Goal: Transaction & Acquisition: Purchase product/service

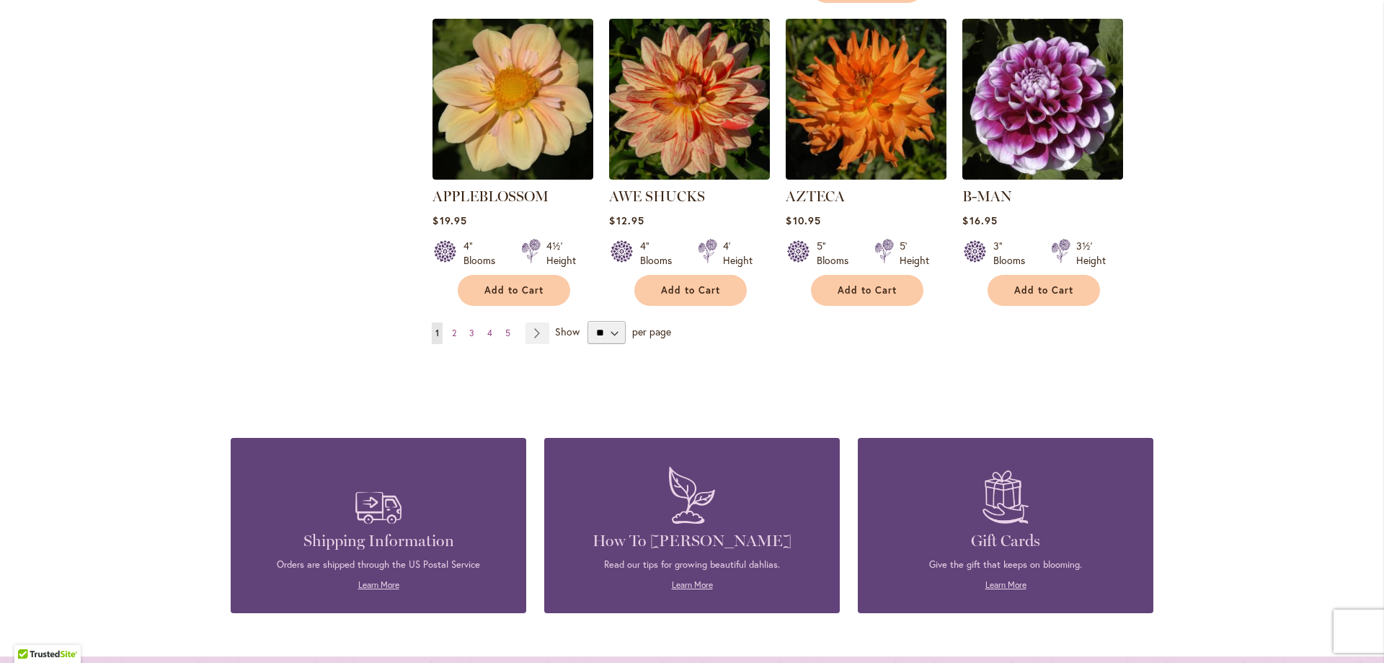
scroll to position [1246, 0]
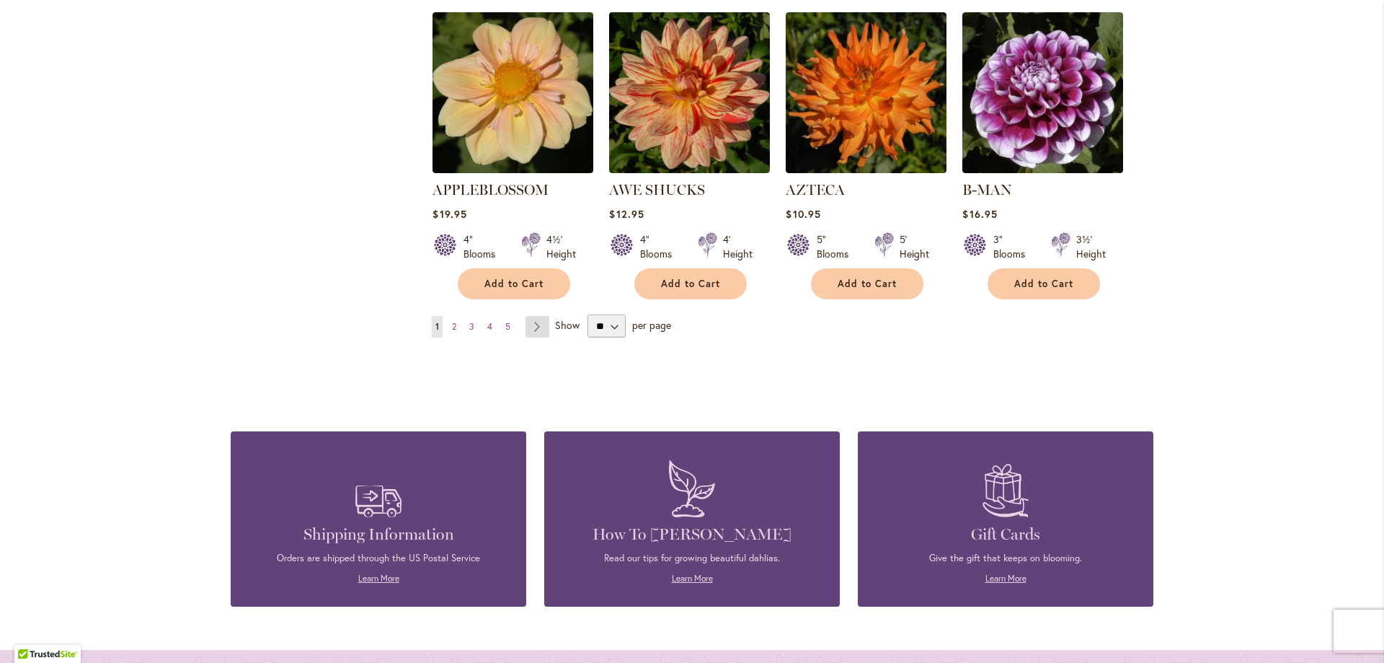
click at [541, 316] on link "Page Next" at bounding box center [538, 327] width 24 height 22
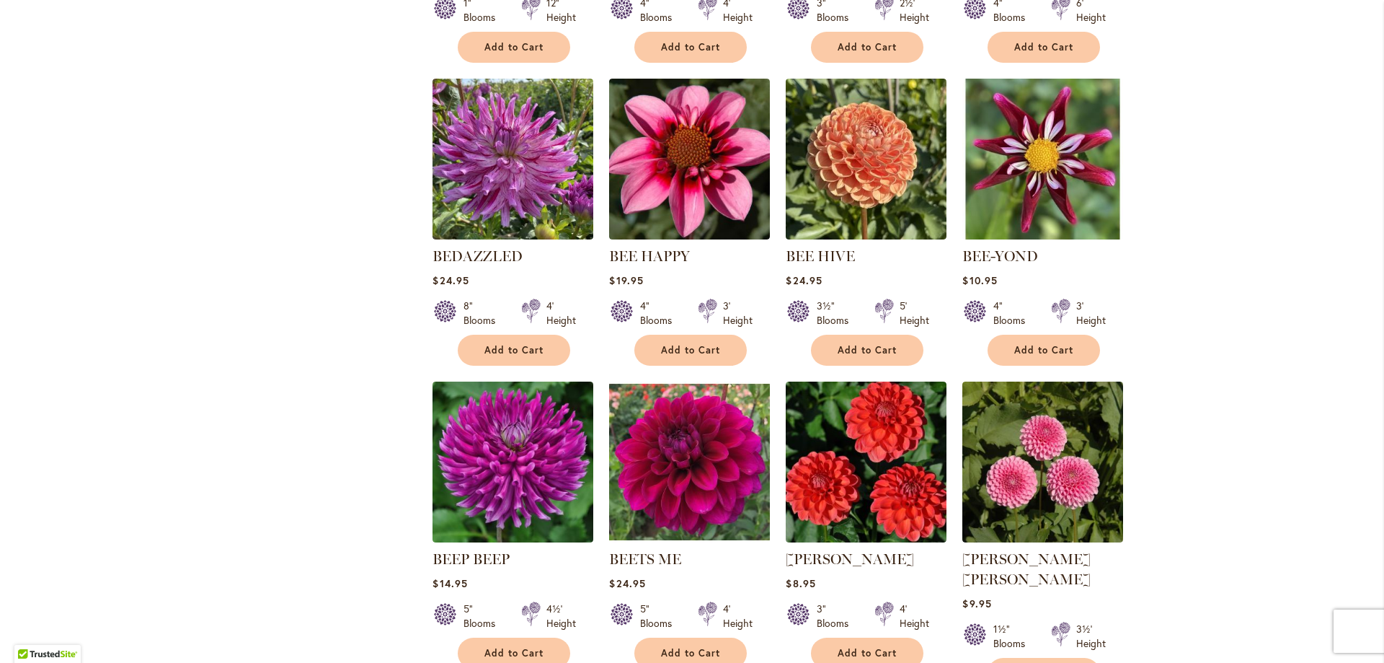
scroll to position [1168, 0]
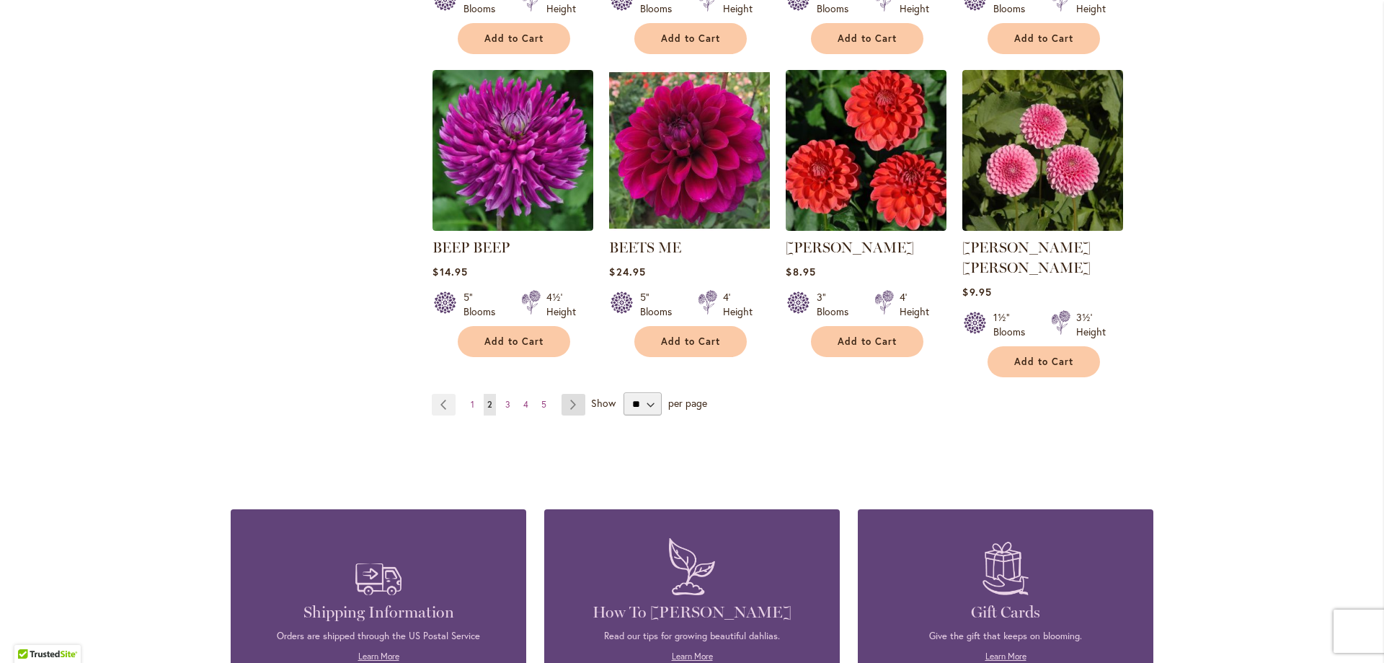
click at [573, 394] on link "Page Next" at bounding box center [574, 405] width 24 height 22
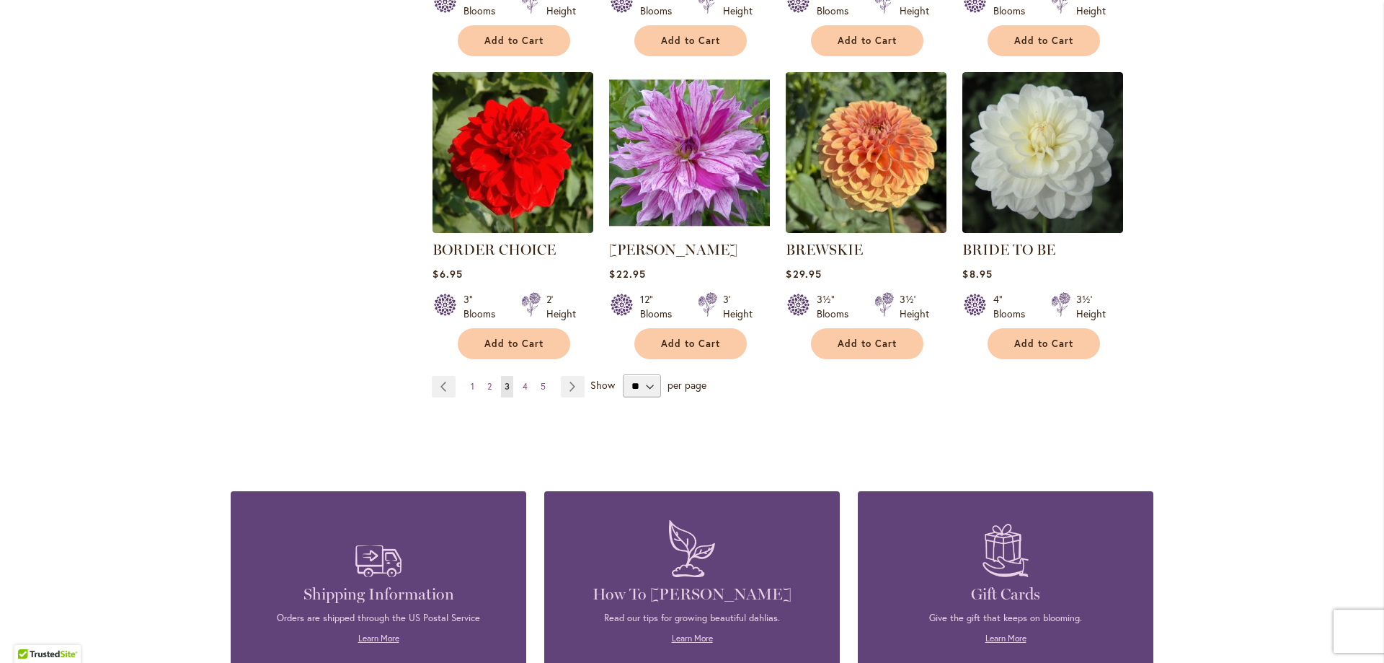
scroll to position [1168, 0]
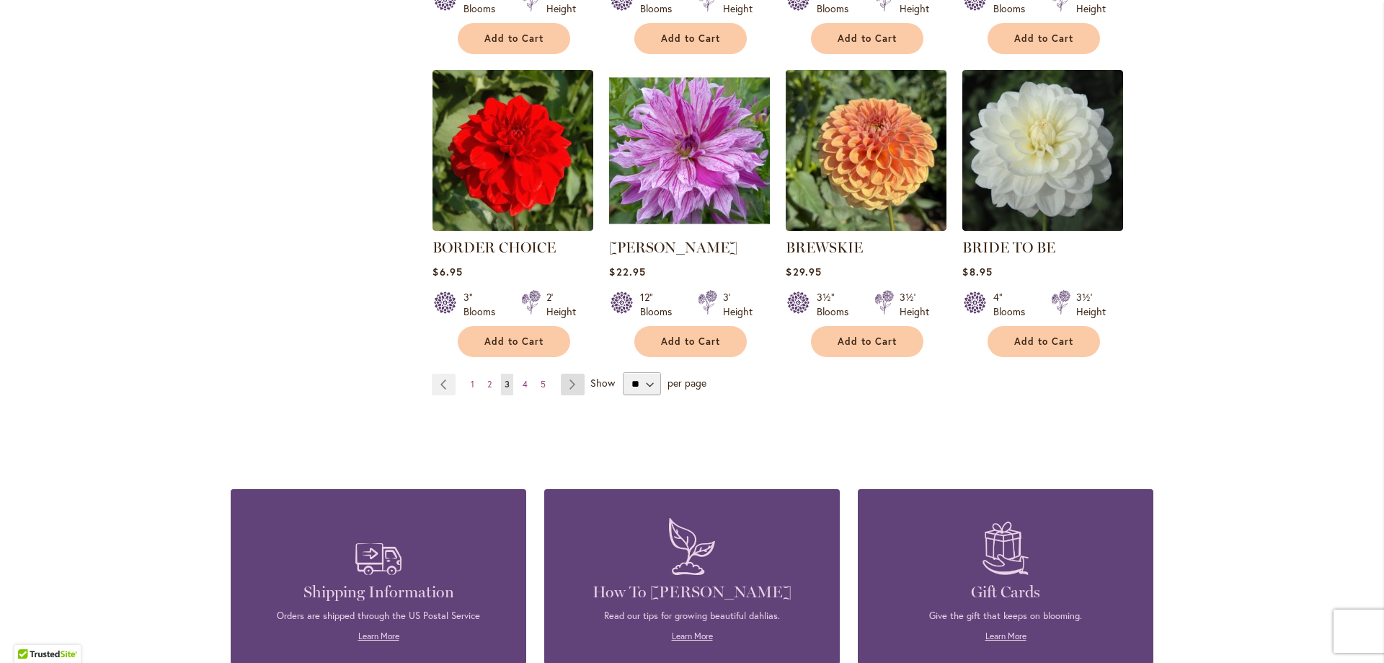
click at [573, 380] on link "Page Next" at bounding box center [573, 384] width 24 height 22
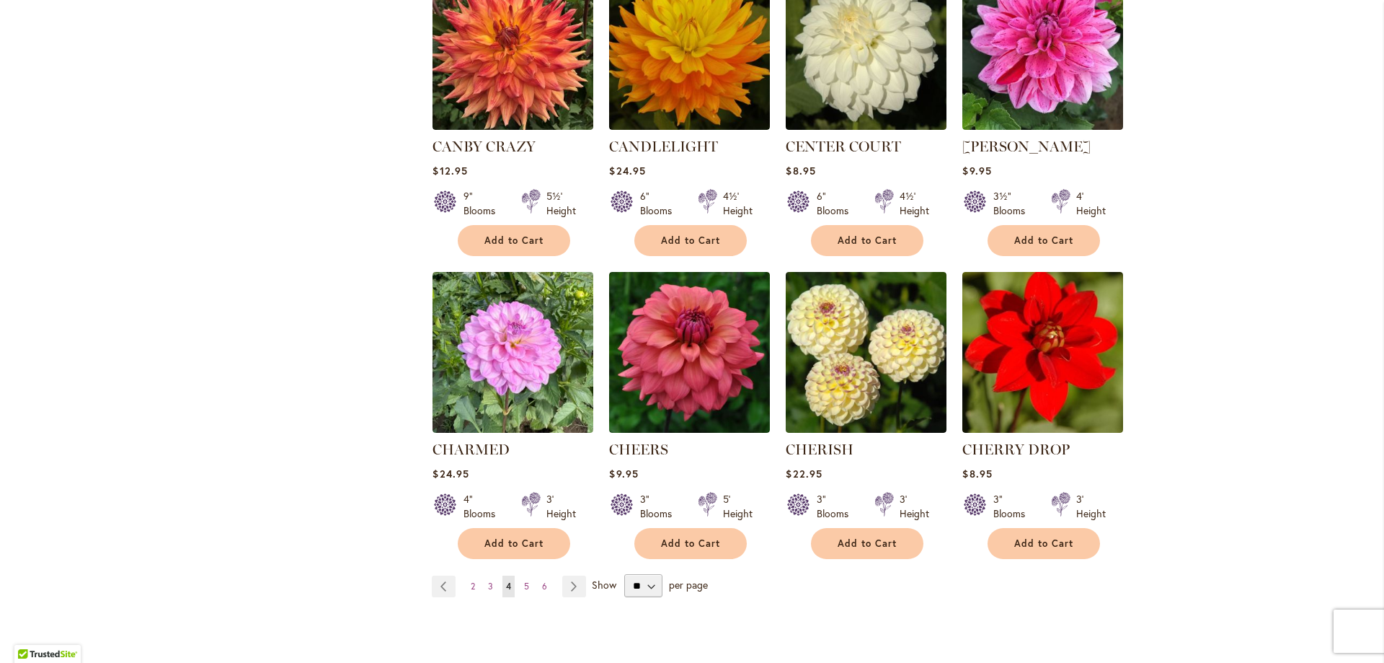
scroll to position [1090, 0]
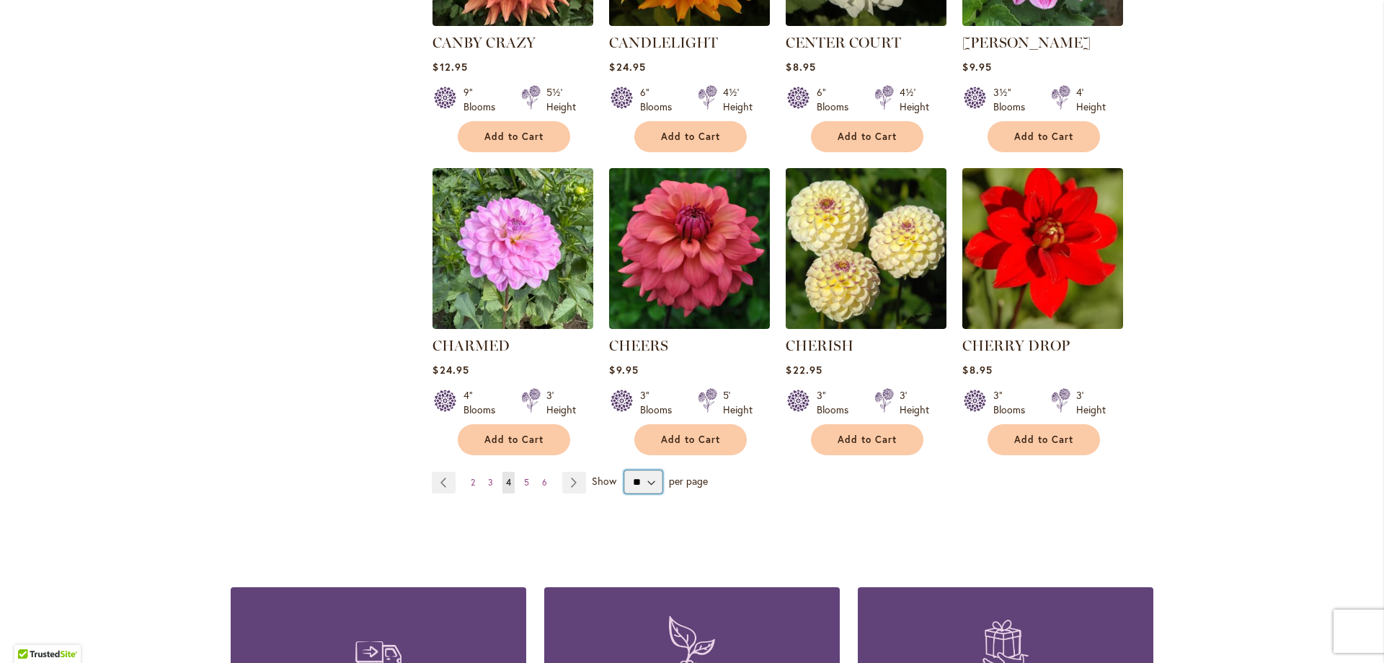
click at [624, 470] on select "** ** ** **" at bounding box center [643, 481] width 38 height 23
select select "**"
click option "**" at bounding box center [0, 0] width 0 height 0
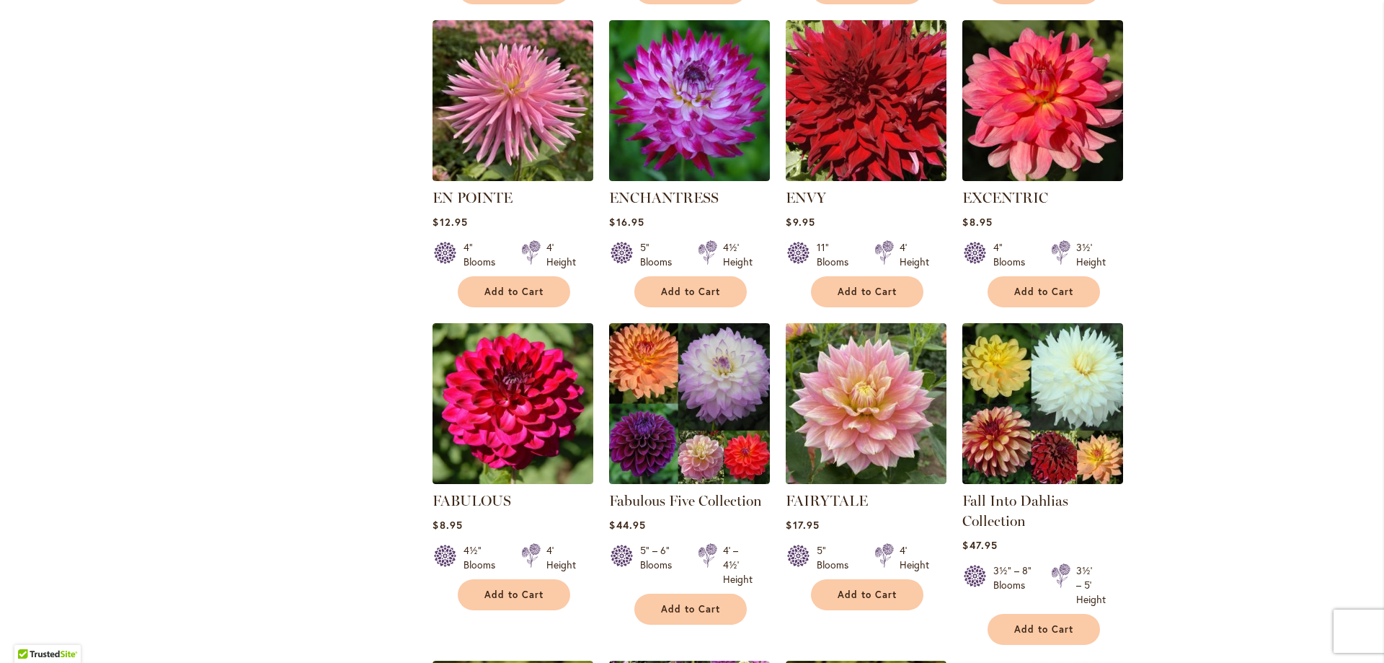
scroll to position [1002, 0]
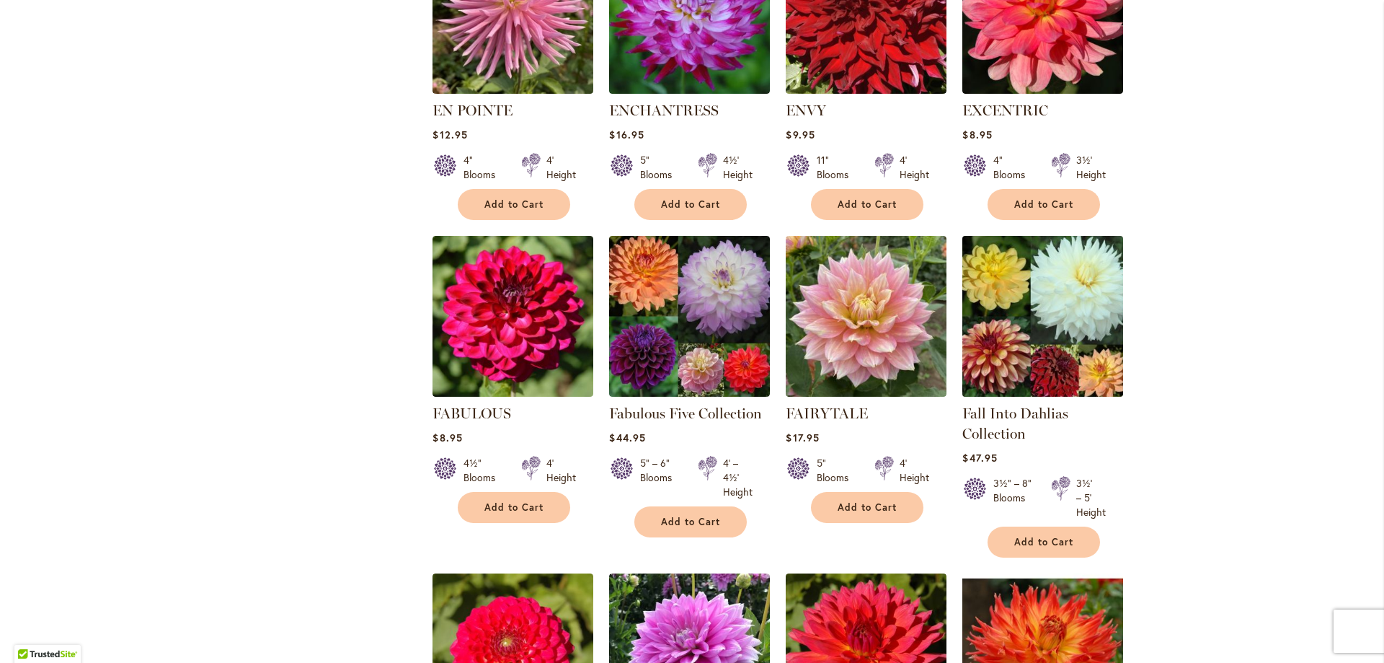
click at [1030, 317] on img at bounding box center [1043, 315] width 169 height 169
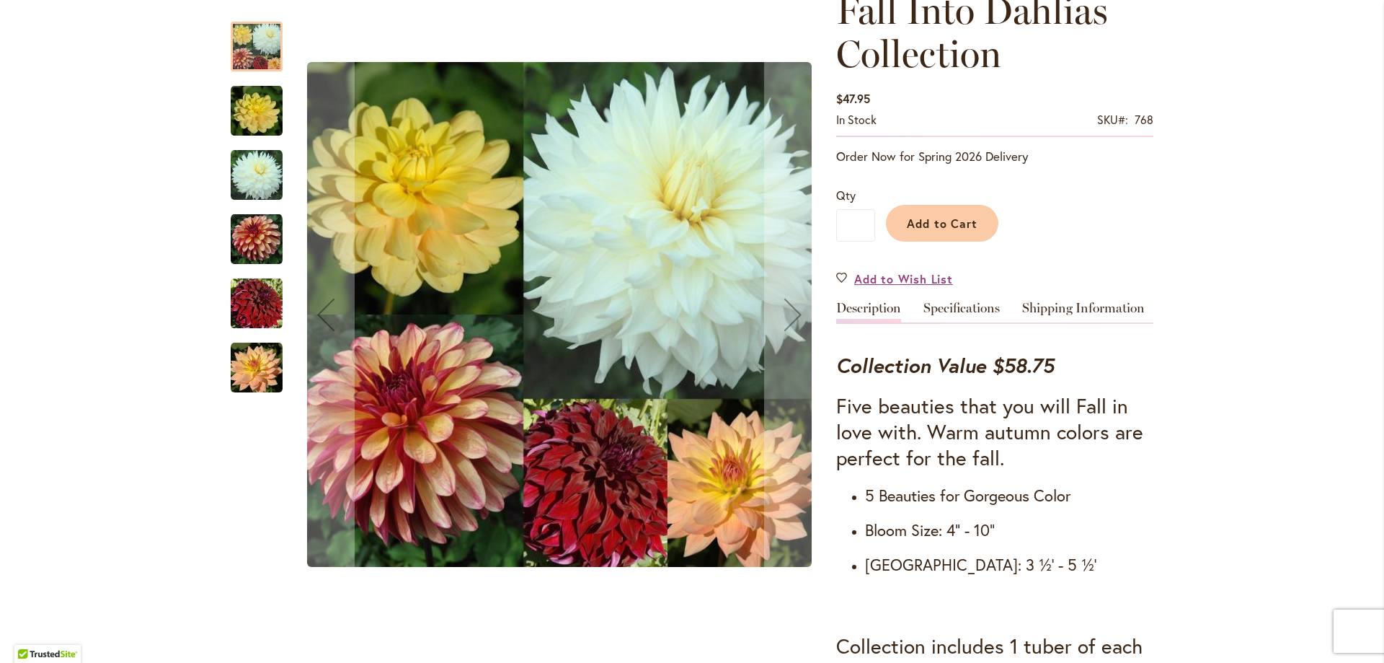
scroll to position [234, 0]
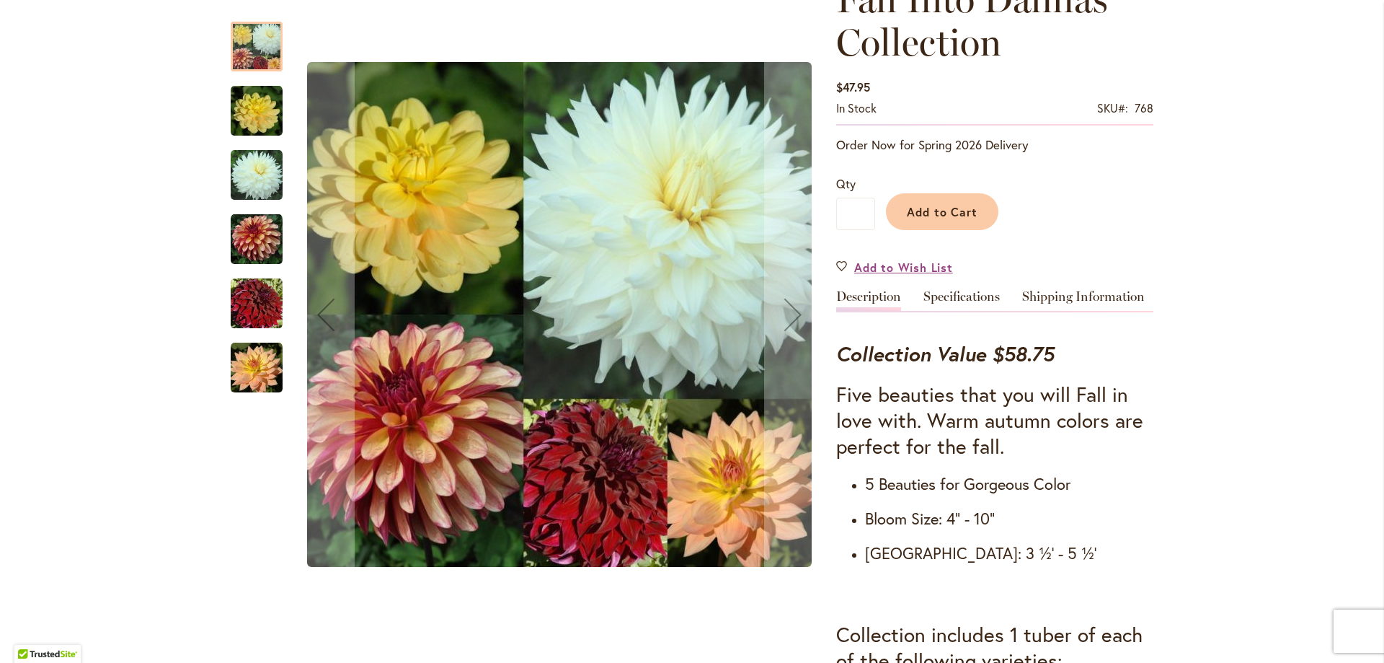
click at [250, 243] on img "Fall Into Dahlias Collection" at bounding box center [257, 239] width 52 height 52
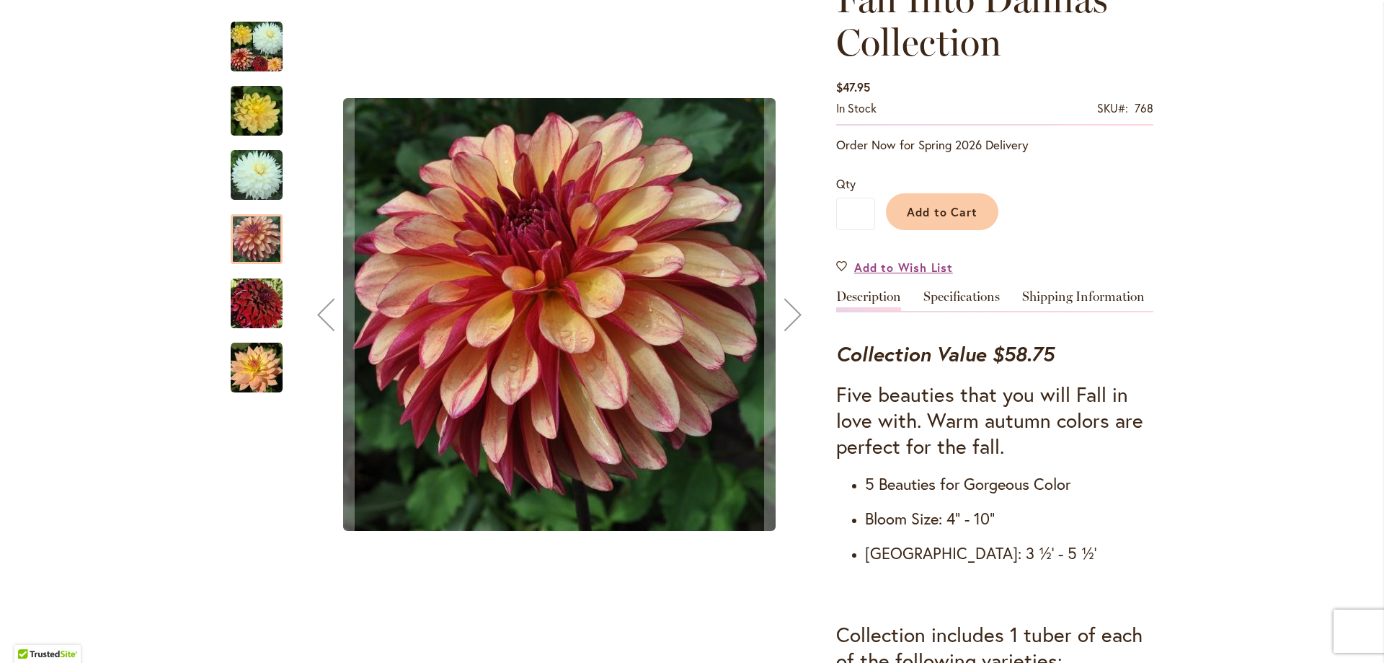
click at [262, 375] on img "Fall Into Dahlias Collection" at bounding box center [257, 368] width 52 height 52
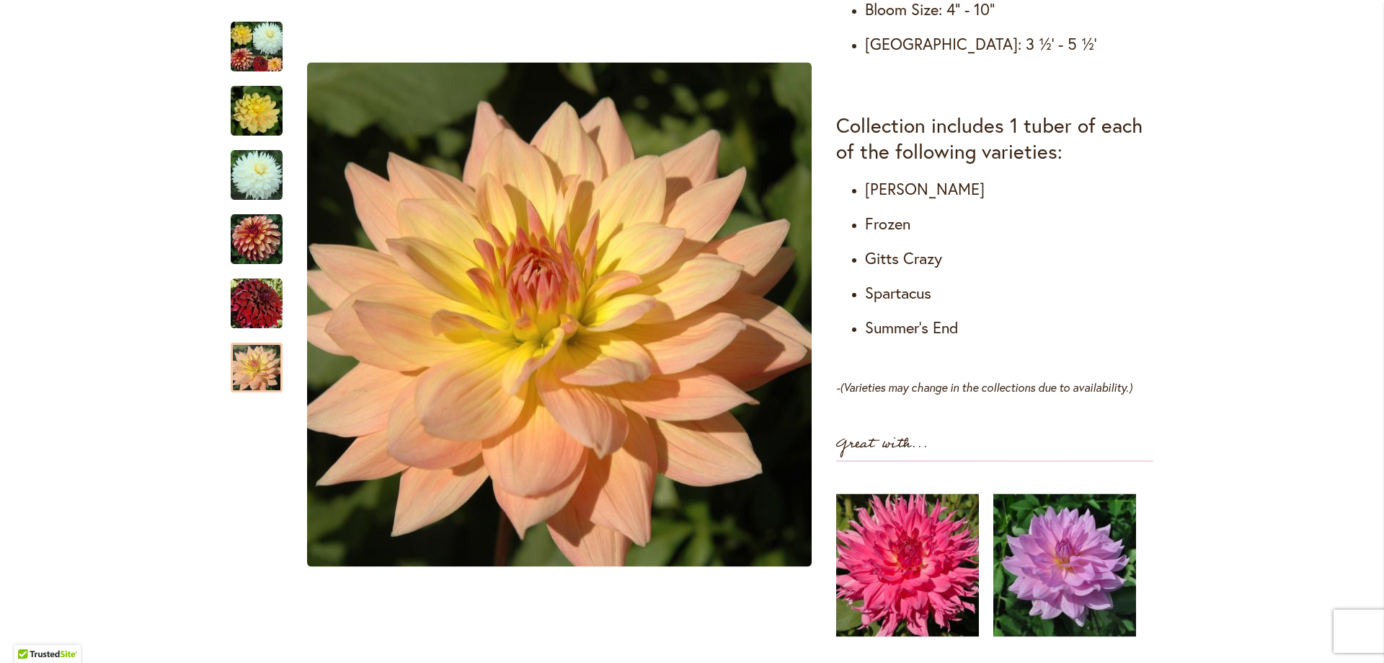
scroll to position [701, 0]
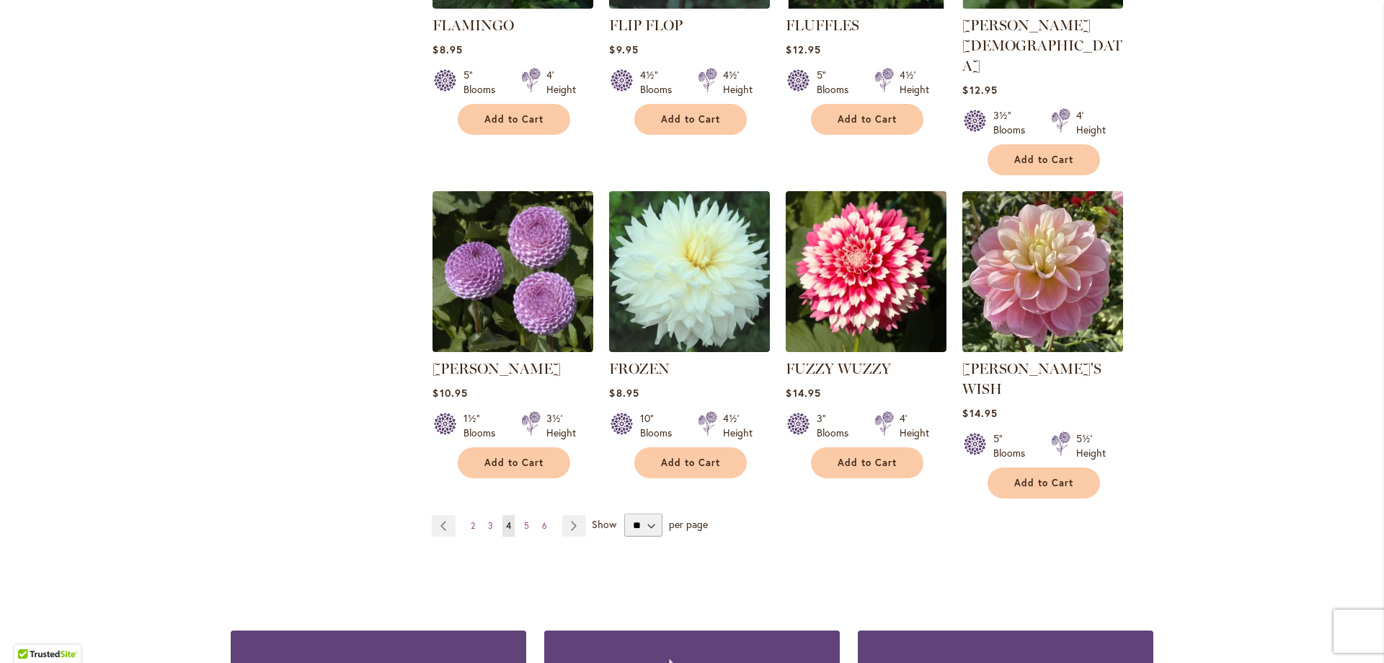
scroll to position [2414, 0]
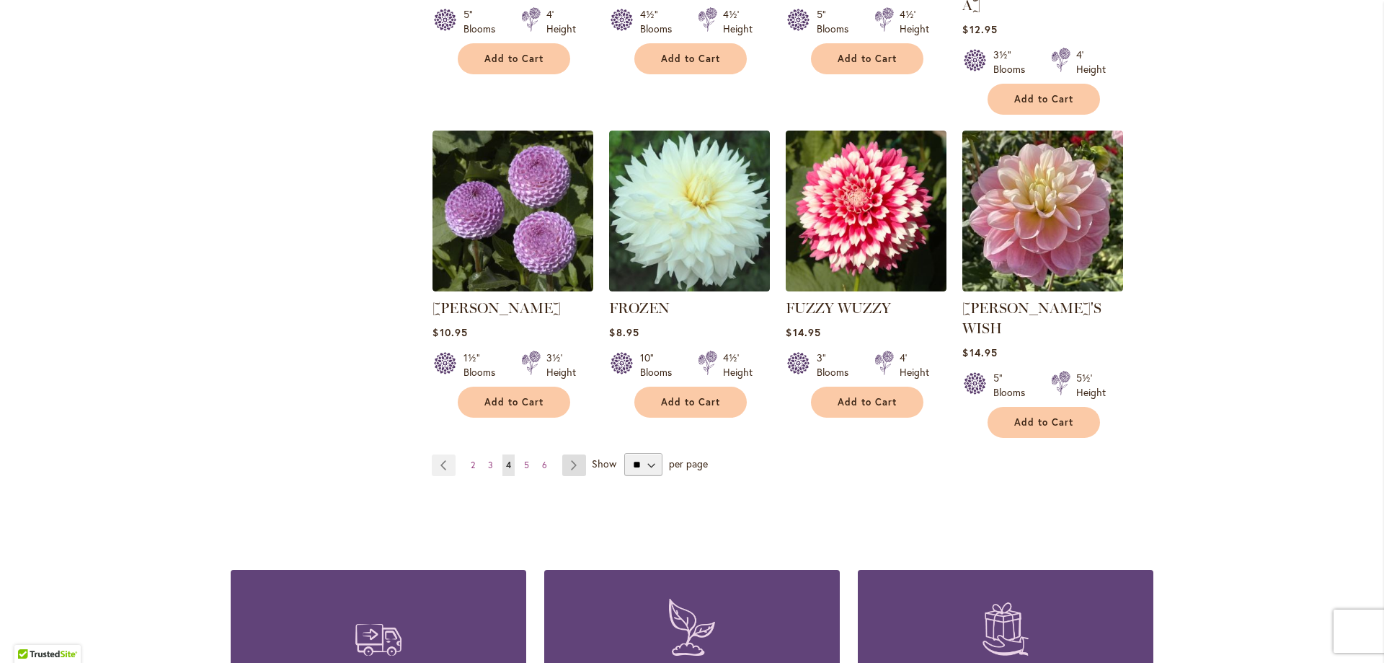
click at [570, 454] on link "Page Next" at bounding box center [574, 465] width 24 height 22
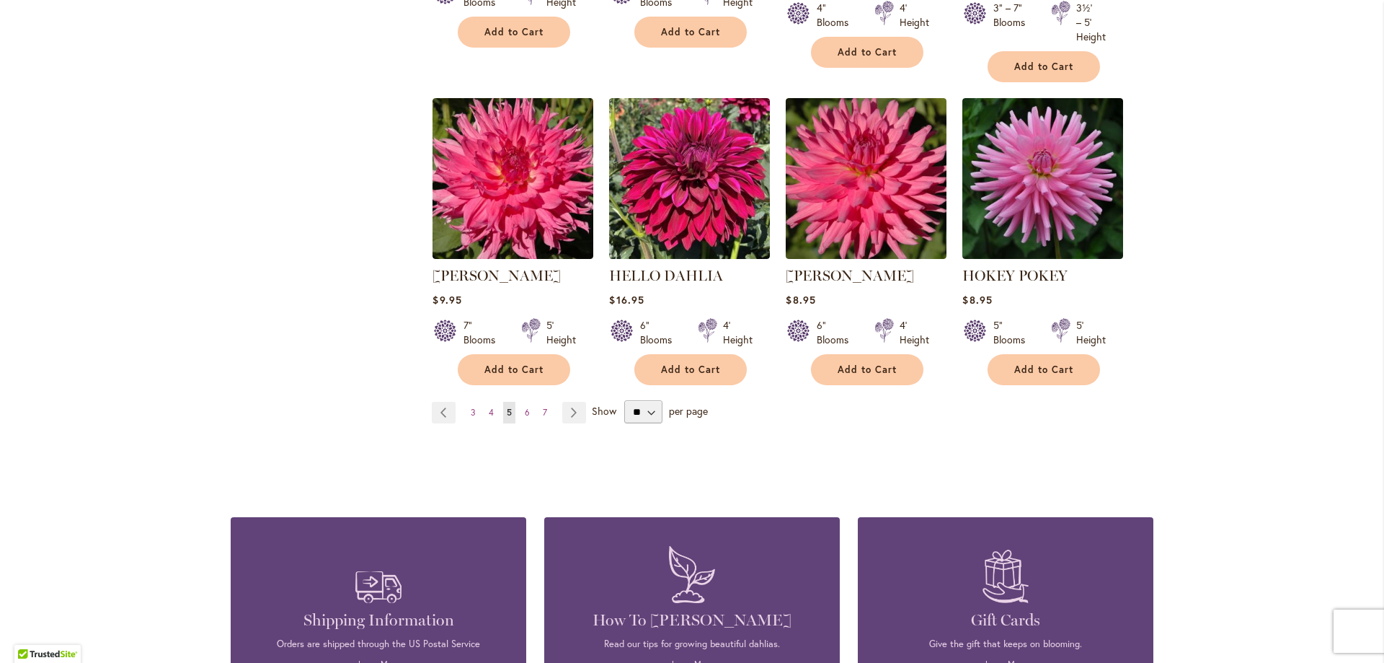
scroll to position [2480, 0]
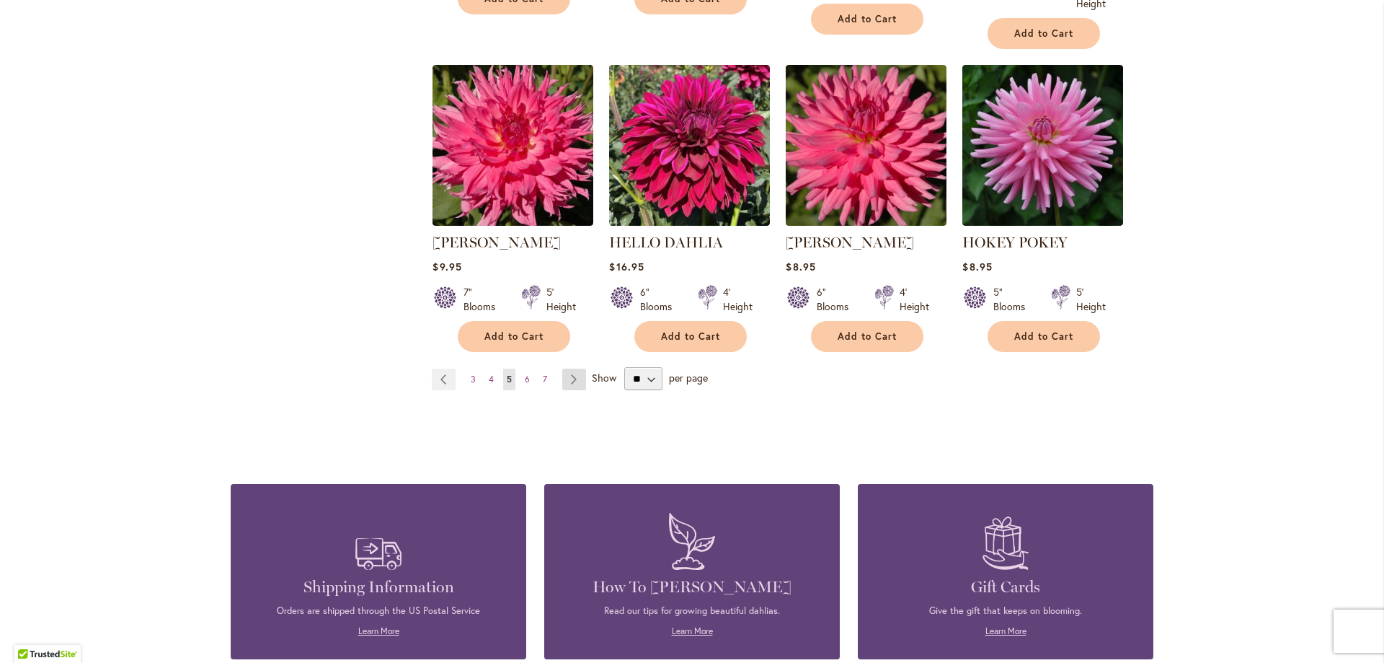
click at [570, 368] on link "Page Next" at bounding box center [574, 379] width 24 height 22
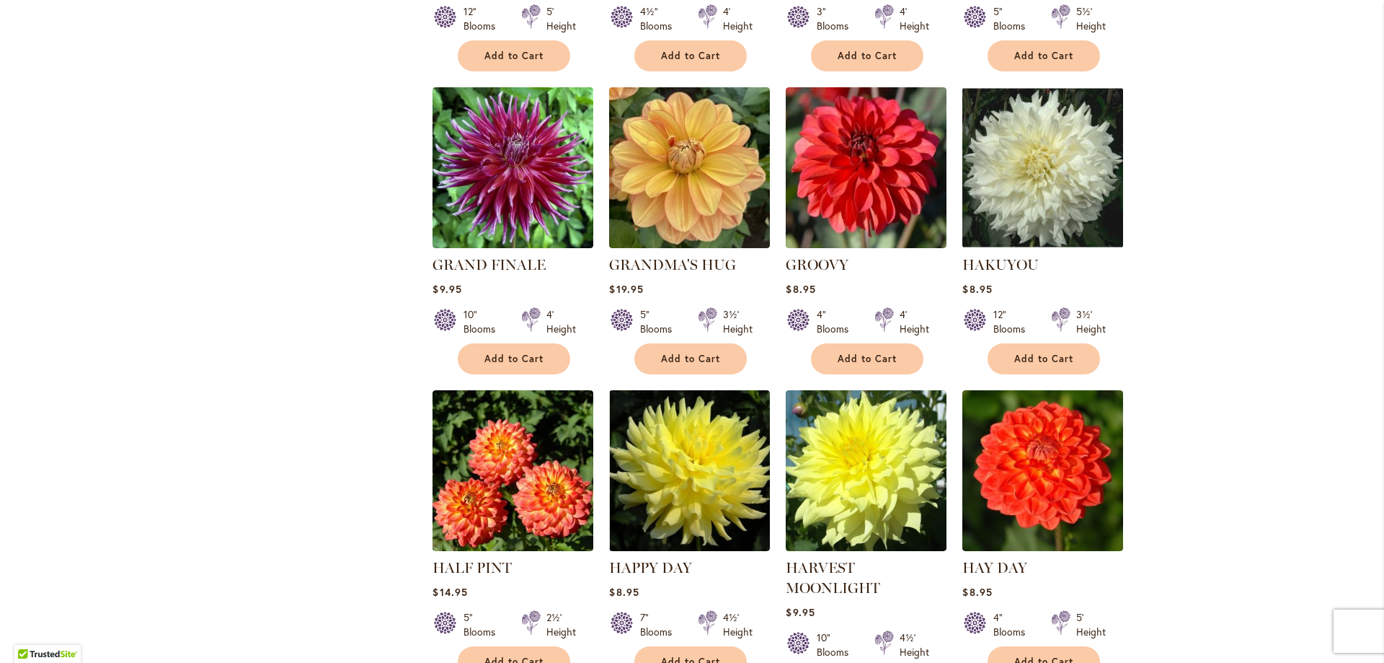
scroll to position [1623, 0]
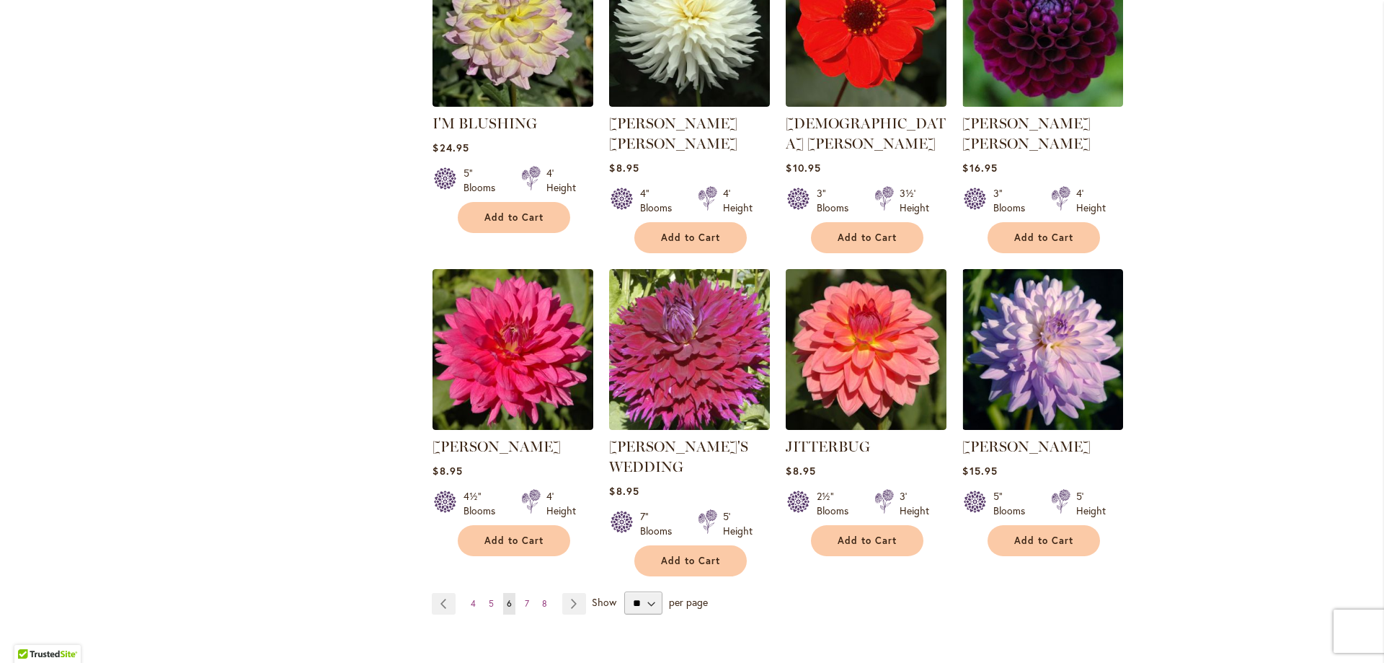
scroll to position [2366, 0]
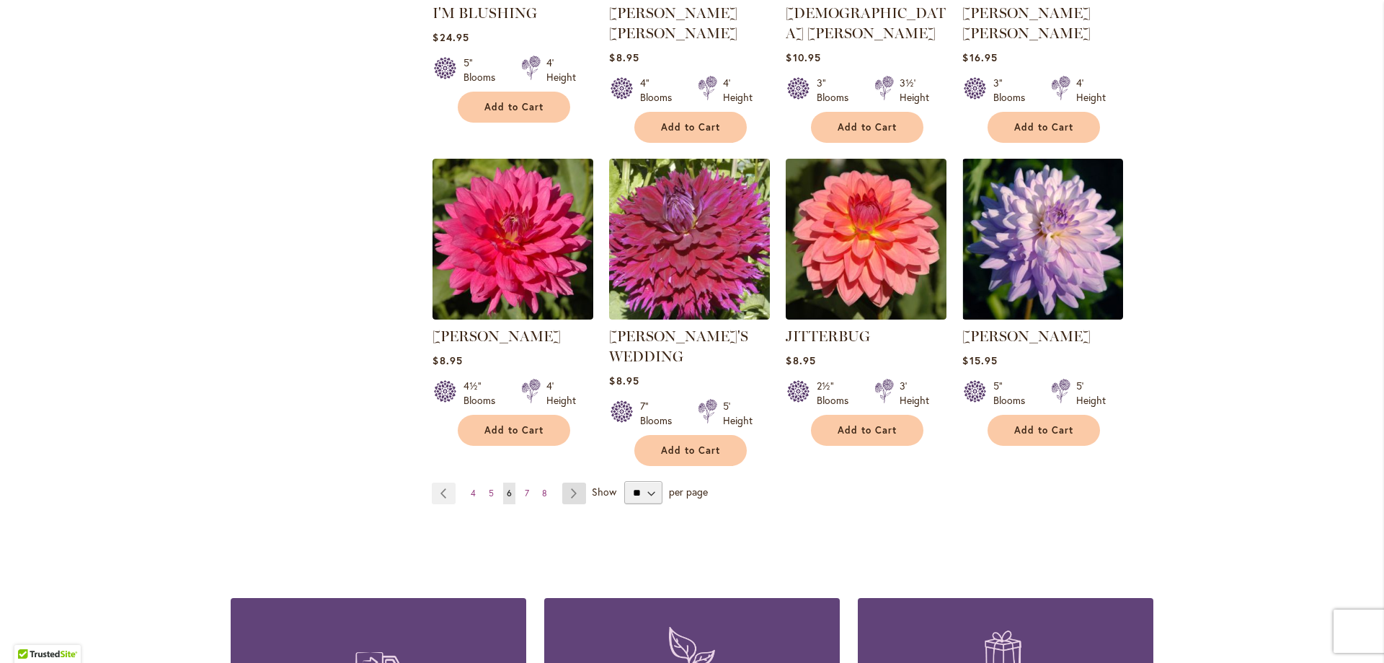
click at [572, 482] on link "Page Next" at bounding box center [574, 493] width 24 height 22
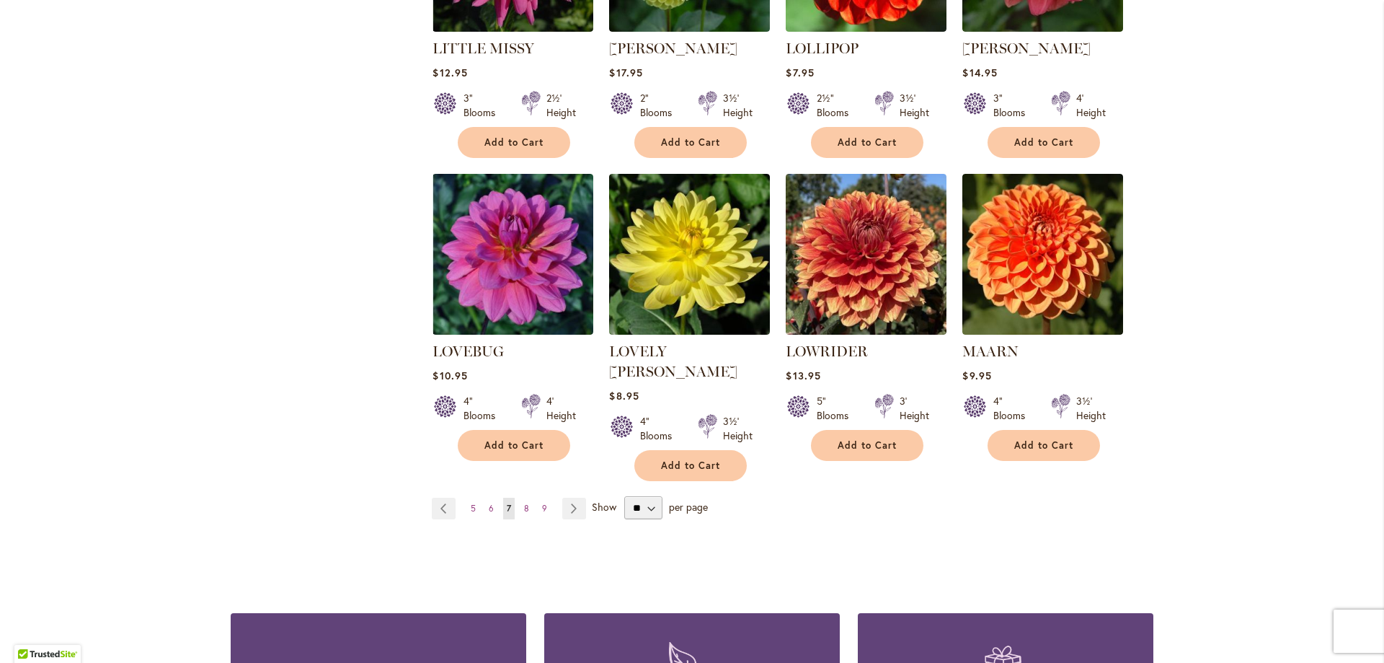
scroll to position [2326, 0]
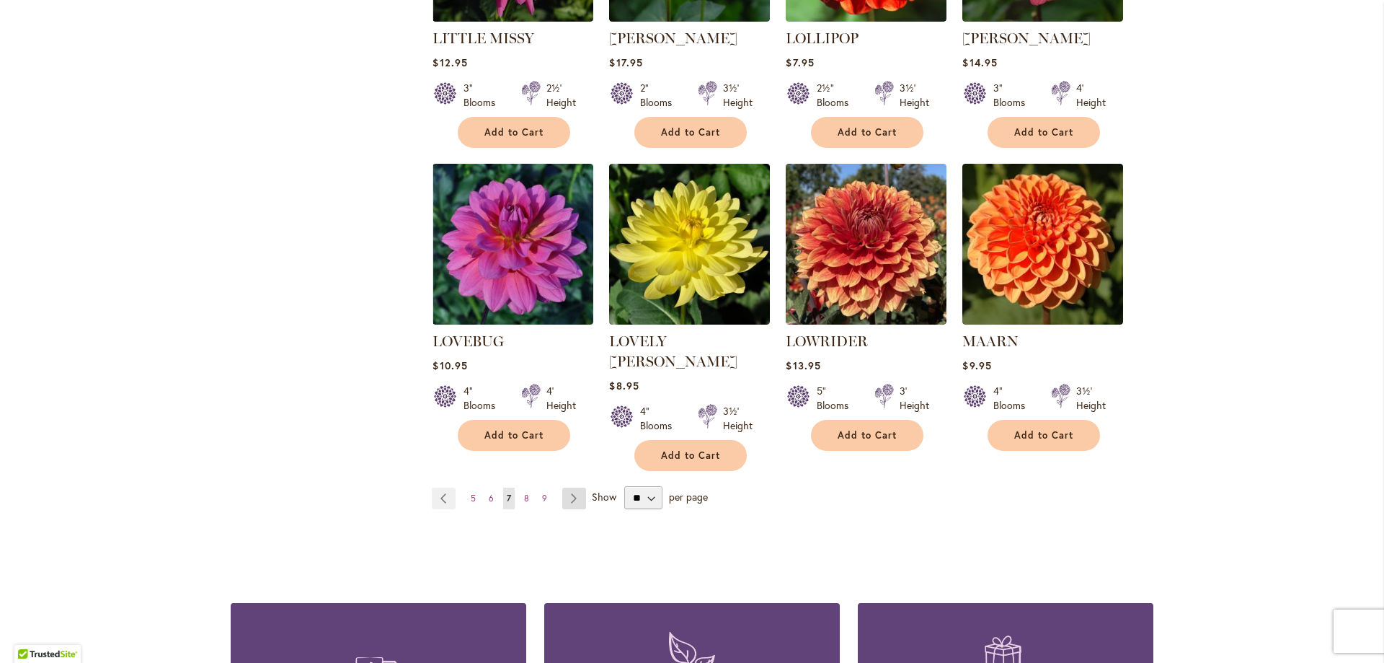
click at [575, 487] on link "Page Next" at bounding box center [574, 498] width 24 height 22
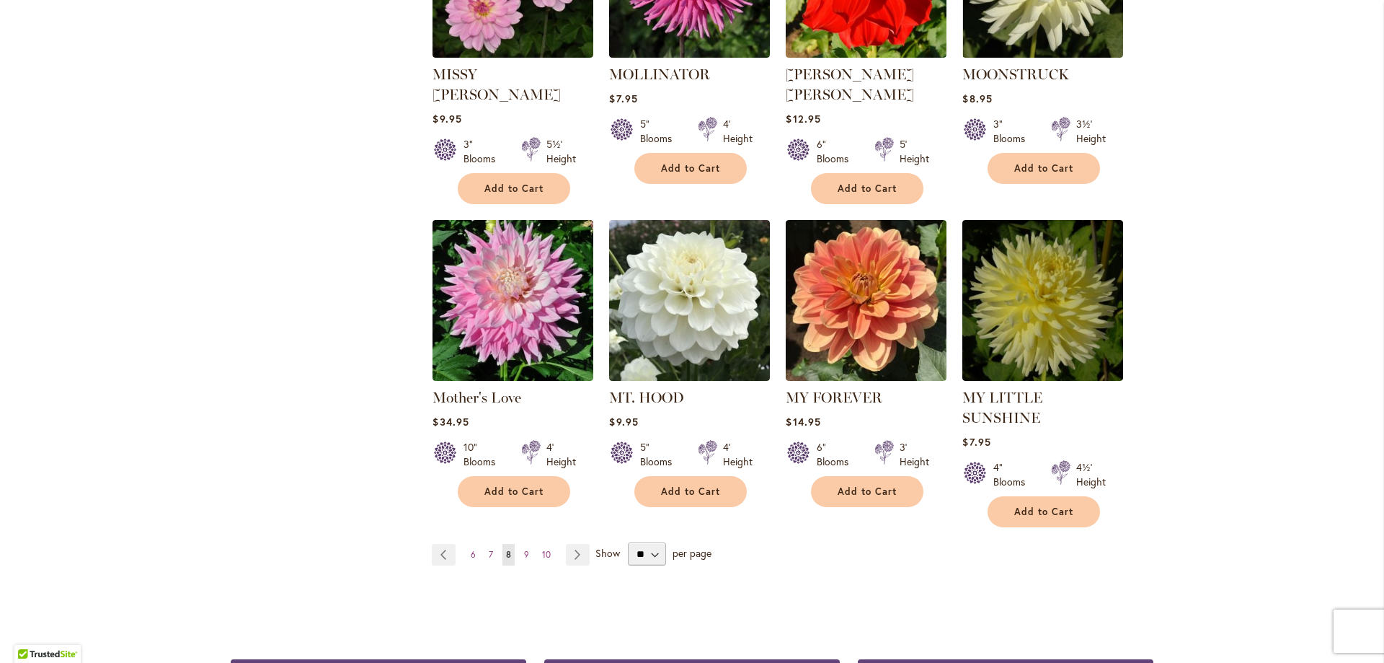
scroll to position [2404, 0]
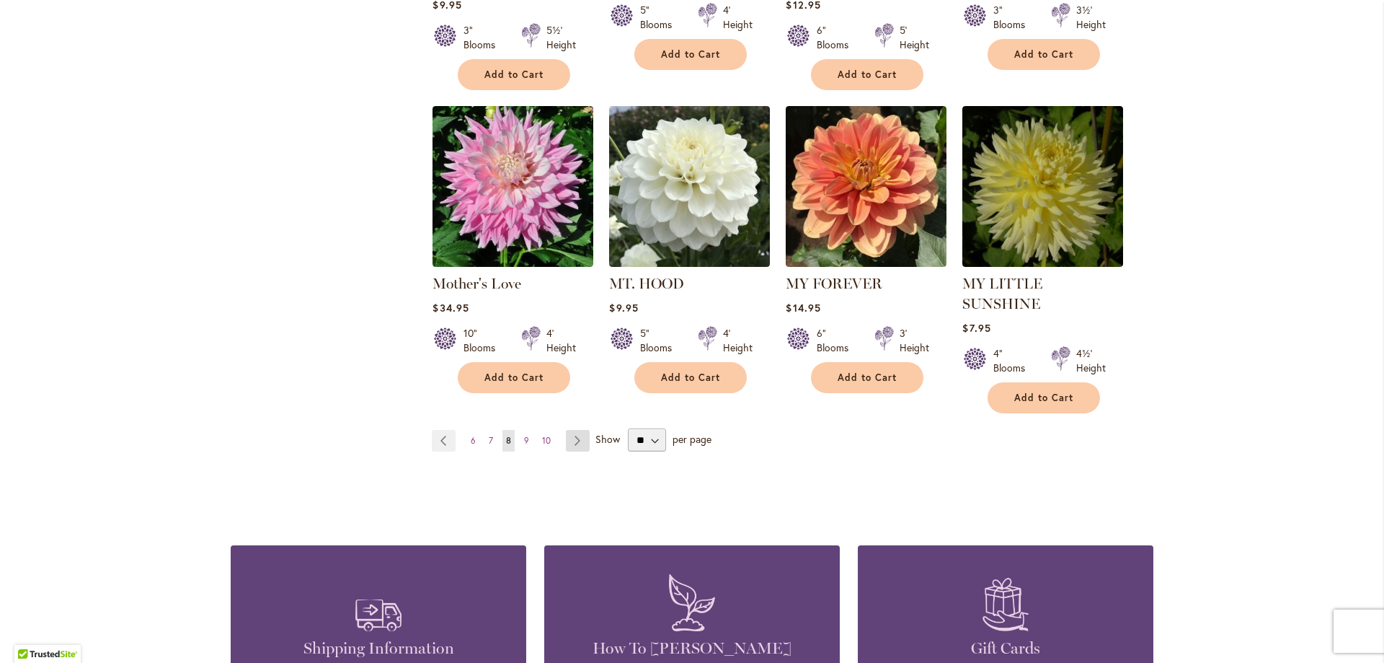
click at [575, 430] on link "Page Next" at bounding box center [578, 441] width 24 height 22
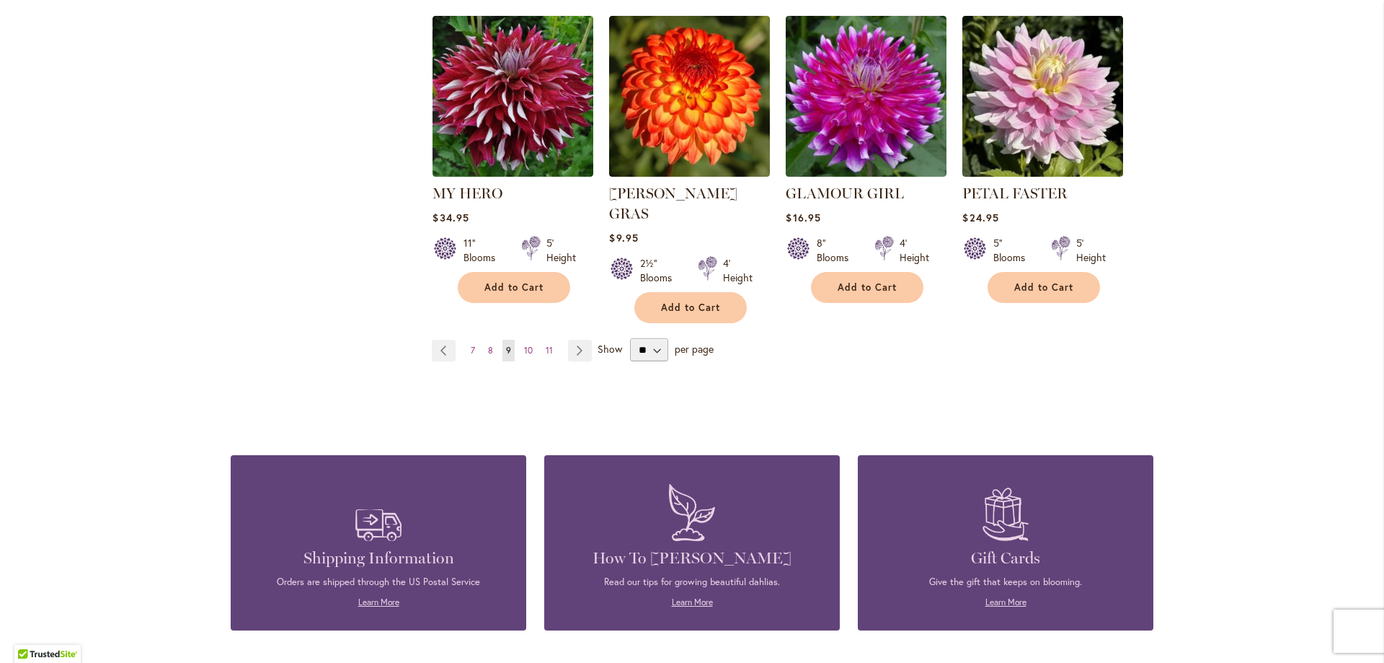
scroll to position [2482, 0]
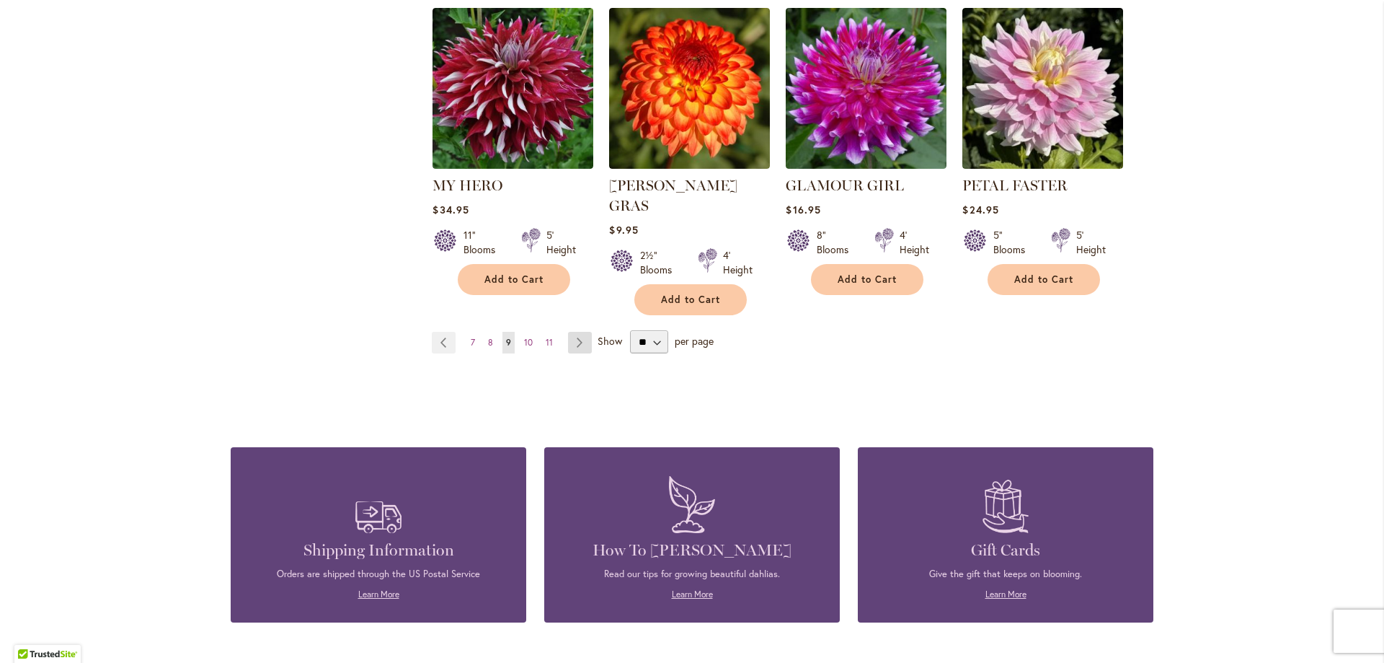
click at [581, 332] on link "Page Next" at bounding box center [580, 343] width 24 height 22
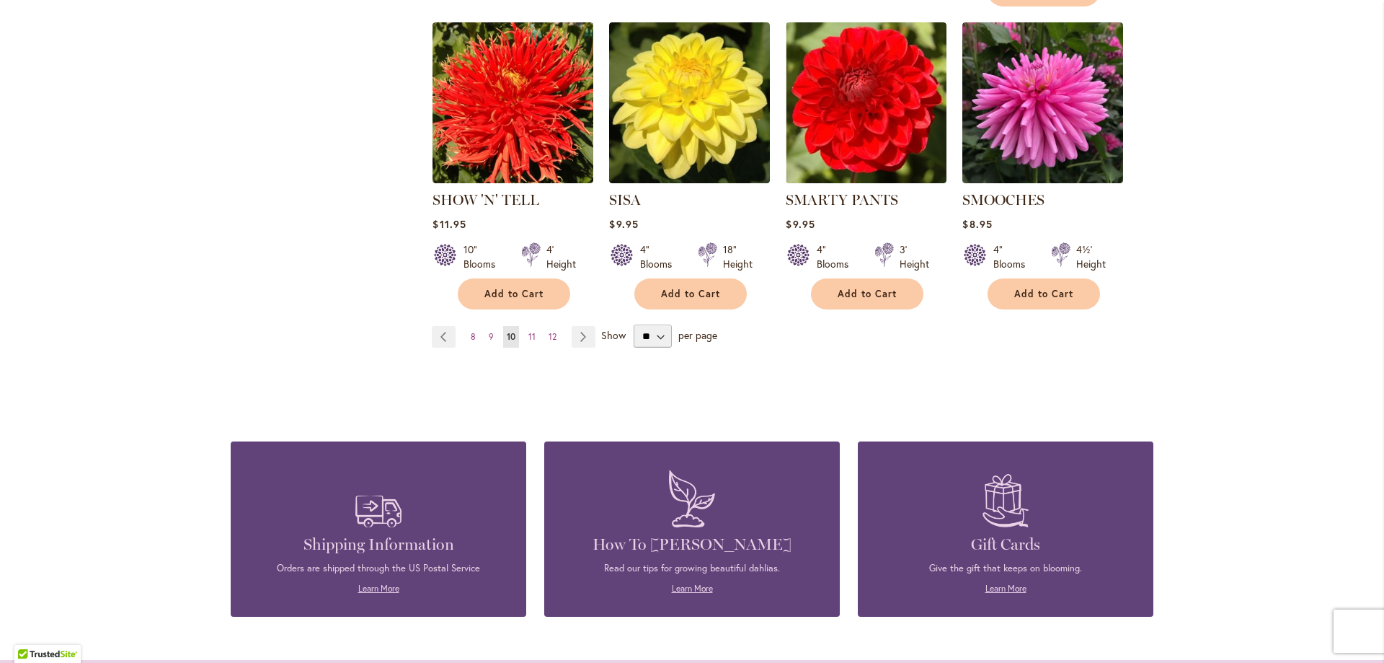
scroll to position [2410, 0]
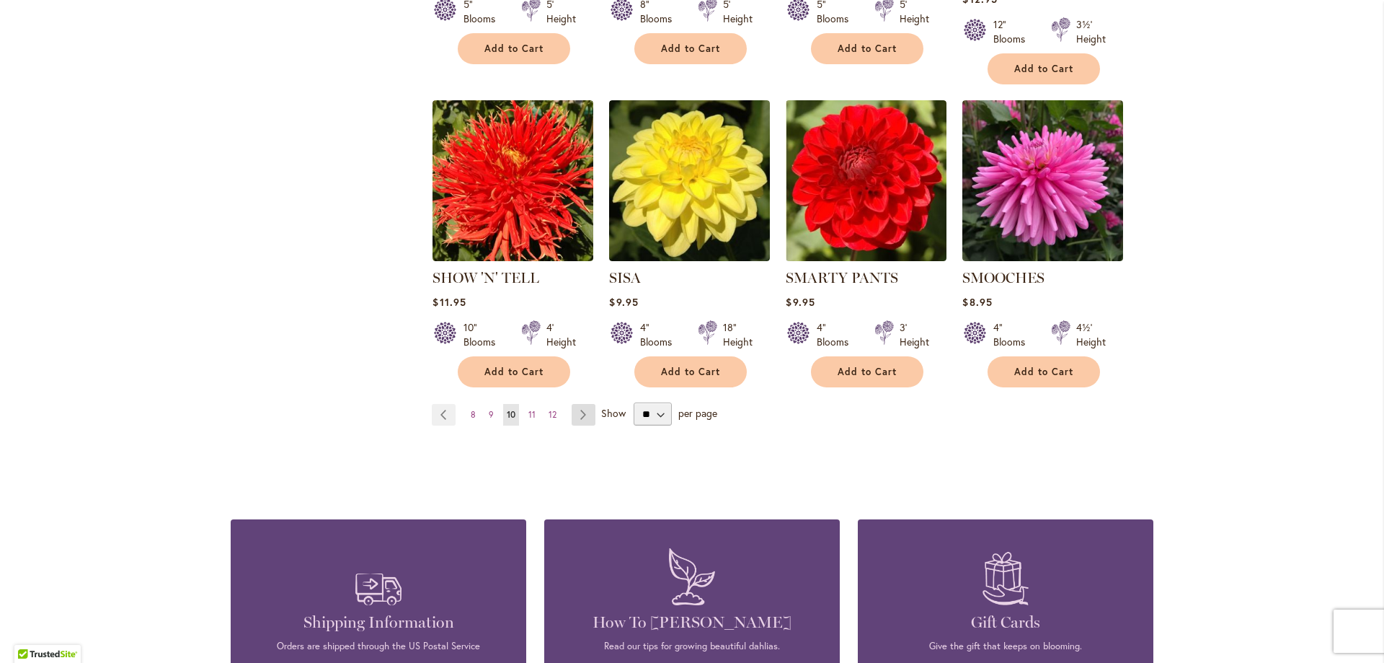
click at [585, 404] on link "Page Next" at bounding box center [584, 415] width 24 height 22
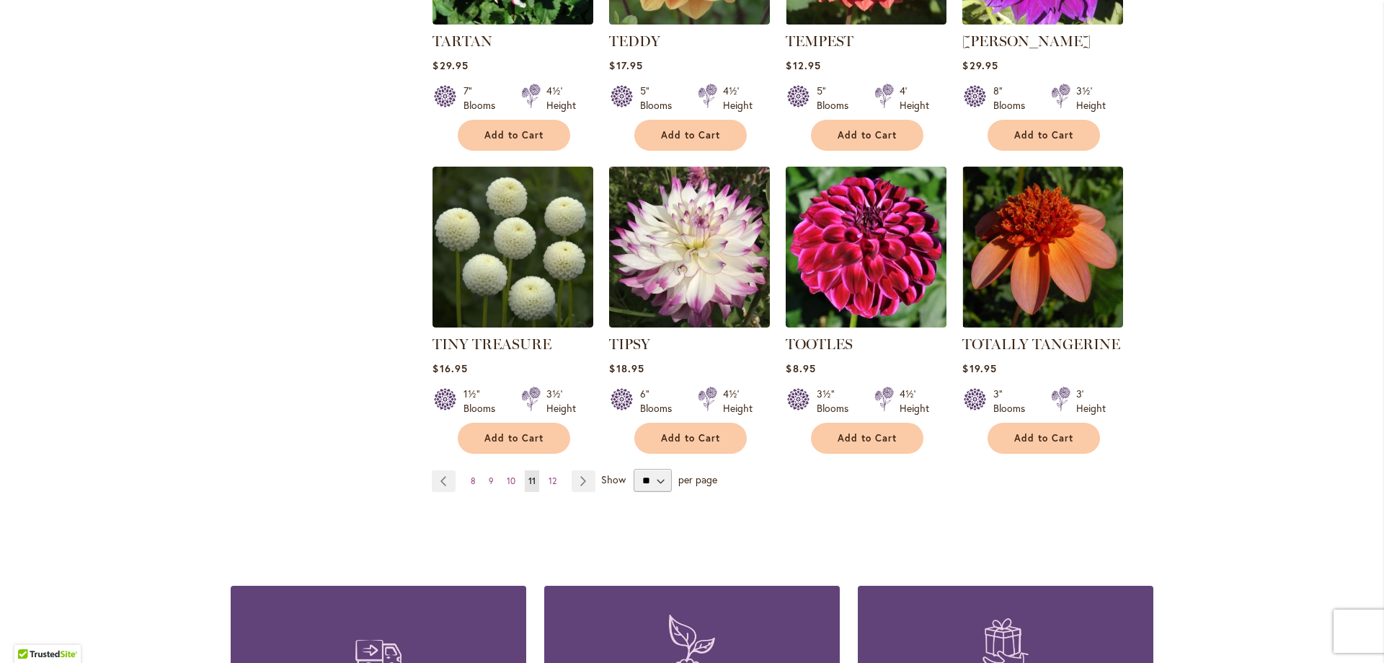
scroll to position [2326, 0]
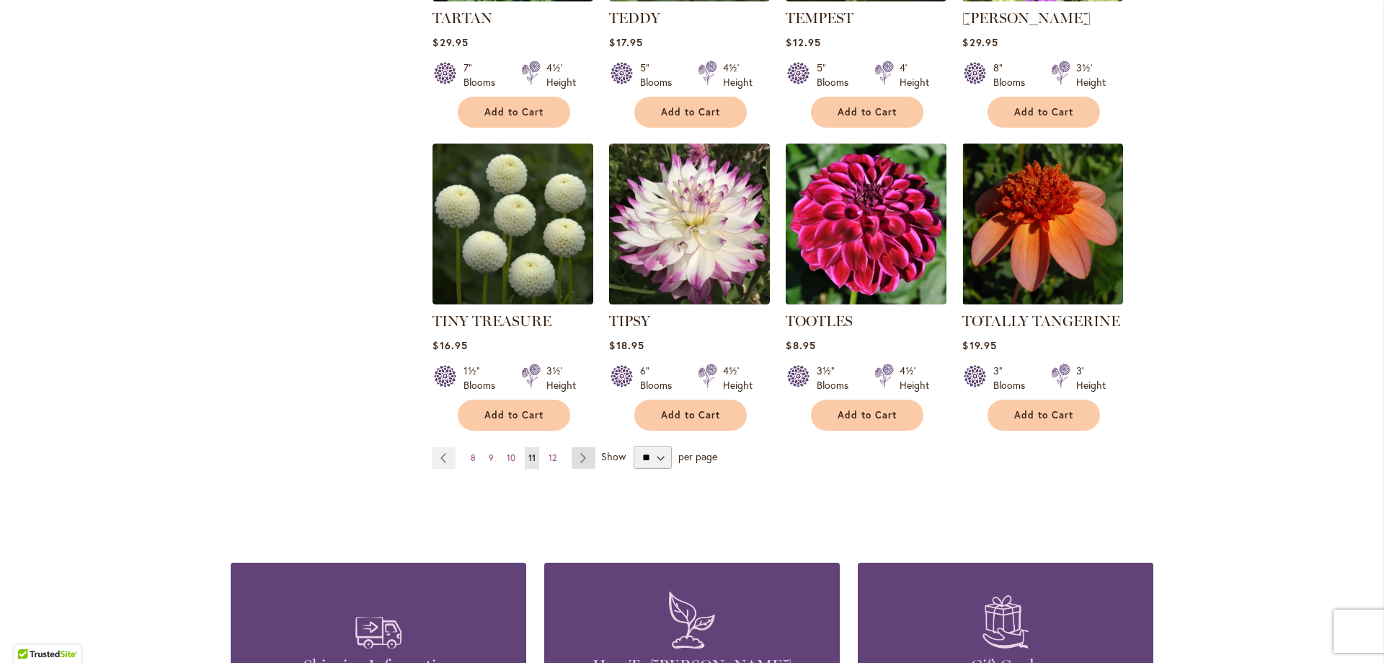
click at [584, 447] on link "Page Next" at bounding box center [584, 458] width 24 height 22
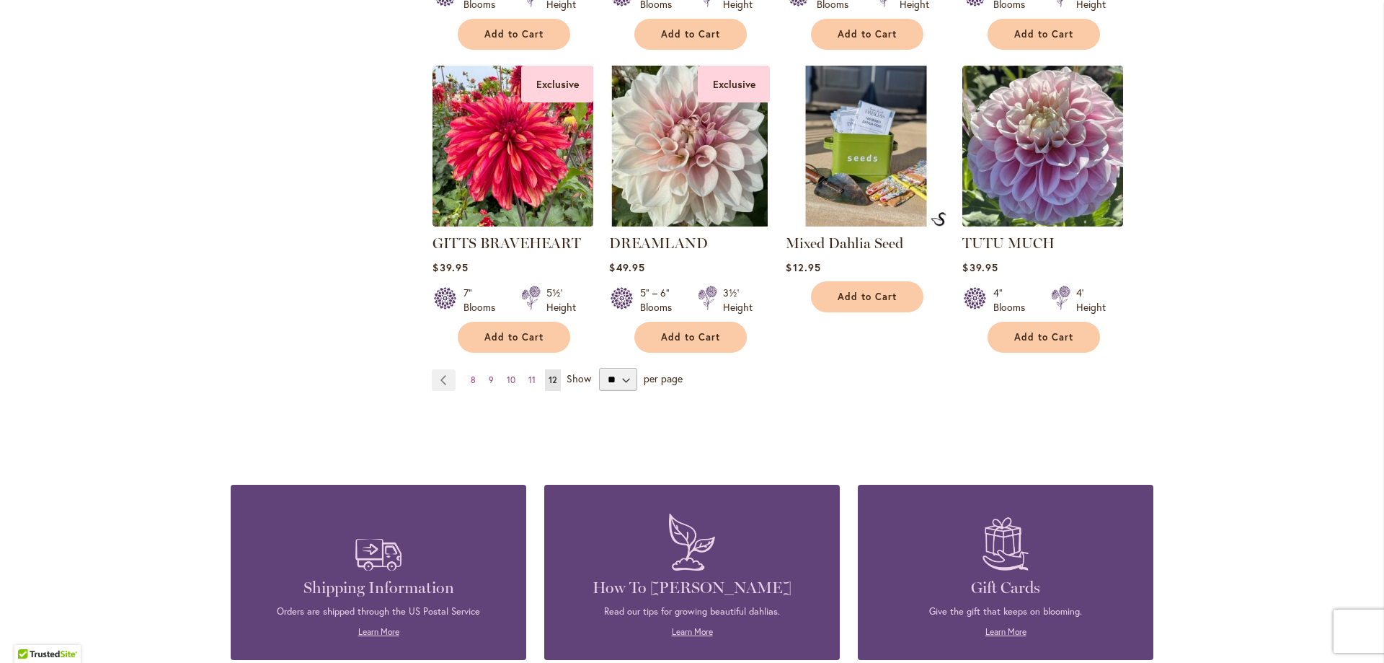
scroll to position [2326, 0]
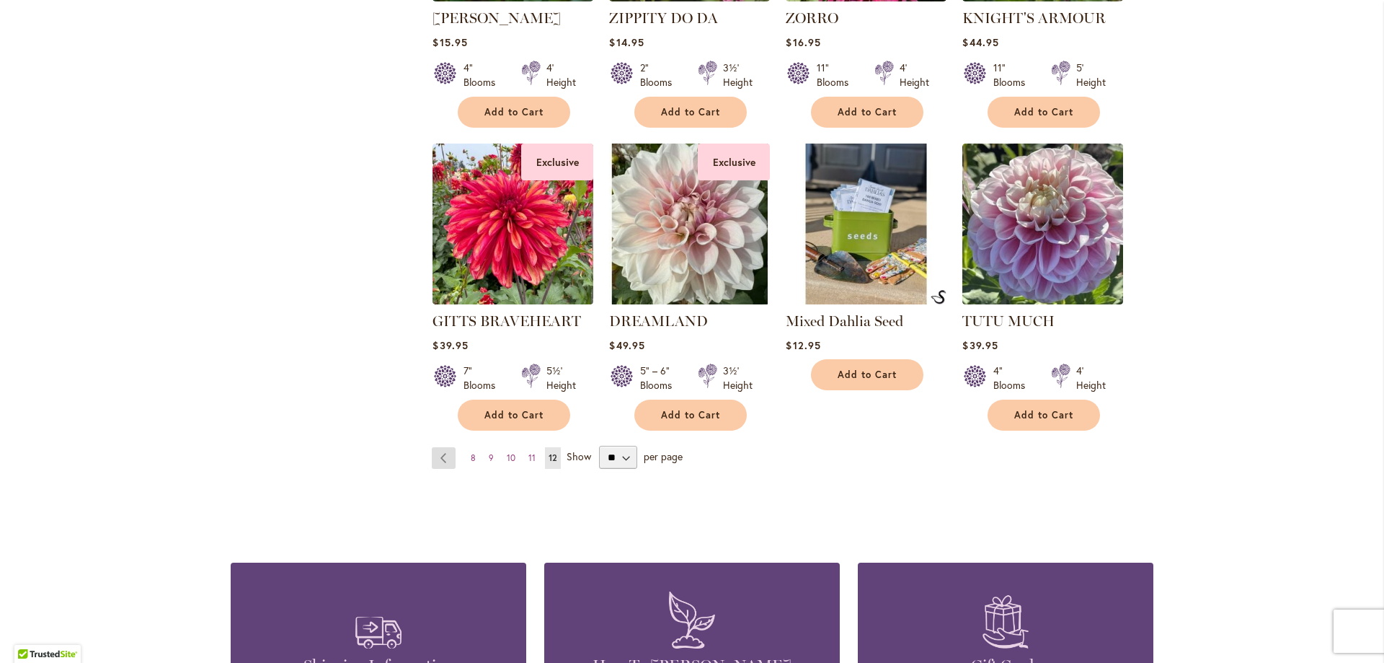
click at [449, 447] on link "Page Previous" at bounding box center [444, 458] width 24 height 22
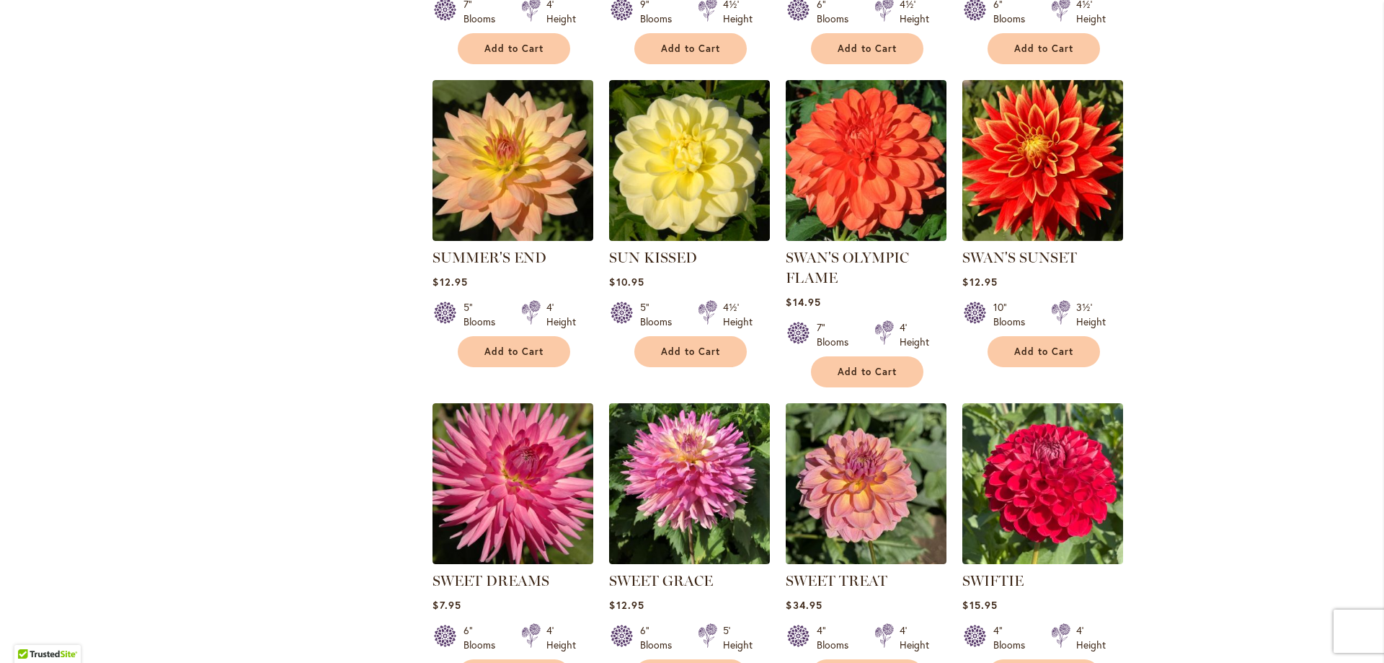
scroll to position [1080, 0]
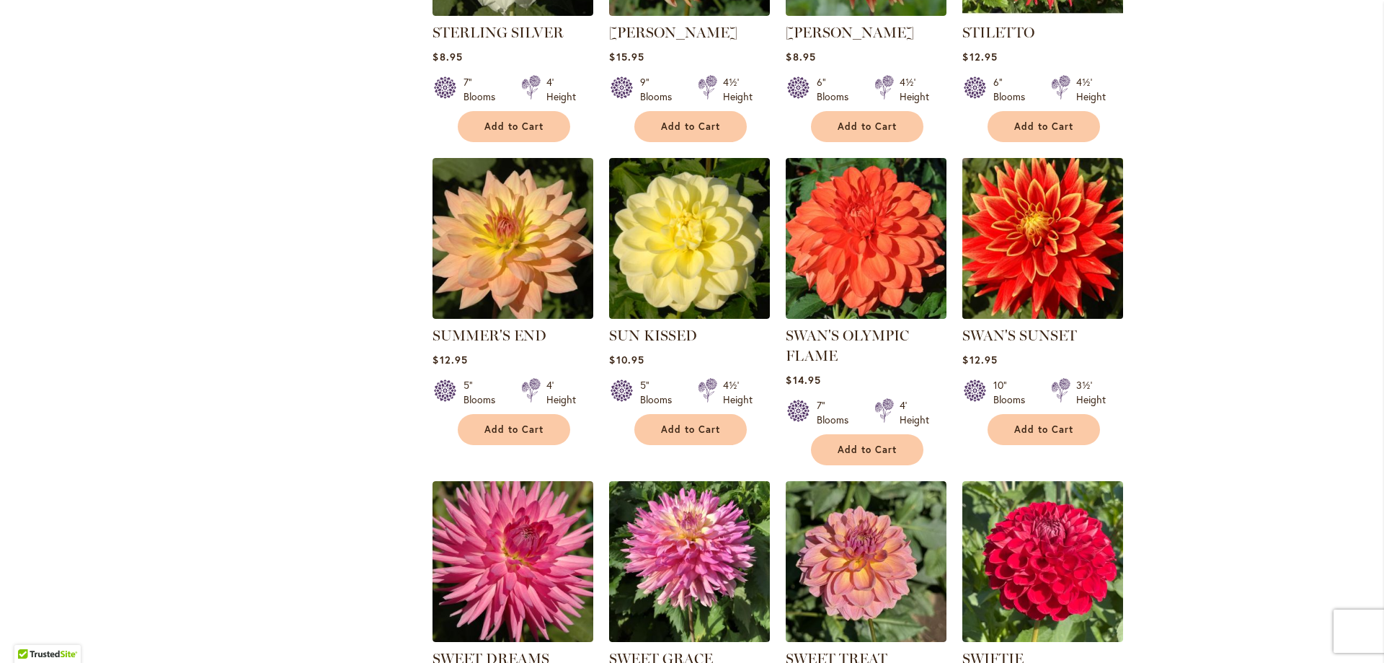
click at [1052, 255] on img at bounding box center [1043, 238] width 169 height 169
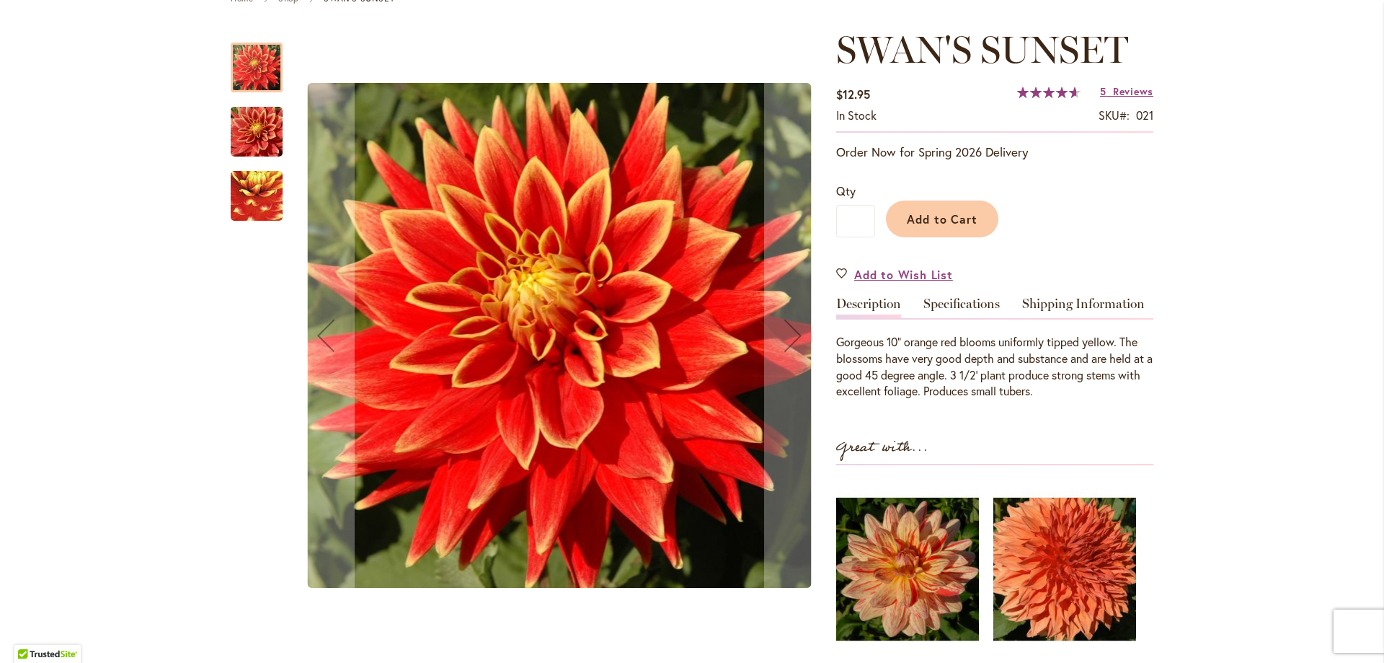
scroll to position [234, 0]
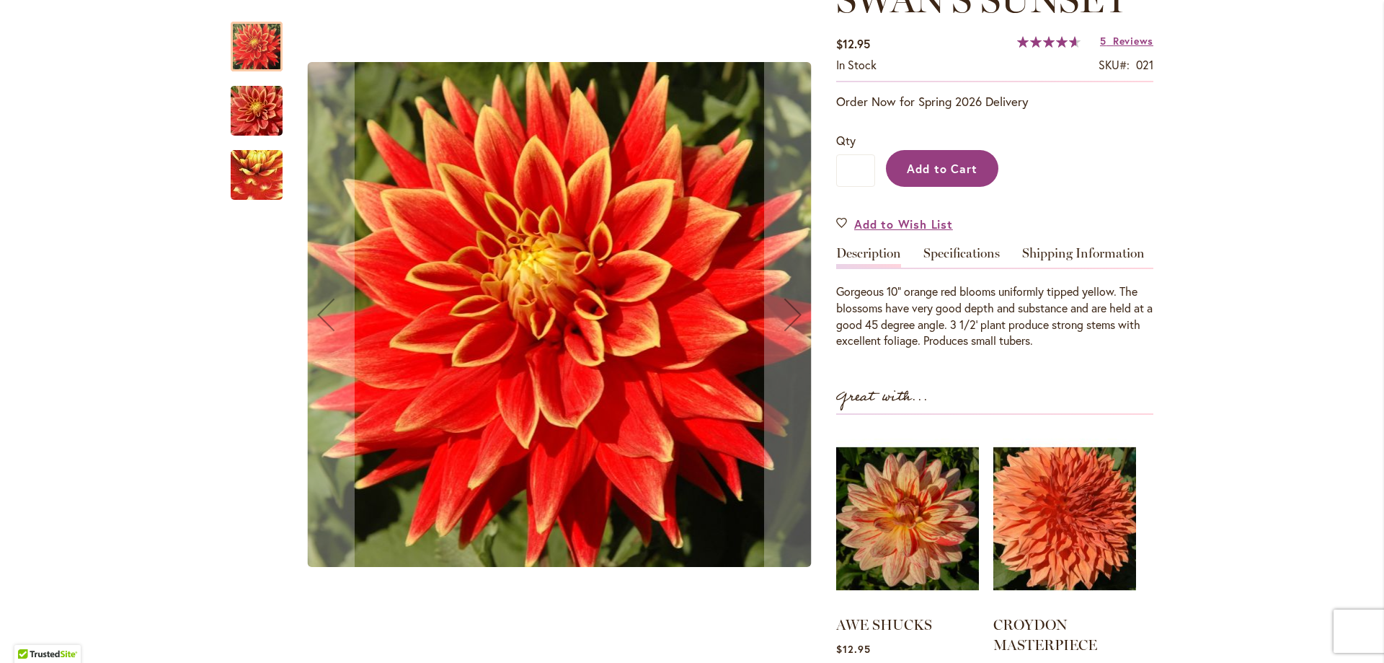
click at [951, 161] on span "Add to Cart" at bounding box center [942, 168] width 71 height 15
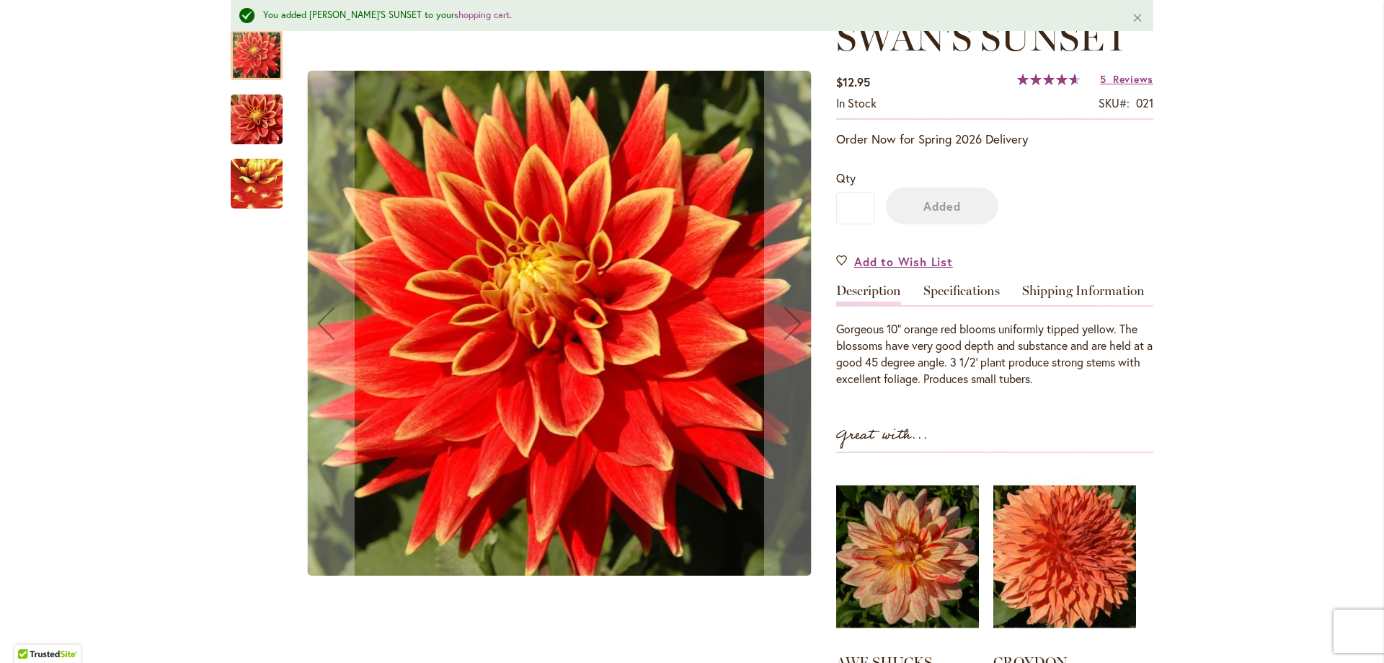
scroll to position [271, 0]
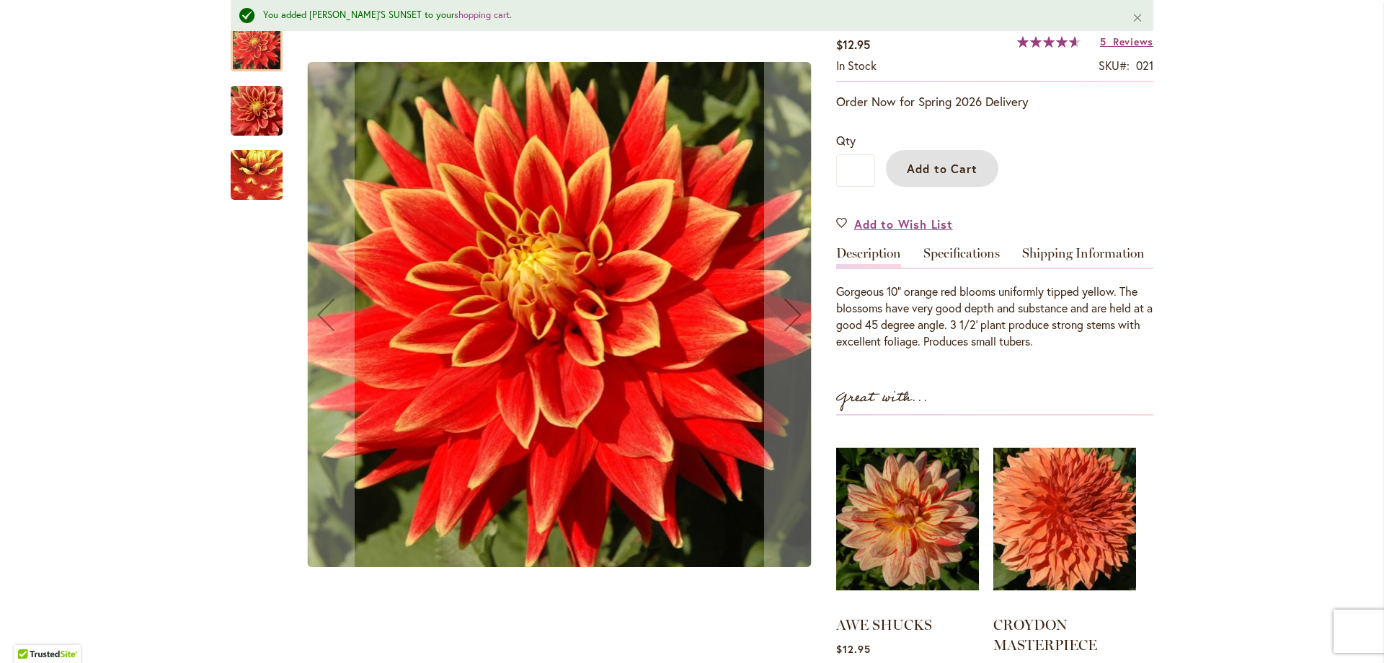
click at [245, 165] on img "Swan's Sunset" at bounding box center [256, 175] width 102 height 100
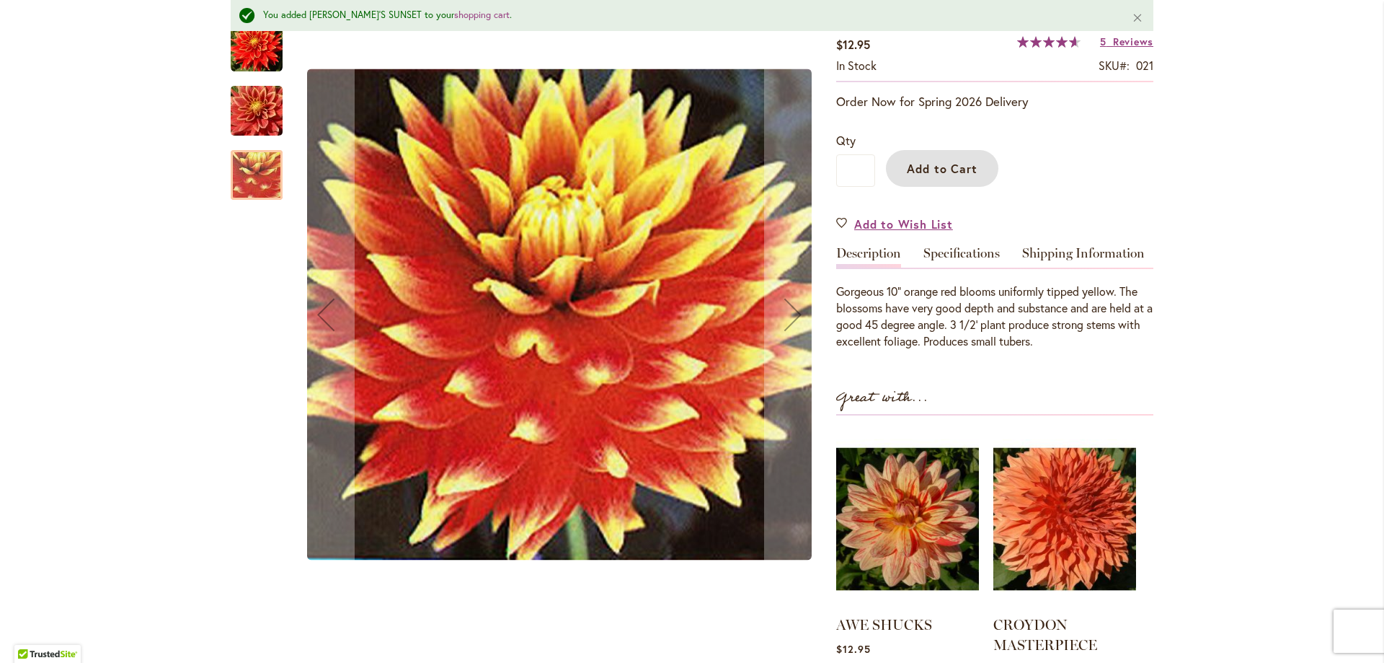
click at [251, 112] on img "Swan's Sunset" at bounding box center [257, 110] width 104 height 69
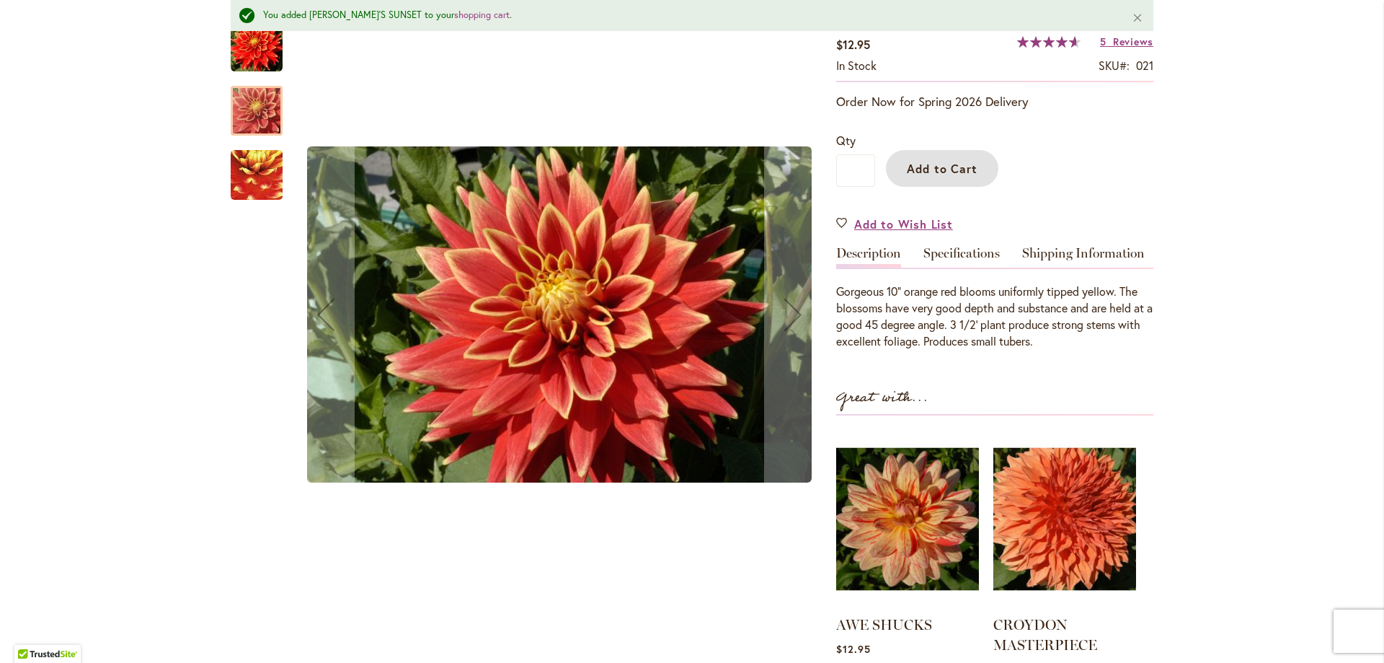
click at [258, 48] on img "Swan's Sunset" at bounding box center [257, 47] width 52 height 52
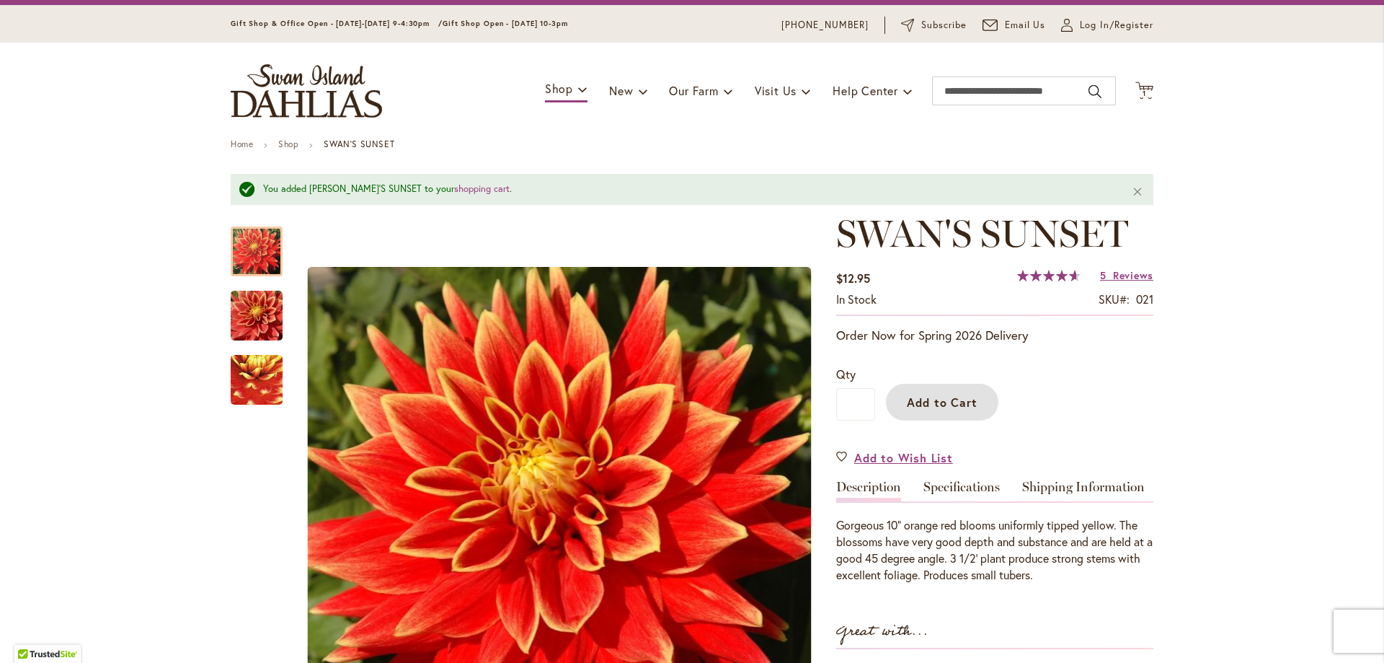
scroll to position [0, 0]
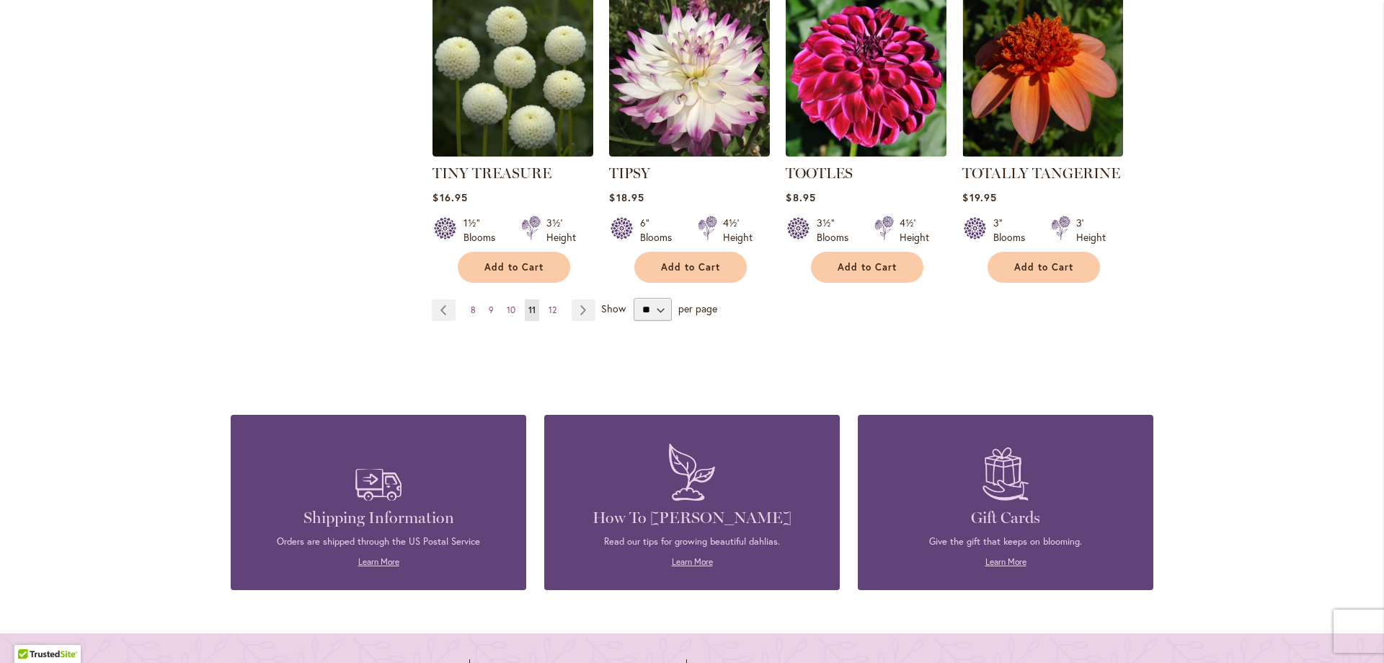
scroll to position [2336, 0]
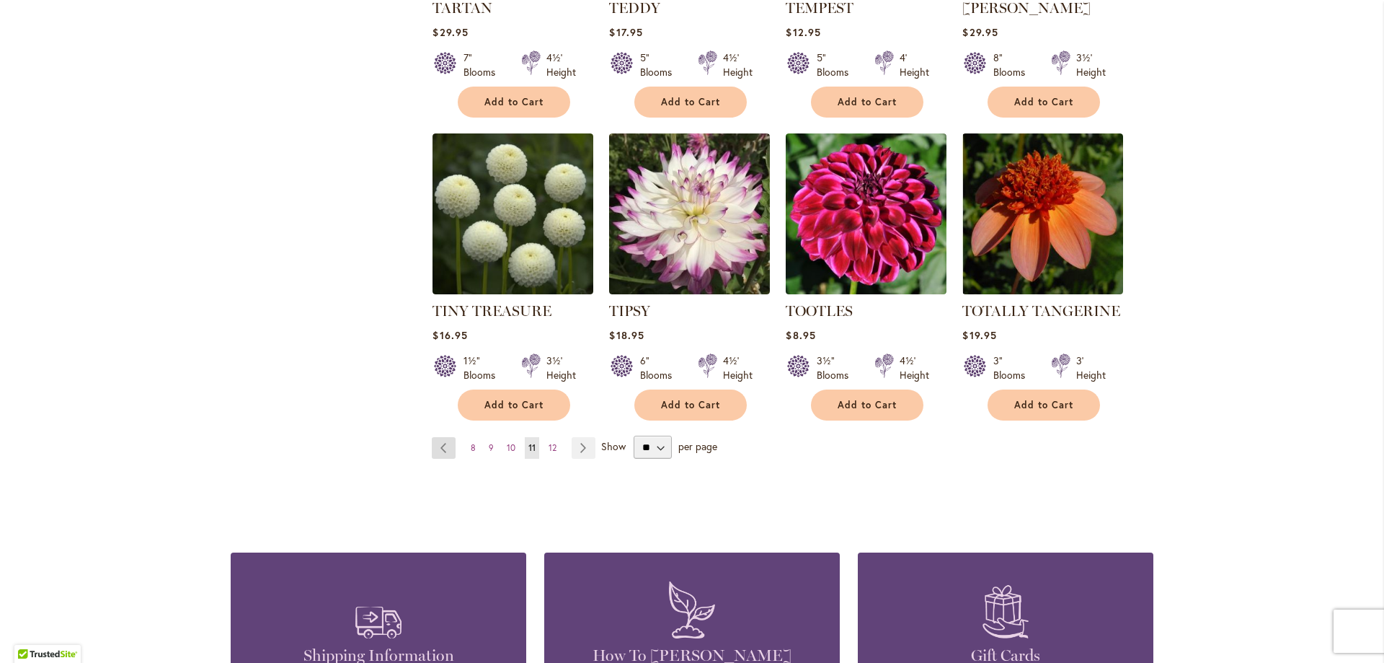
click at [444, 437] on link "Page Previous" at bounding box center [444, 448] width 24 height 22
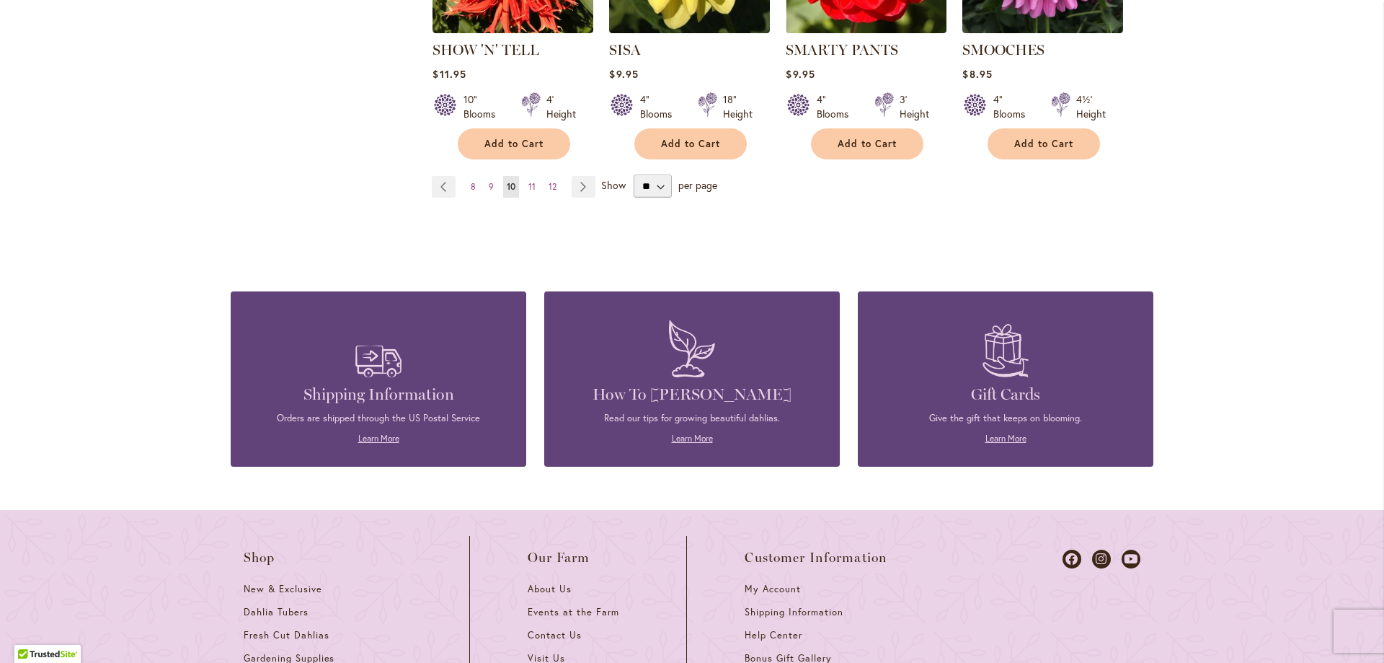
scroll to position [2404, 0]
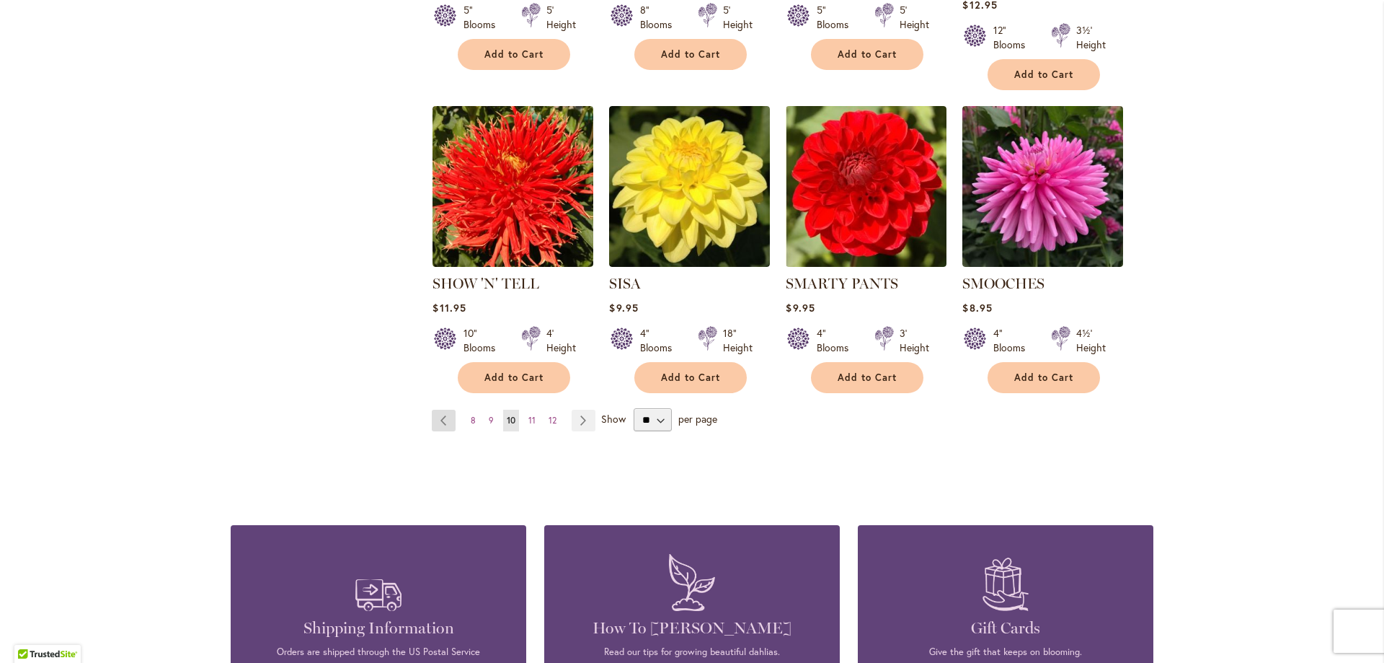
click at [447, 410] on link "Page Previous" at bounding box center [444, 421] width 24 height 22
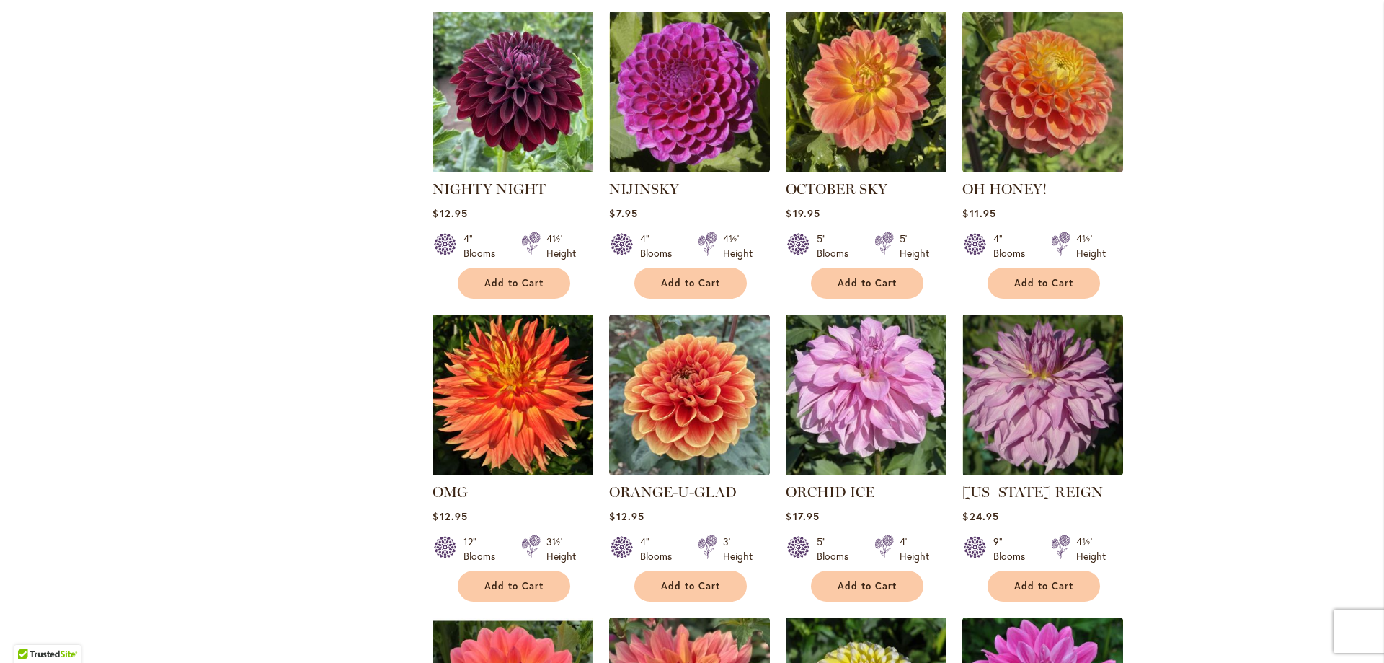
scroll to position [924, 0]
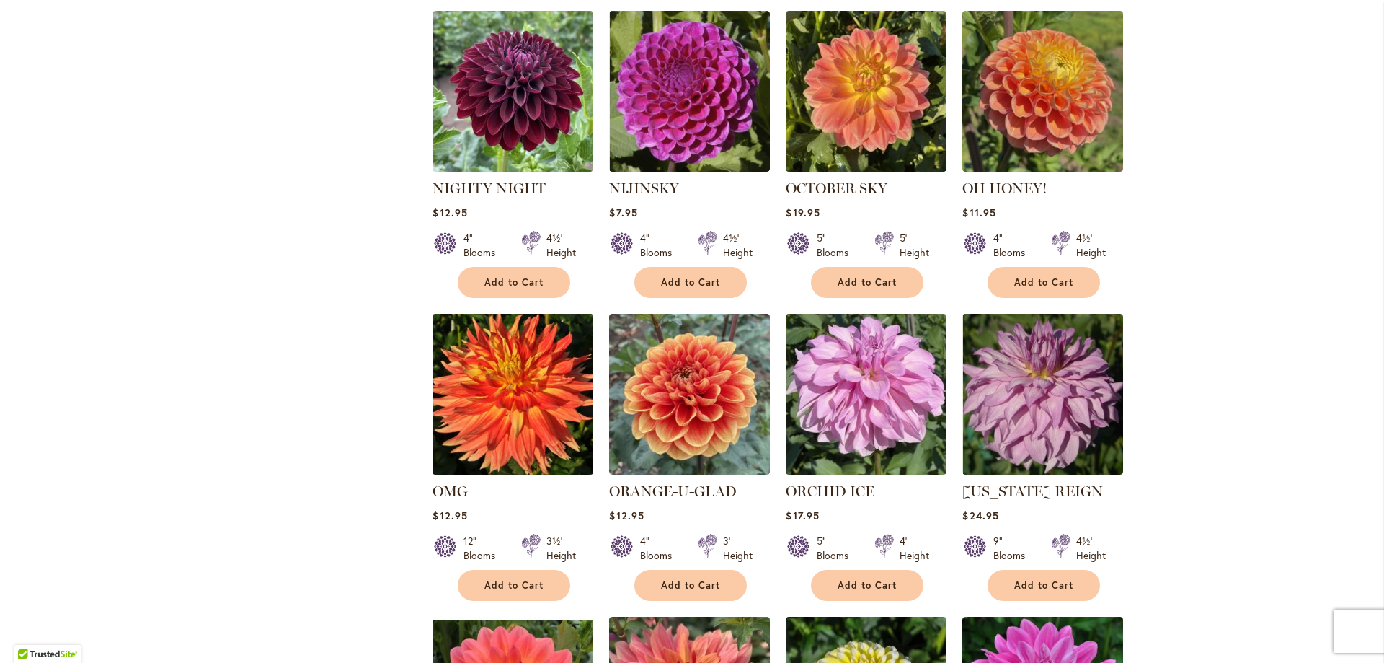
click at [498, 386] on img at bounding box center [513, 393] width 169 height 169
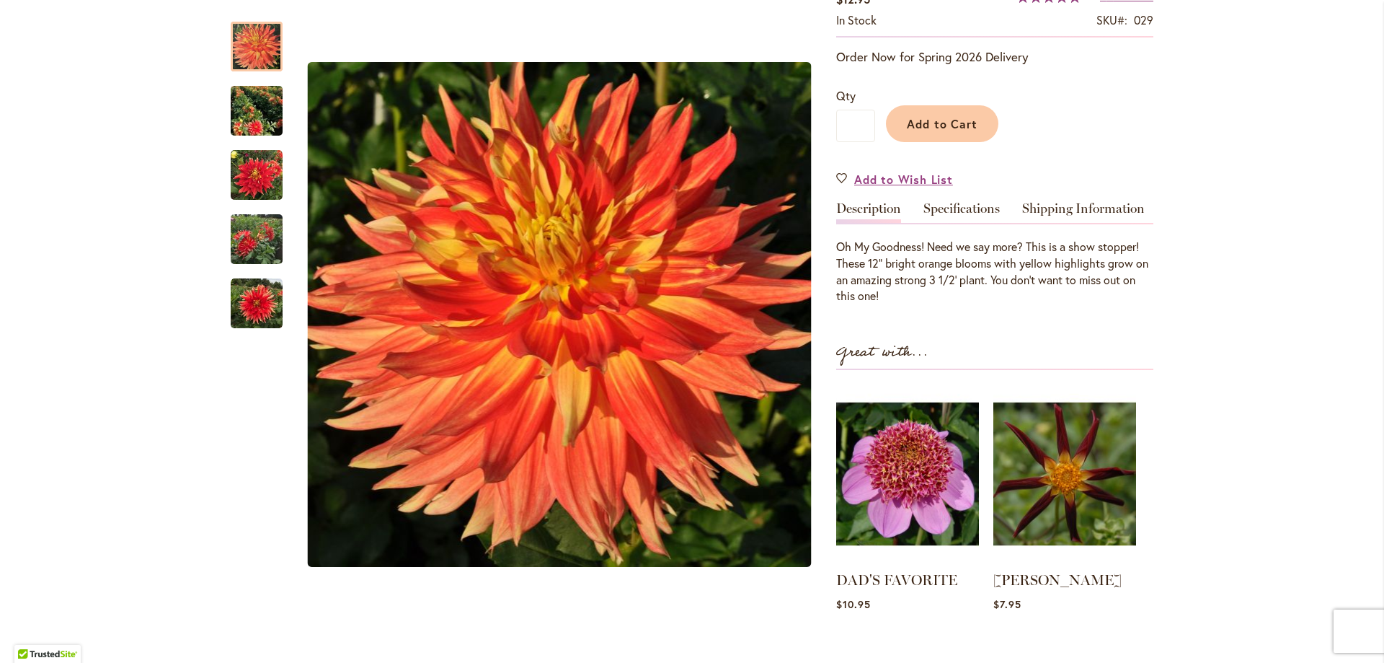
scroll to position [311, 0]
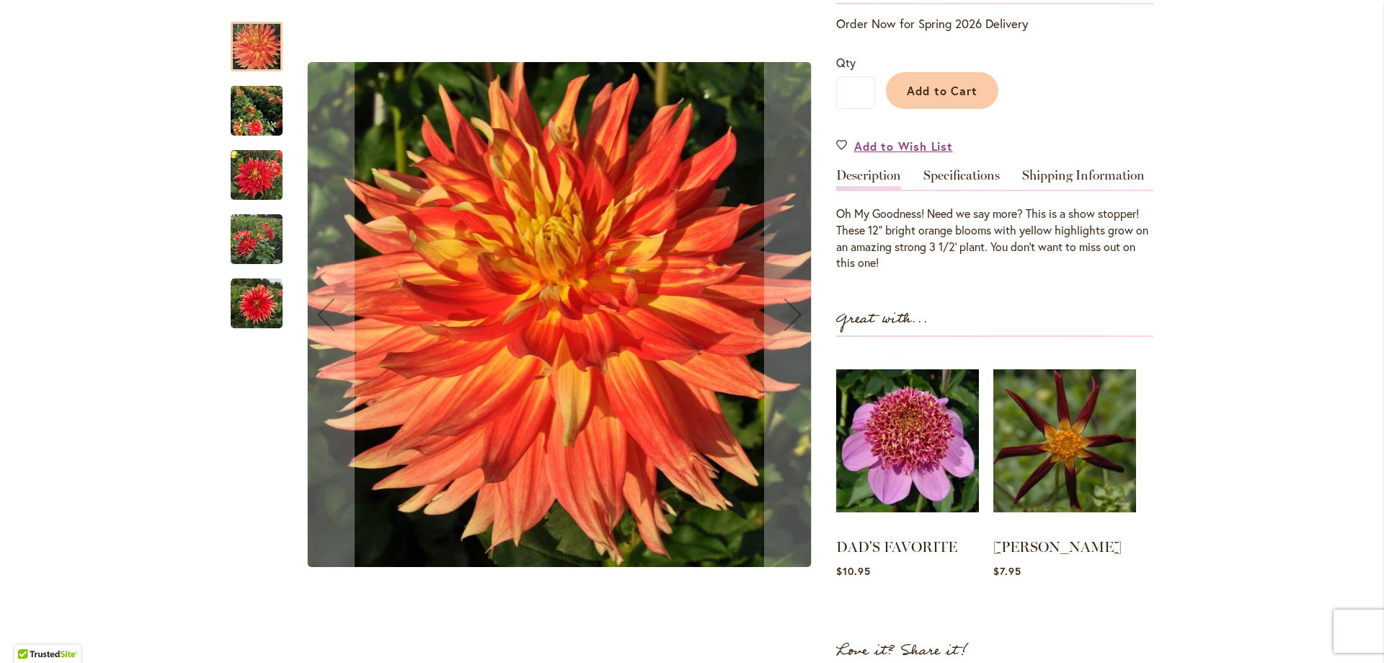
click at [248, 36] on div at bounding box center [257, 47] width 52 height 50
click at [257, 108] on img "Omg" at bounding box center [257, 110] width 52 height 58
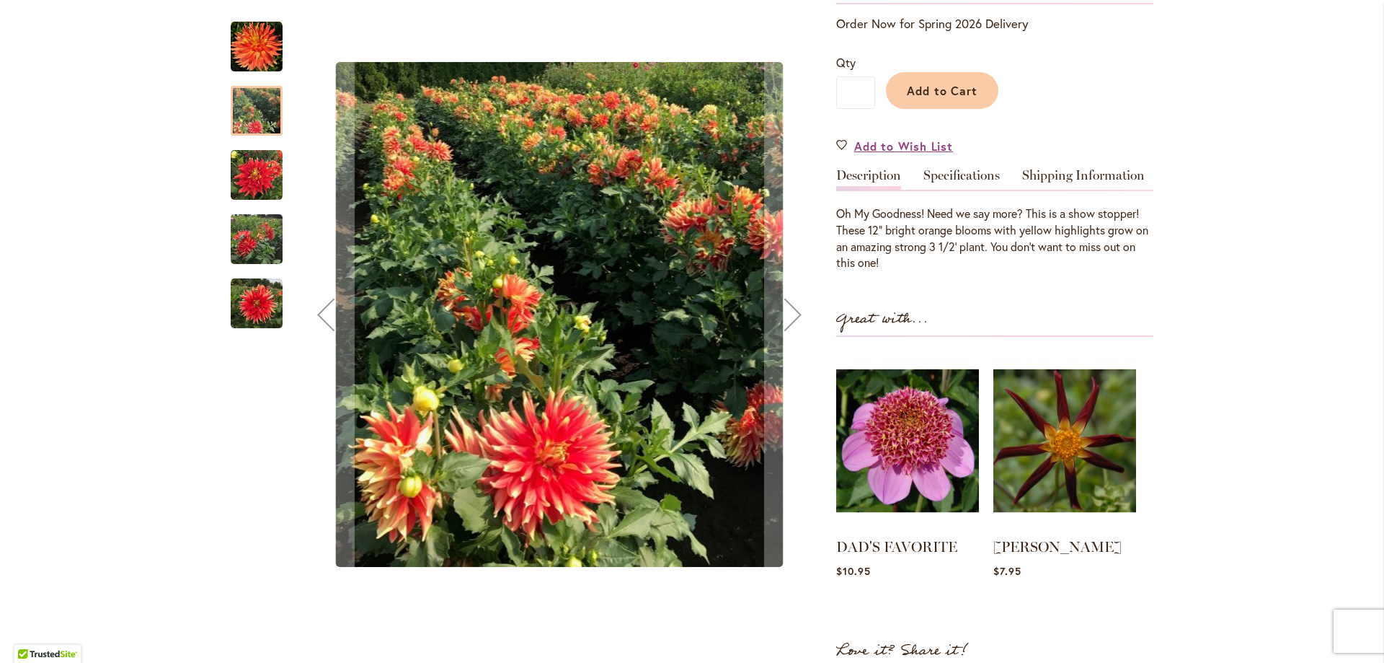
click at [250, 175] on img "Omg" at bounding box center [257, 175] width 52 height 52
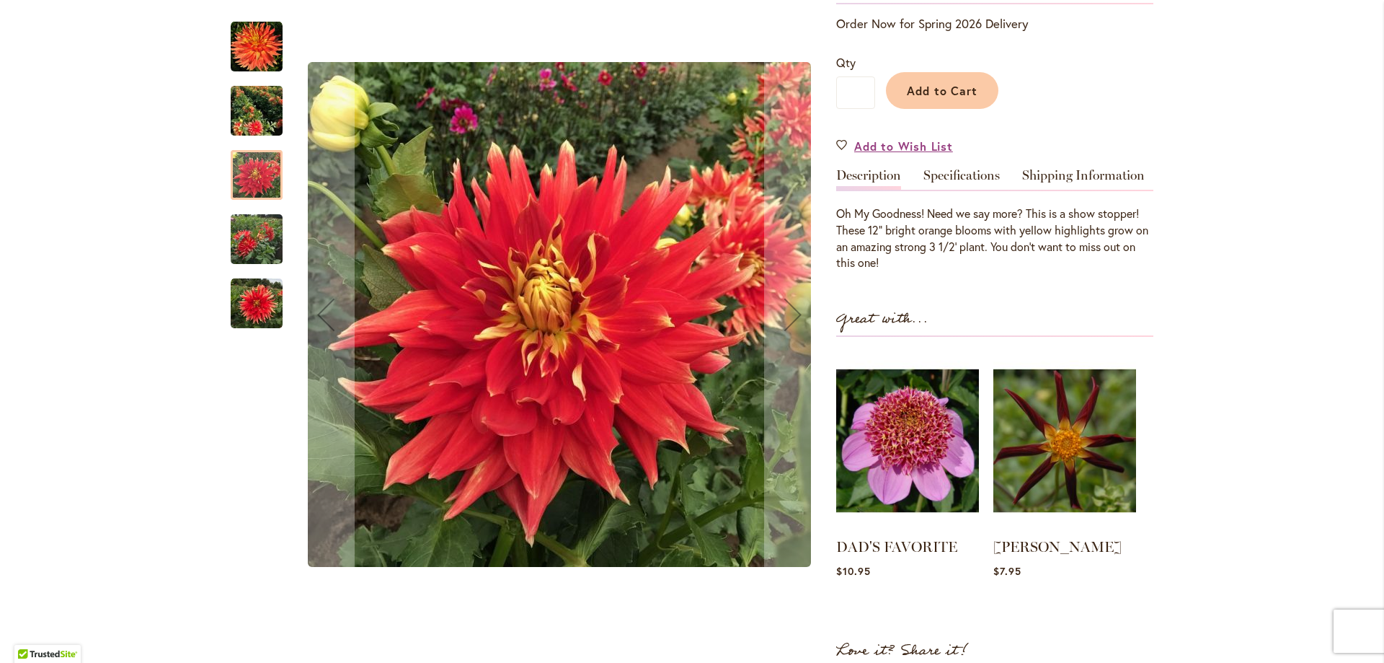
click at [242, 234] on img "Omg" at bounding box center [257, 239] width 52 height 69
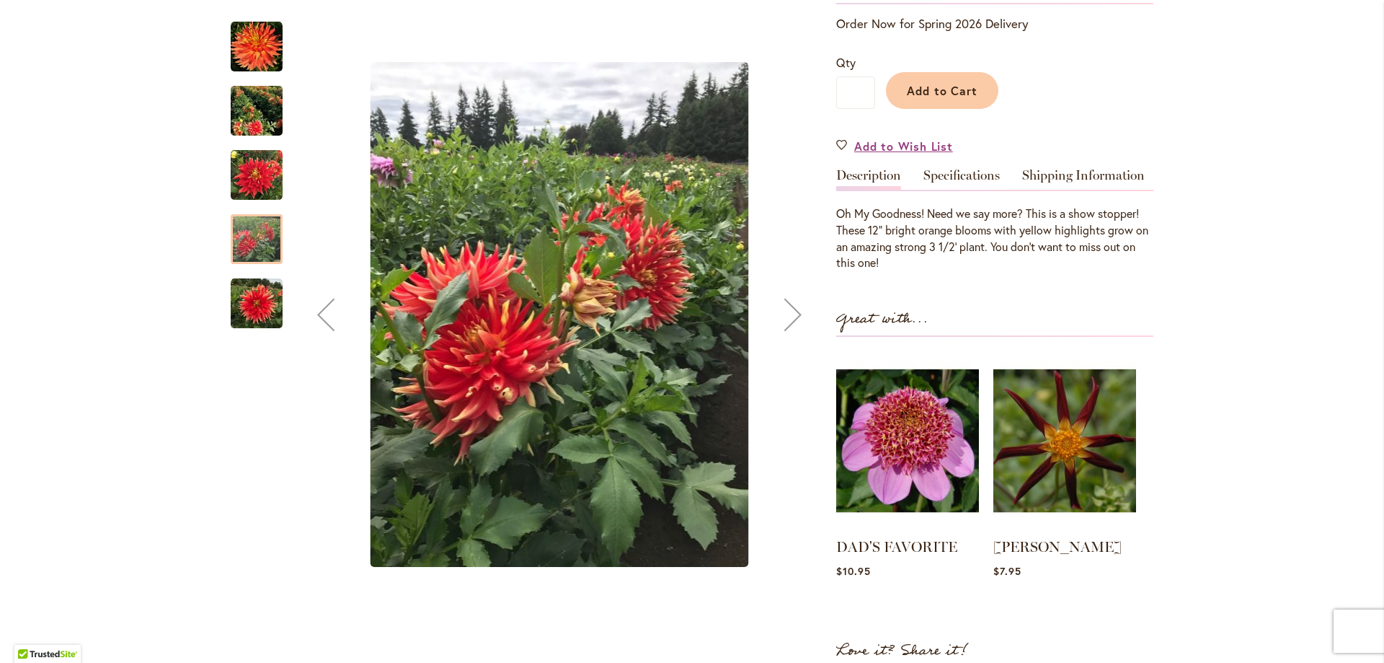
click at [263, 304] on img "Omg" at bounding box center [257, 304] width 52 height 52
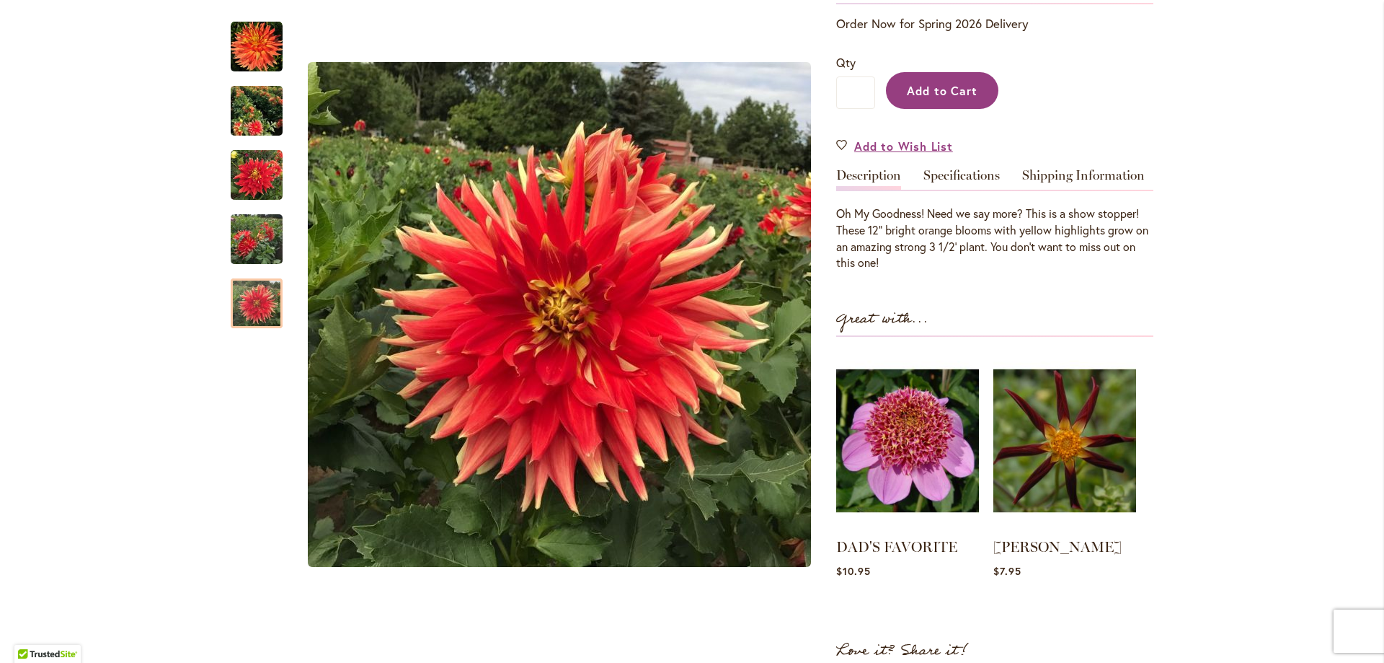
click at [947, 84] on span "Add to Cart" at bounding box center [942, 90] width 71 height 15
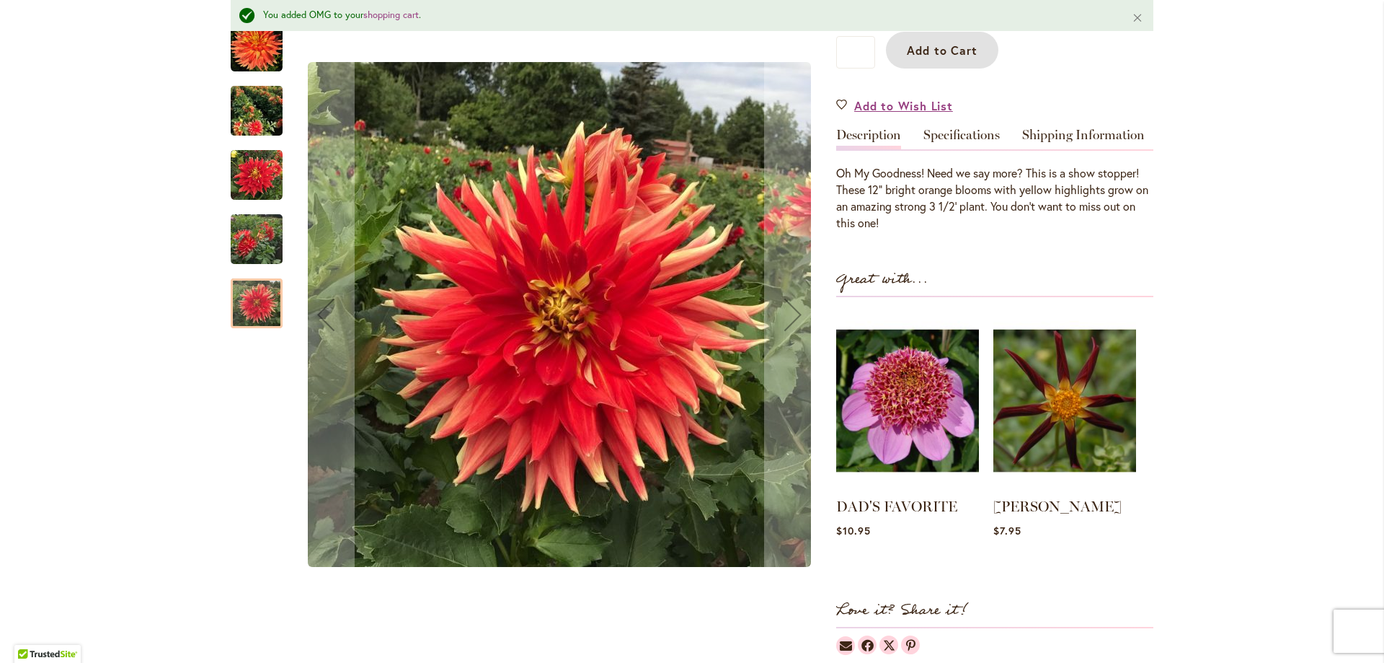
scroll to position [0, 0]
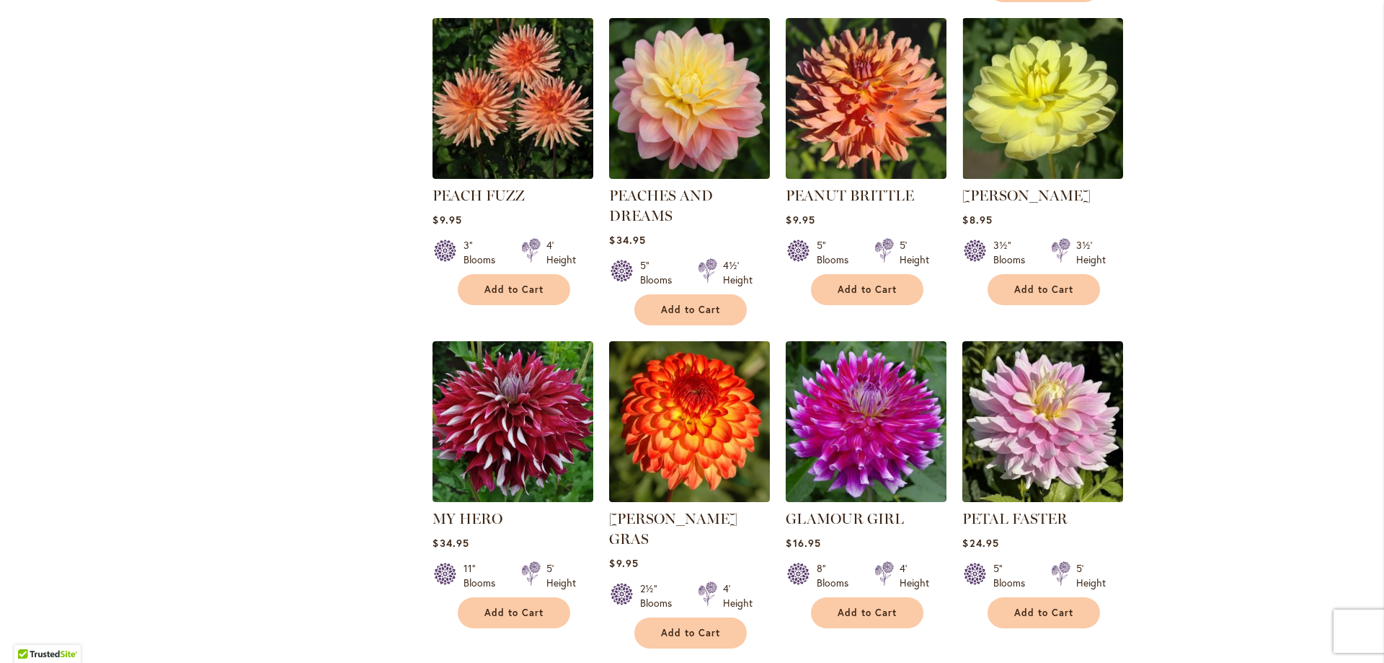
scroll to position [2258, 0]
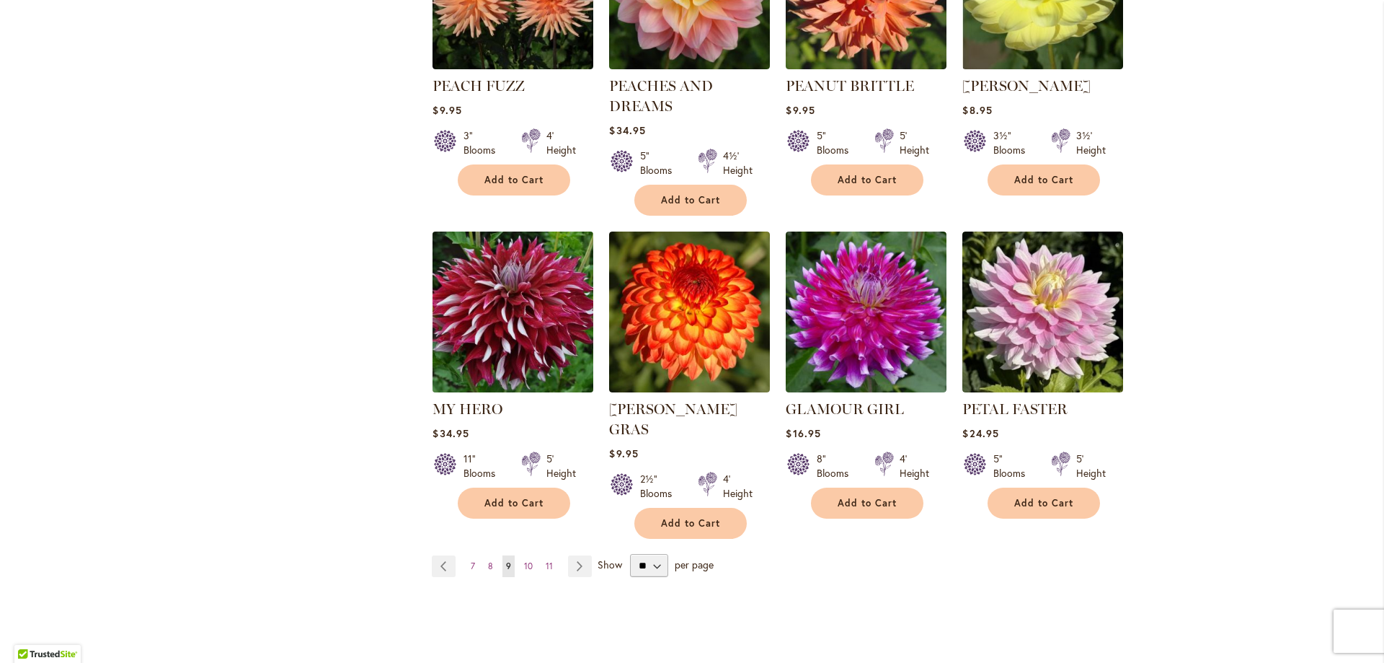
click at [472, 295] on img at bounding box center [513, 311] width 169 height 169
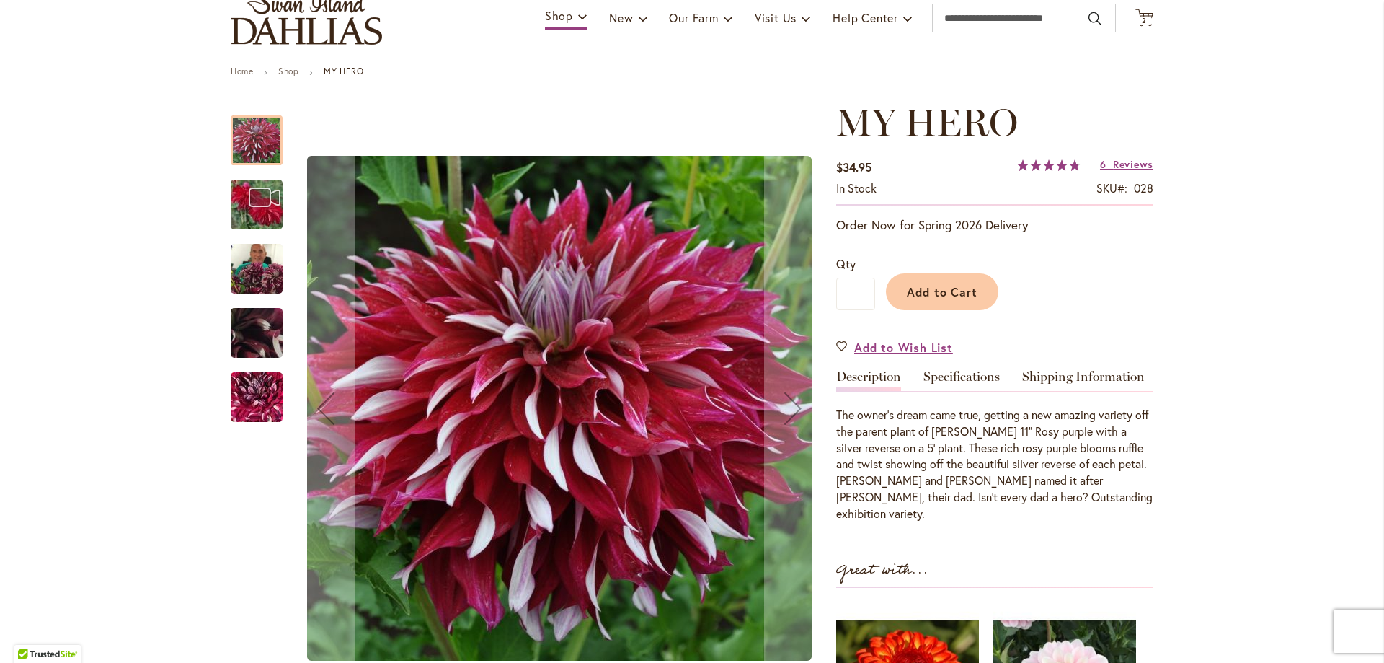
scroll to position [78, 0]
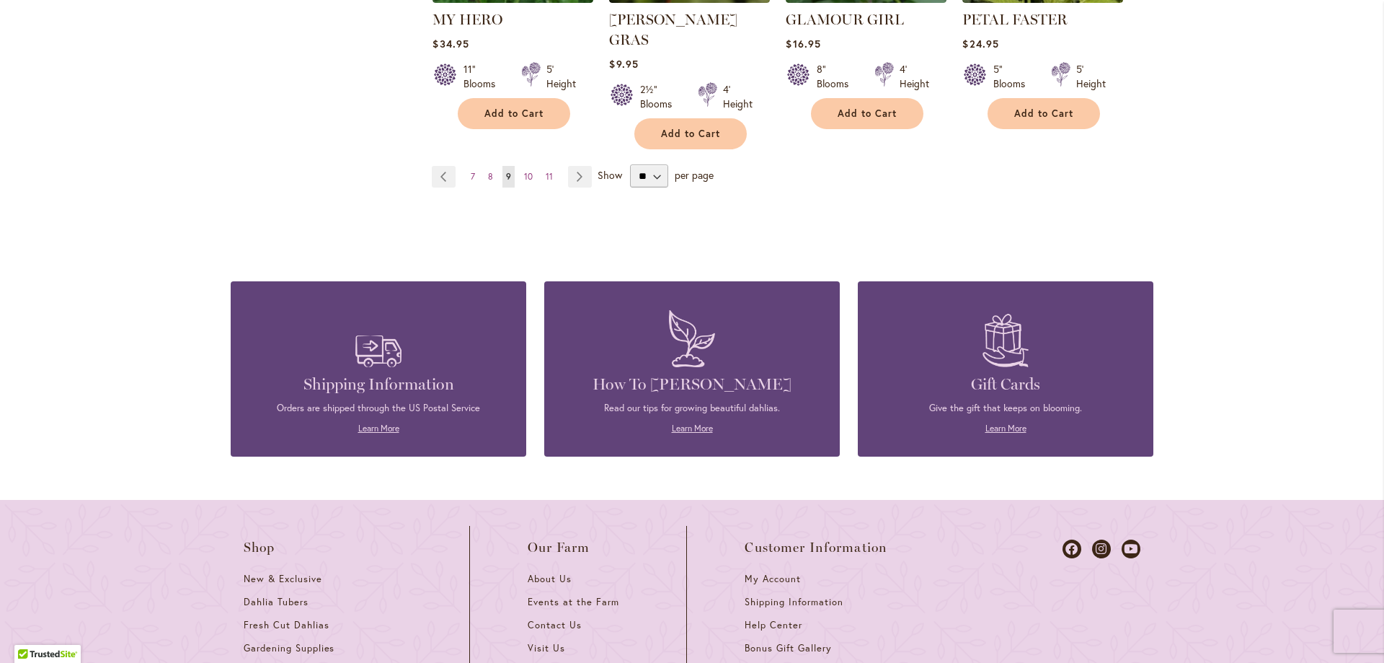
scroll to position [2492, 0]
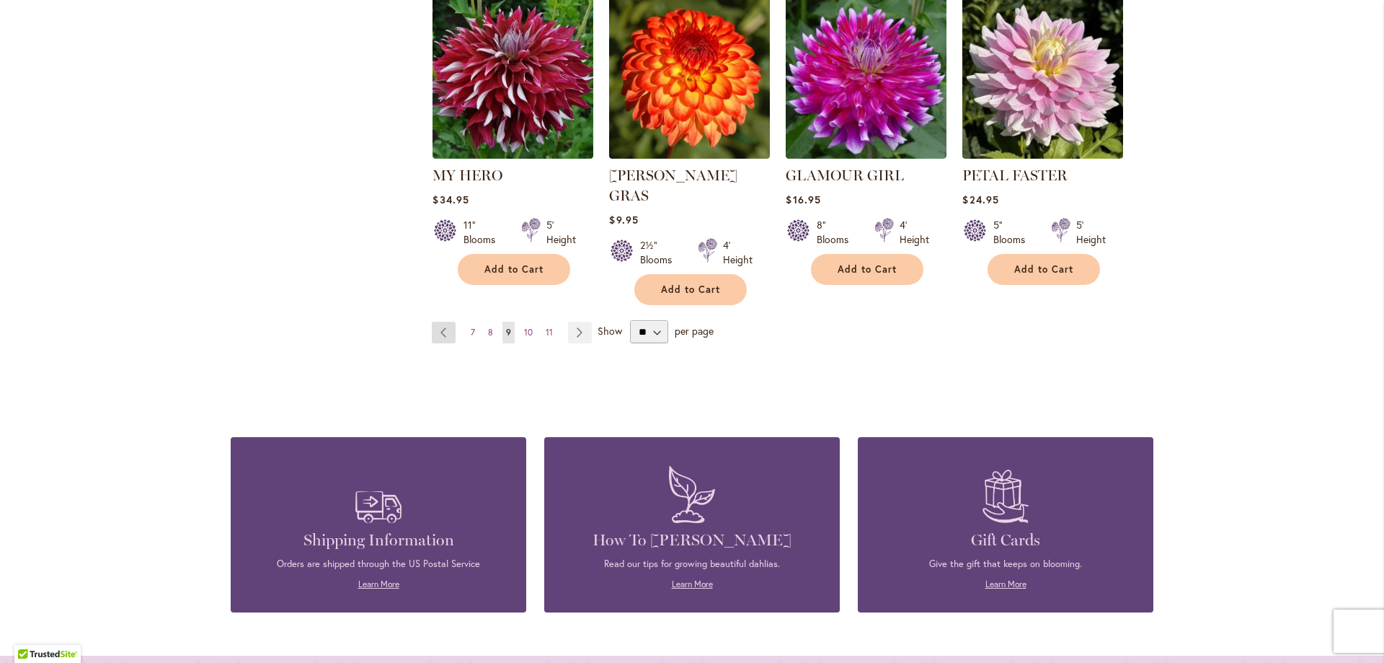
click at [448, 322] on link "Page Previous" at bounding box center [444, 333] width 24 height 22
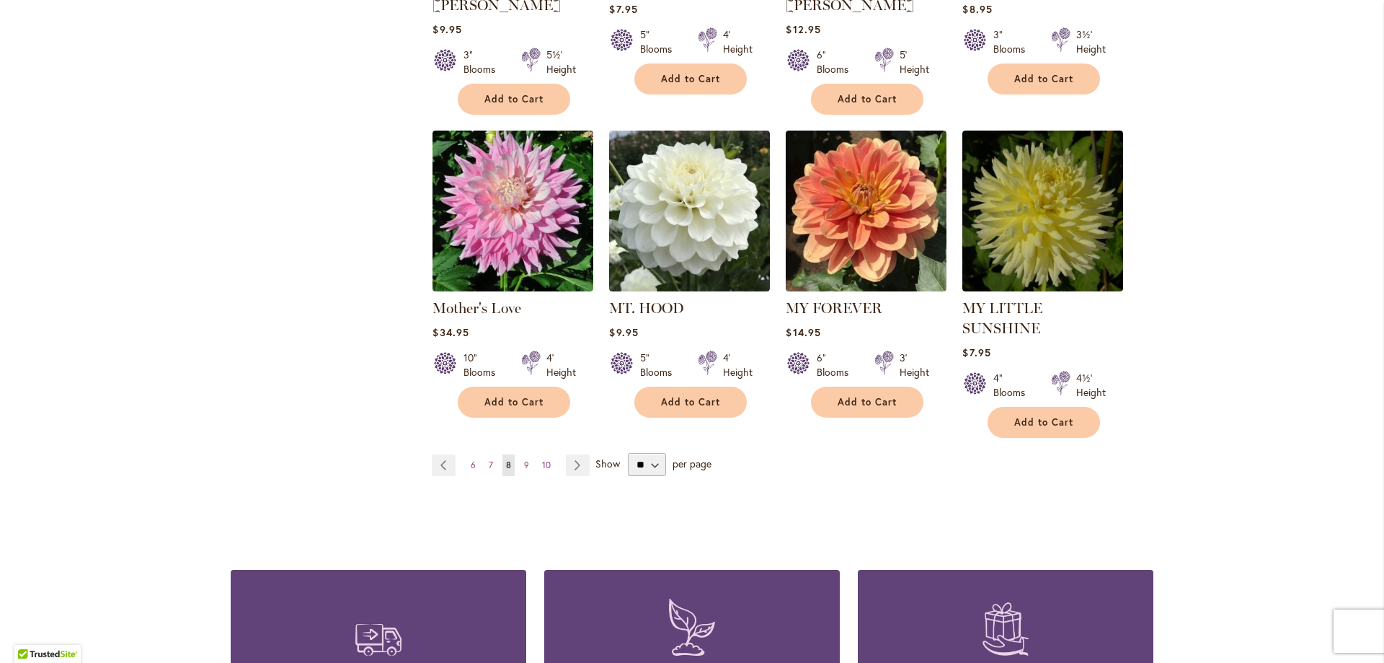
scroll to position [2404, 0]
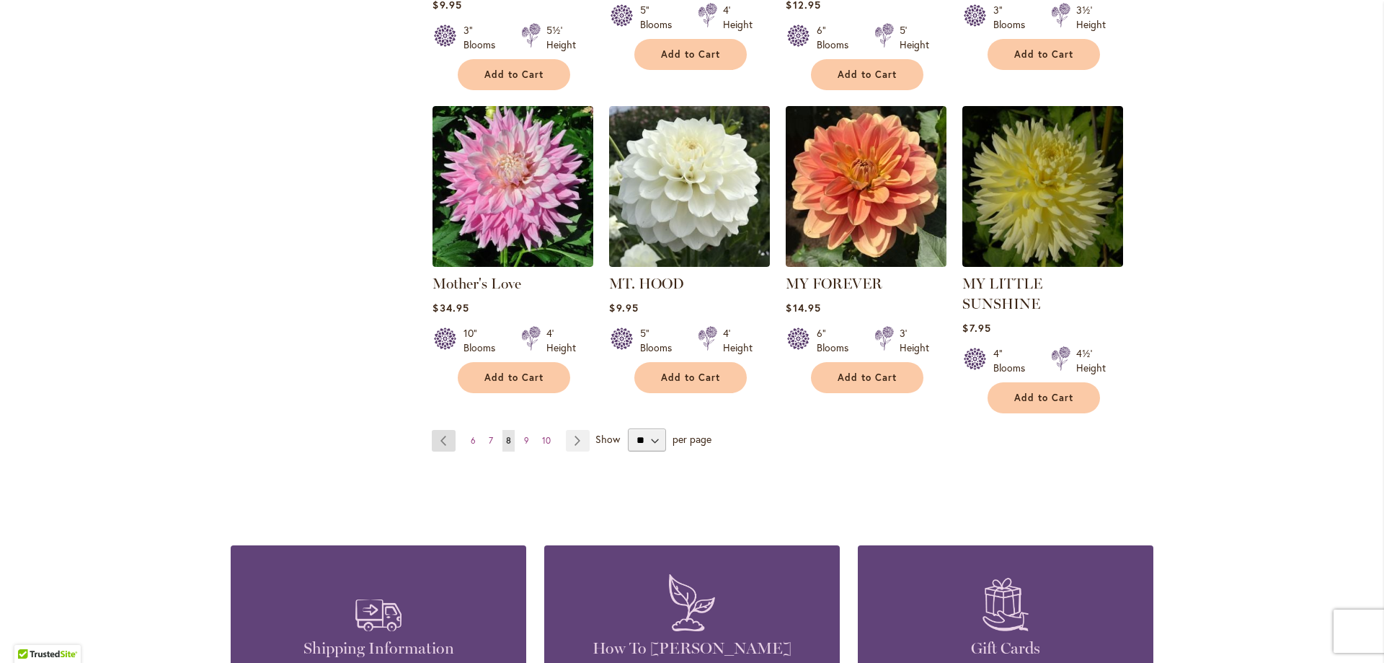
click at [438, 430] on link "Page Previous" at bounding box center [444, 441] width 24 height 22
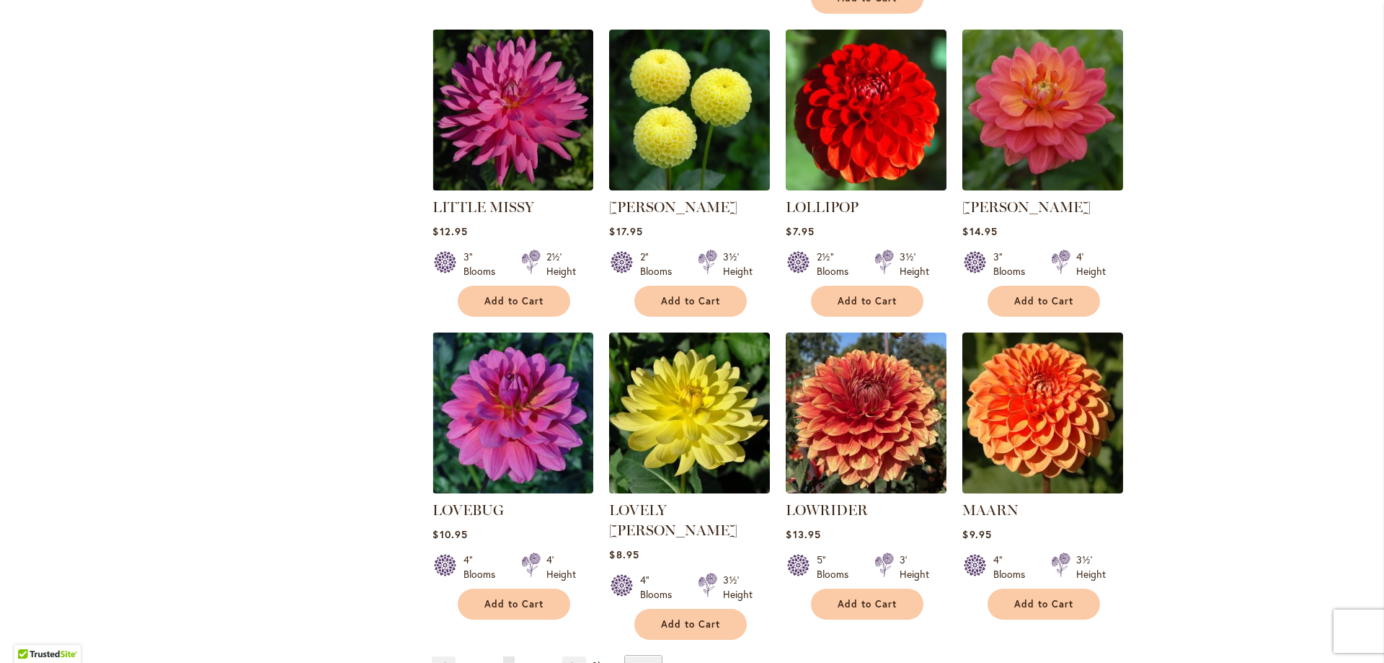
scroll to position [2248, 0]
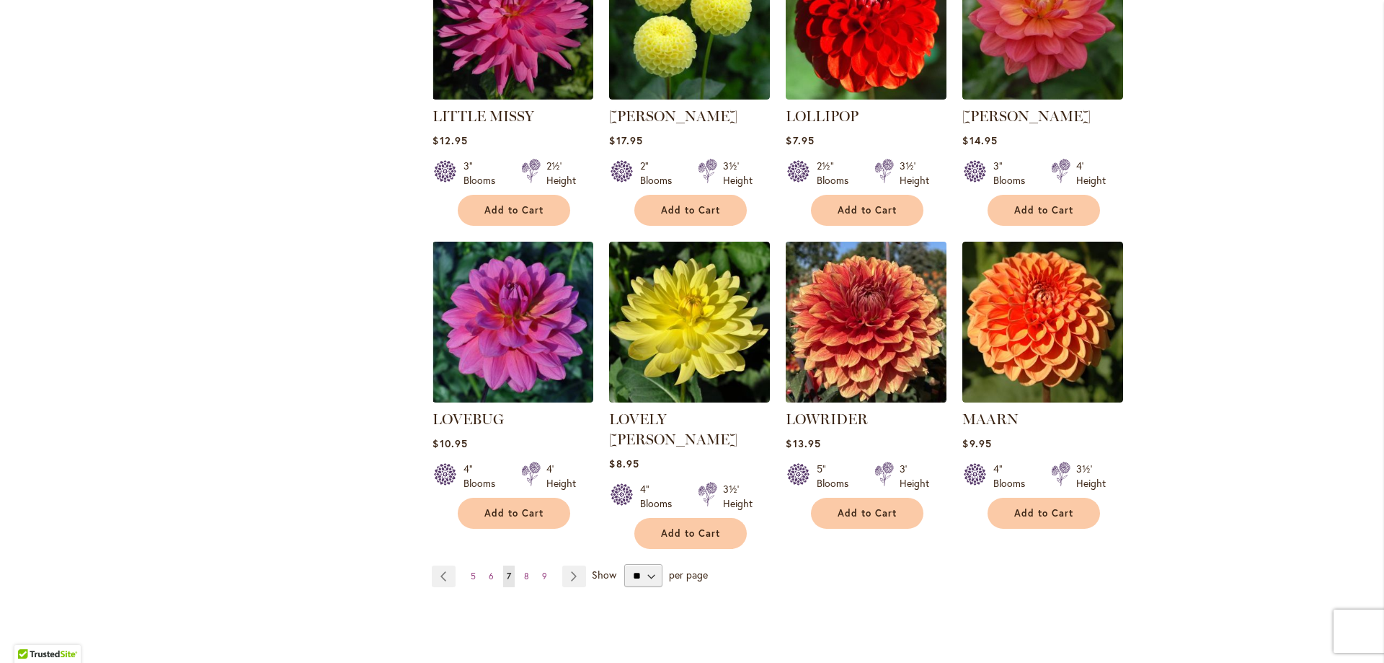
click at [871, 255] on img at bounding box center [866, 321] width 169 height 169
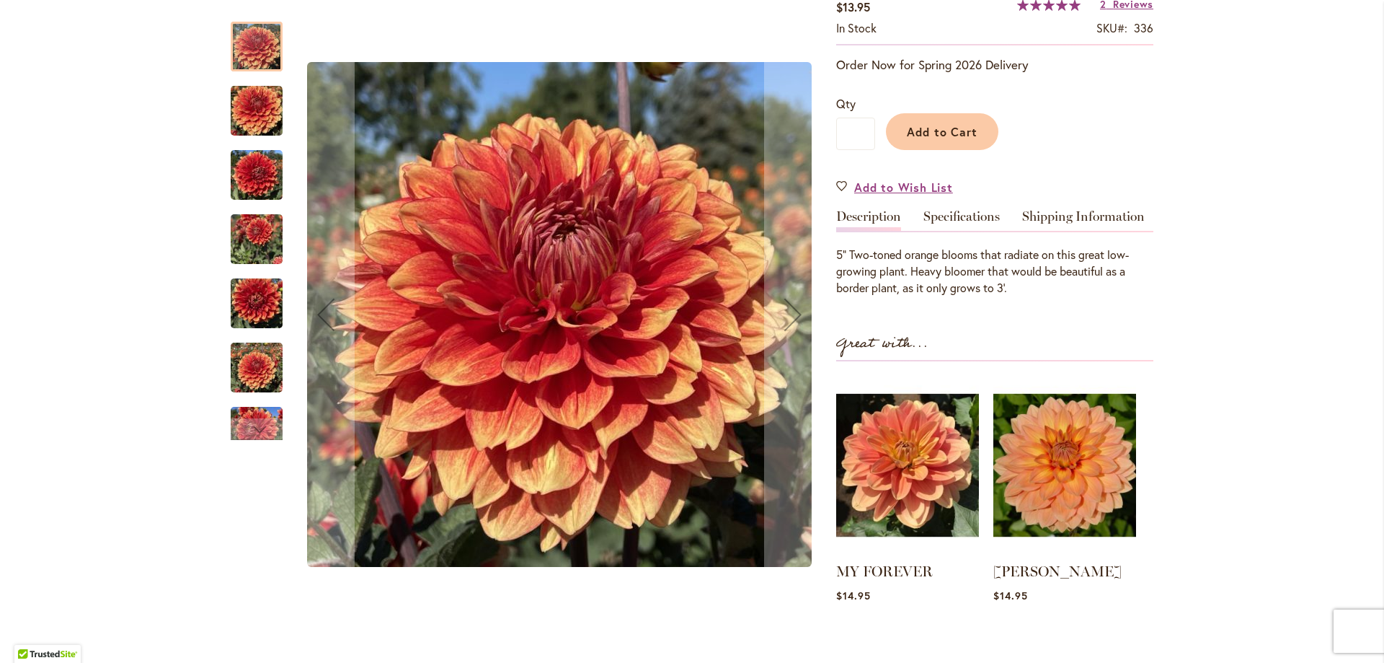
scroll to position [234, 0]
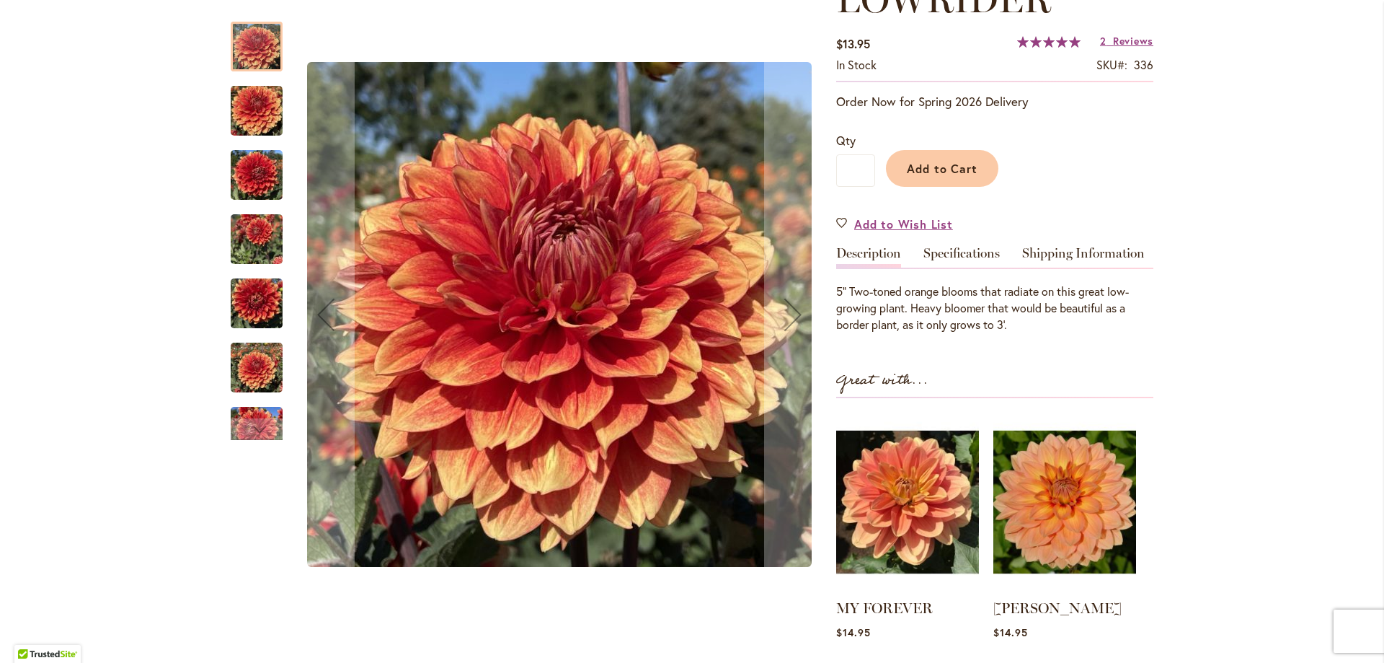
click at [242, 110] on img "Lowrider" at bounding box center [257, 110] width 52 height 69
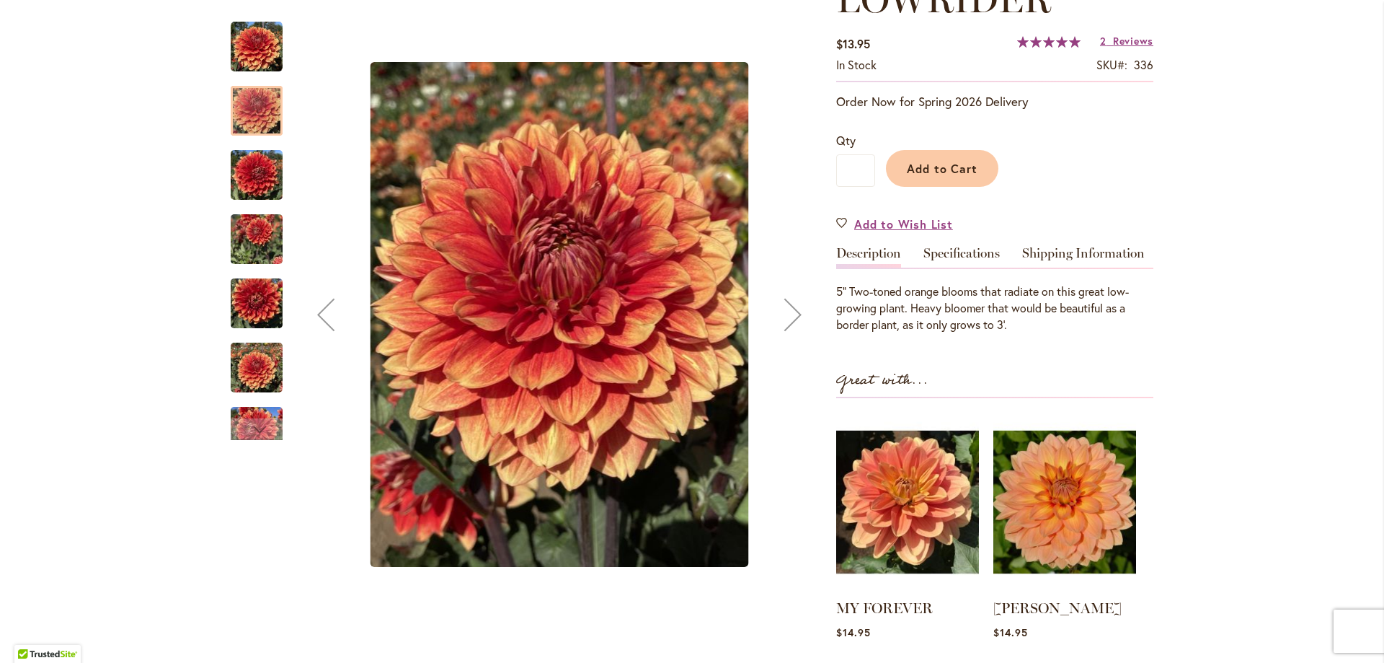
click at [258, 185] on img "Lowrider" at bounding box center [257, 175] width 52 height 69
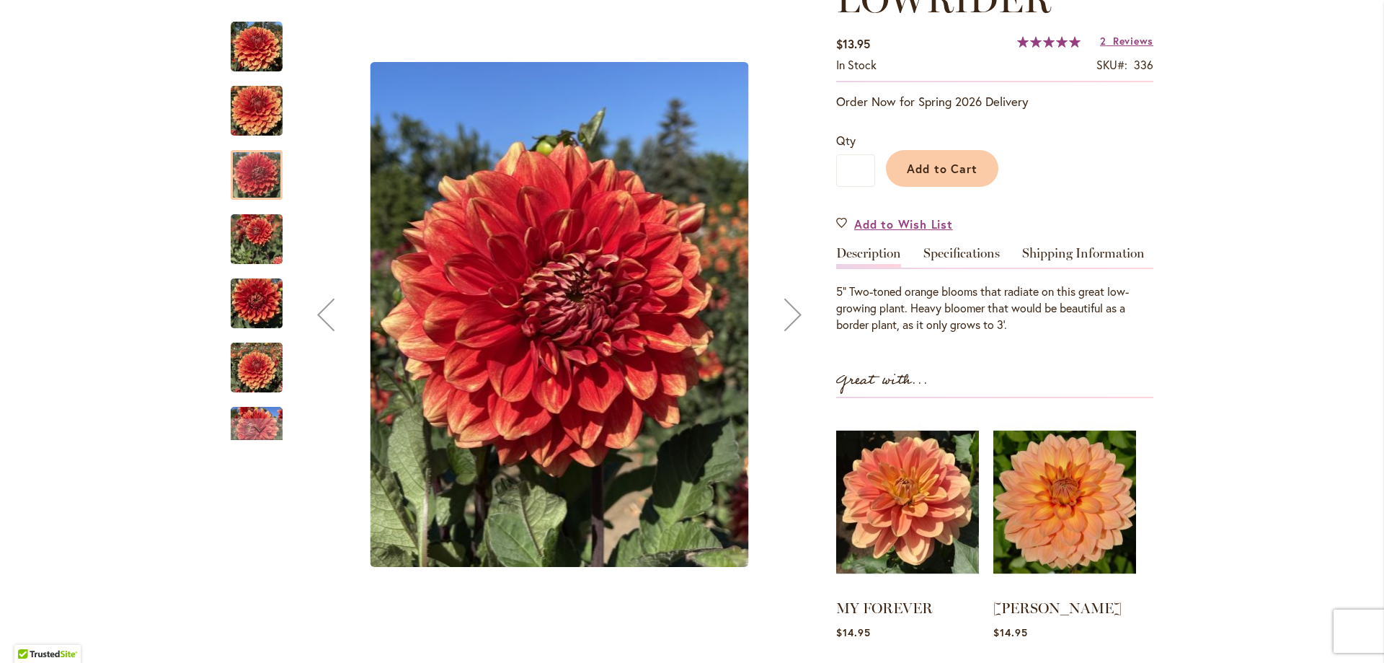
click at [261, 238] on img "Lowrider" at bounding box center [257, 239] width 52 height 69
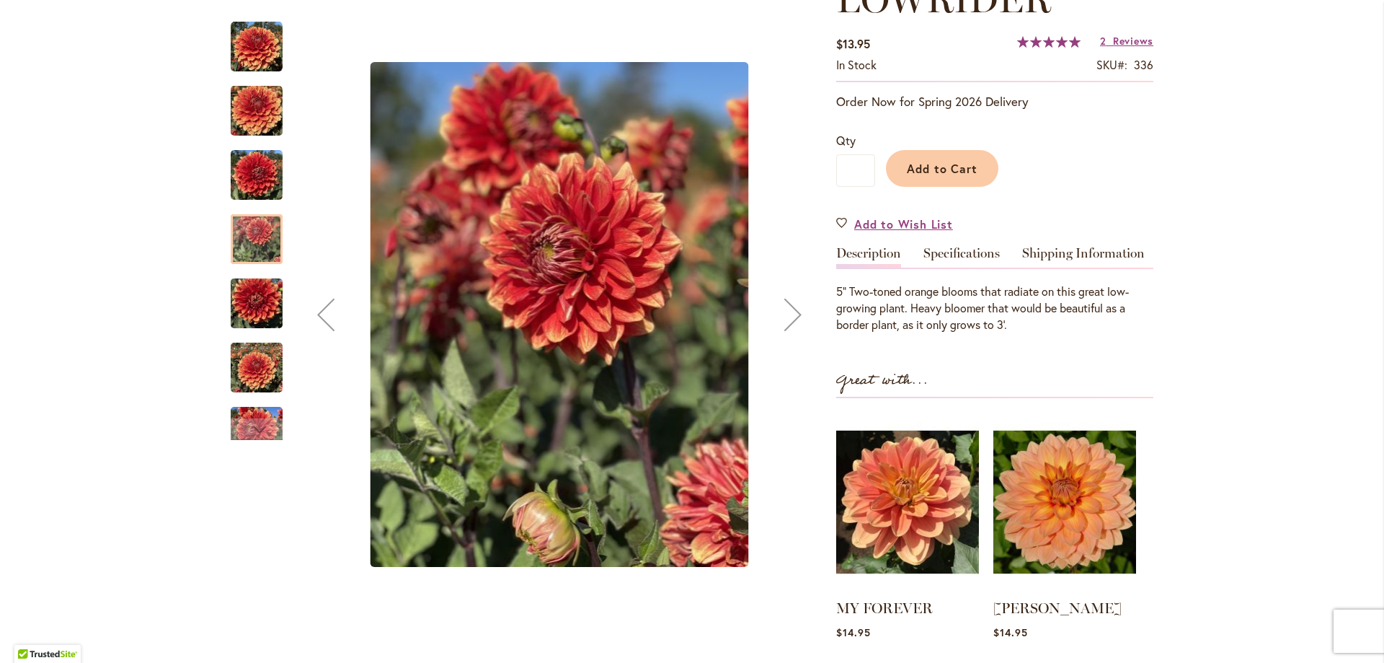
click at [261, 304] on img "Lowrider" at bounding box center [257, 303] width 52 height 69
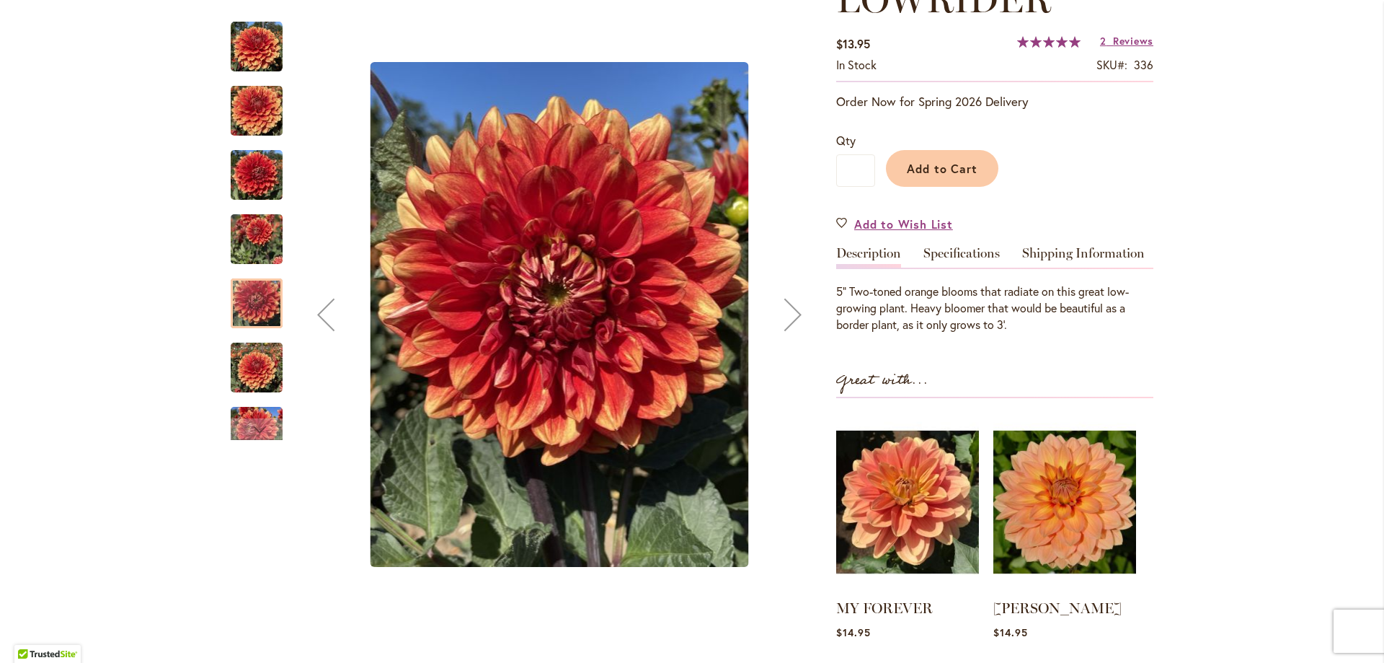
click at [259, 373] on img "Lowrider" at bounding box center [257, 367] width 52 height 69
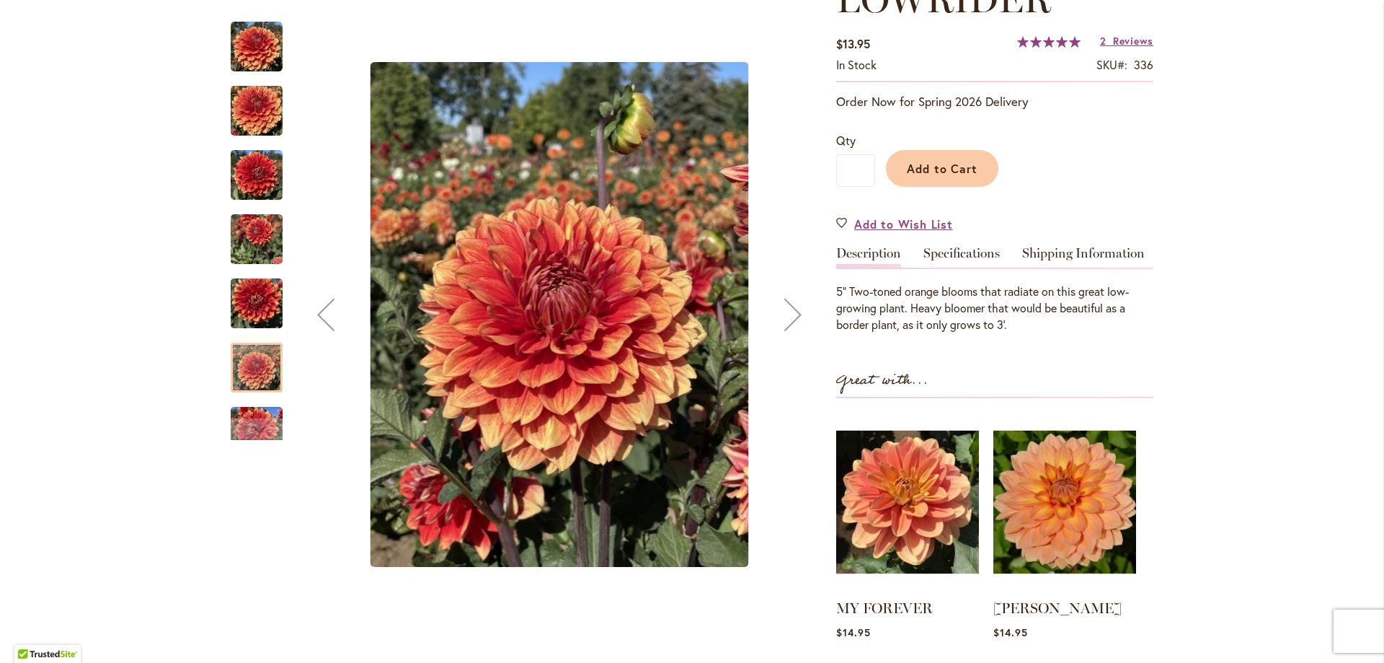
click at [266, 412] on img "Lowrider" at bounding box center [257, 431] width 52 height 69
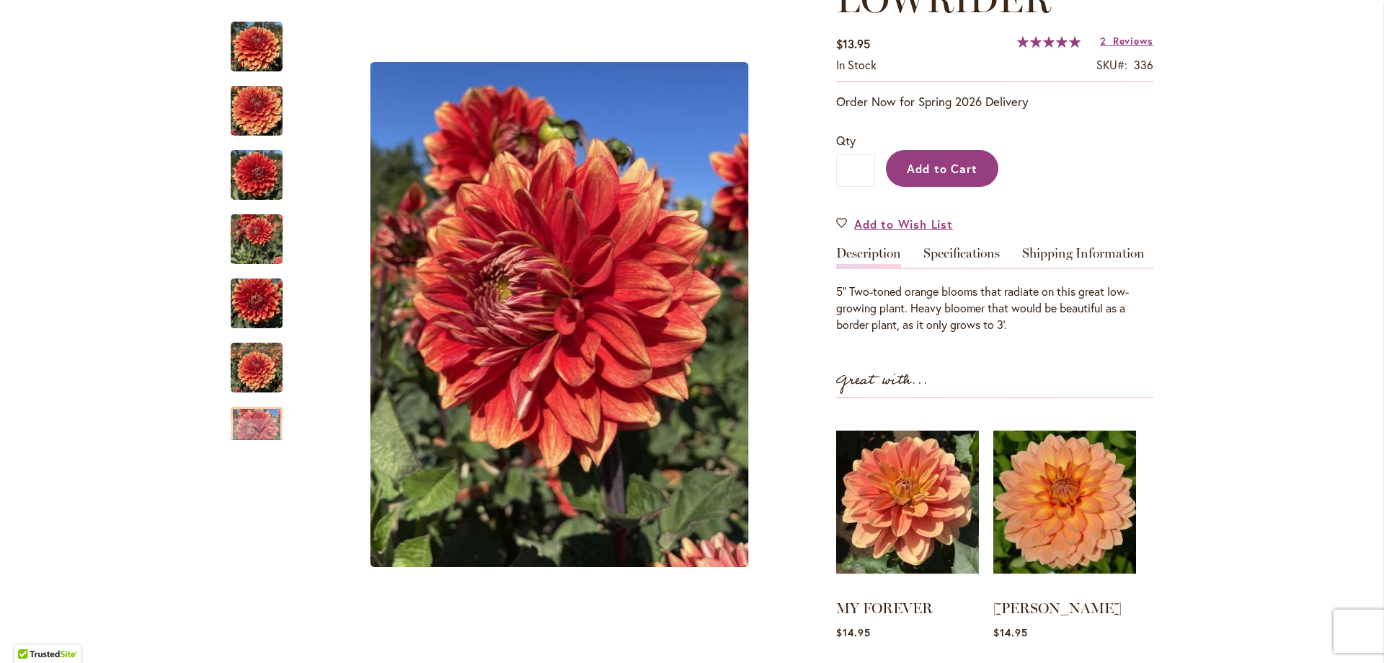
click at [963, 167] on span "Add to Cart" at bounding box center [942, 168] width 71 height 15
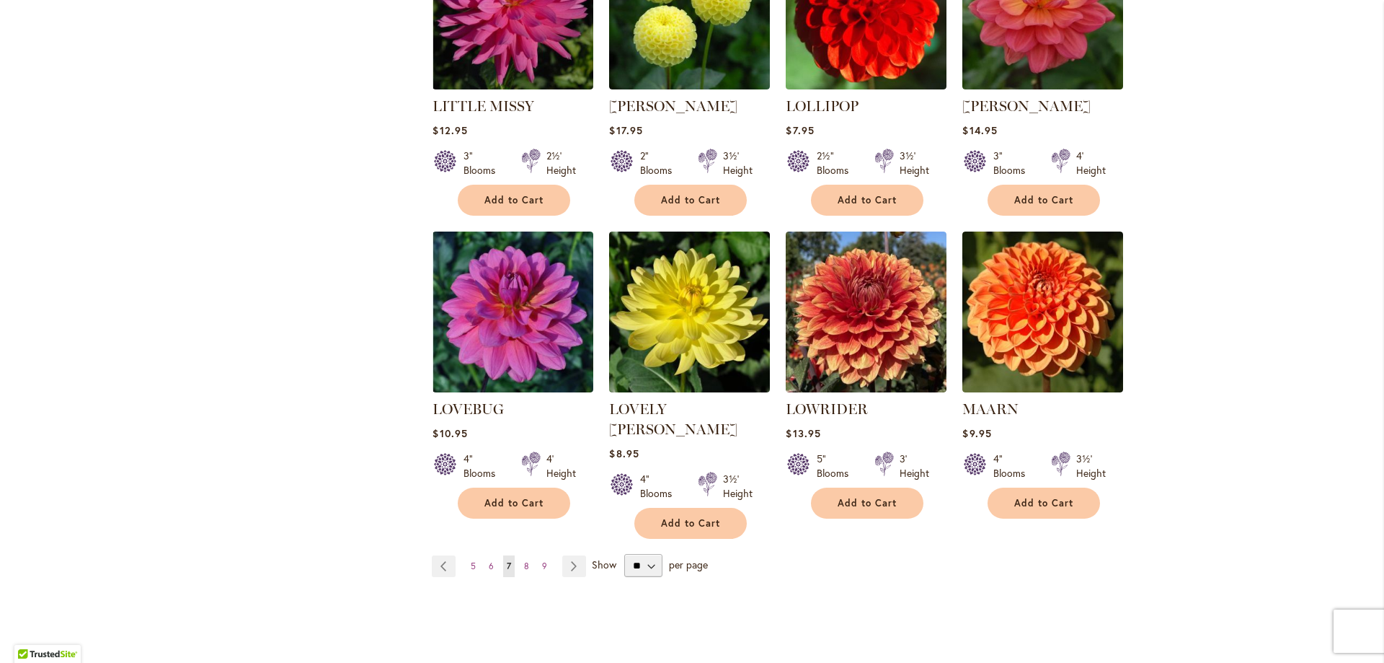
scroll to position [2258, 0]
click at [440, 555] on link "Page Previous" at bounding box center [444, 566] width 24 height 22
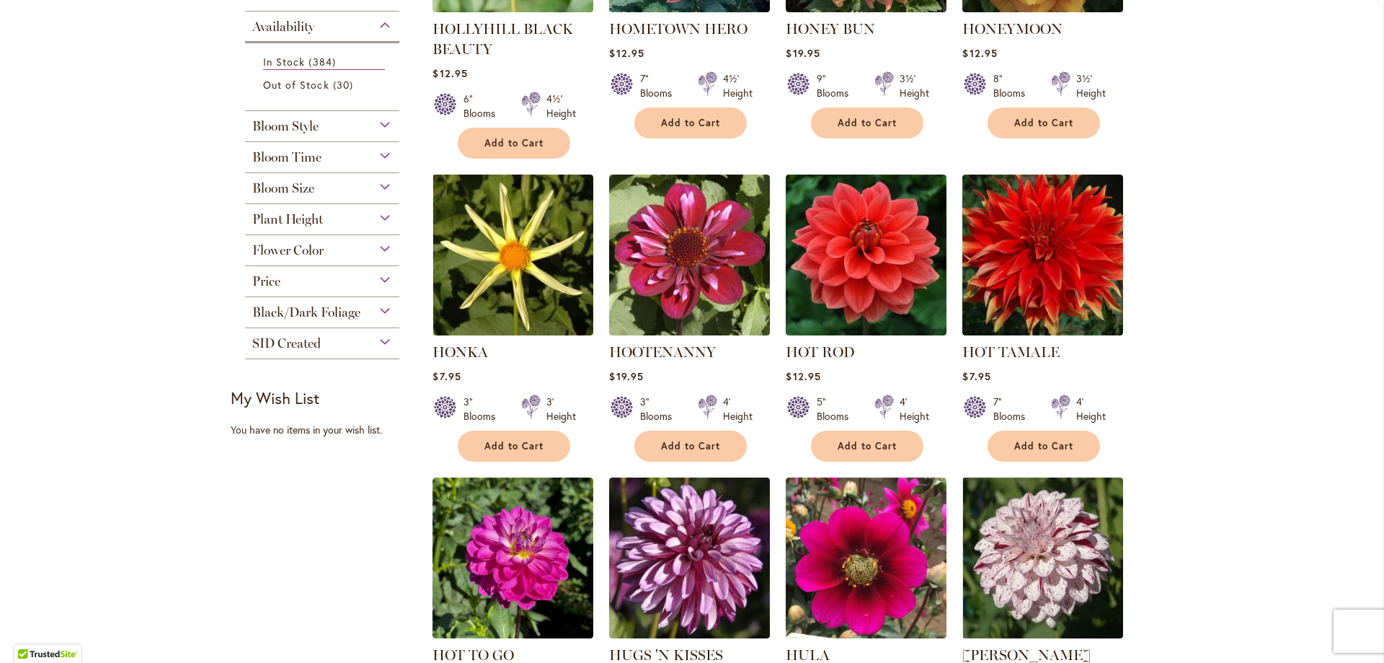
scroll to position [457, 0]
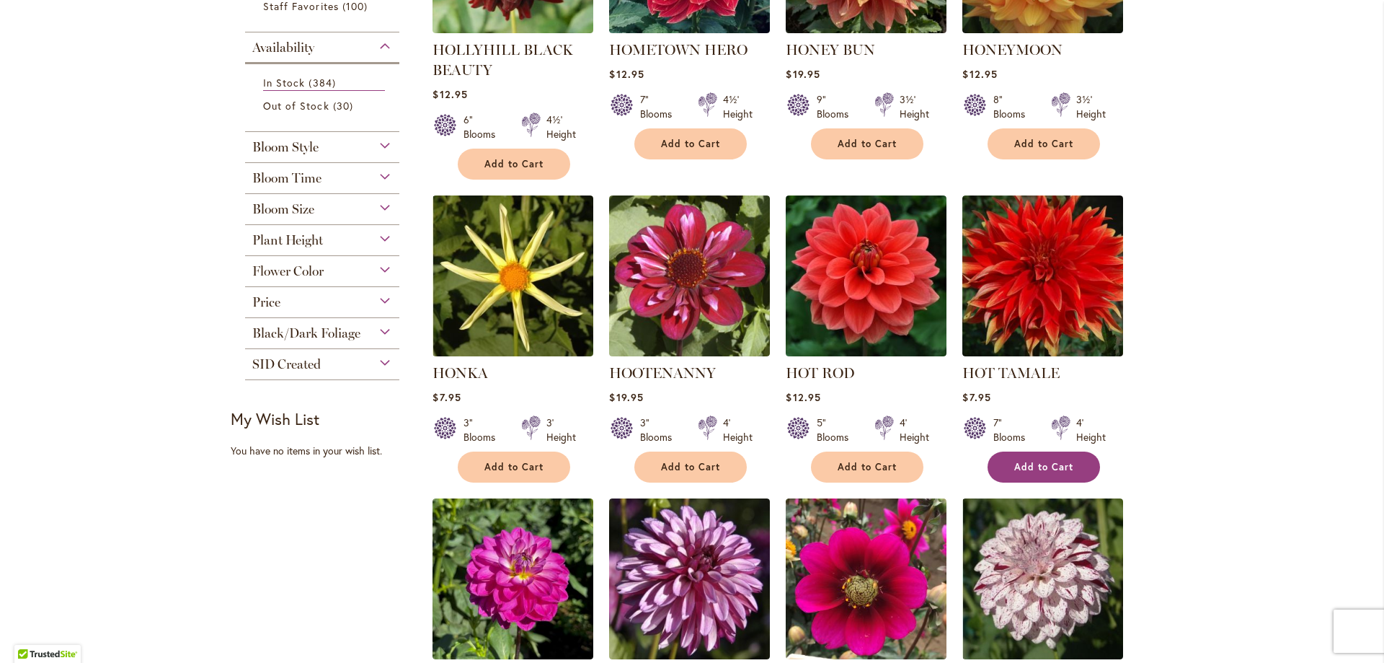
click at [1044, 461] on span "Add to Cart" at bounding box center [1044, 467] width 59 height 12
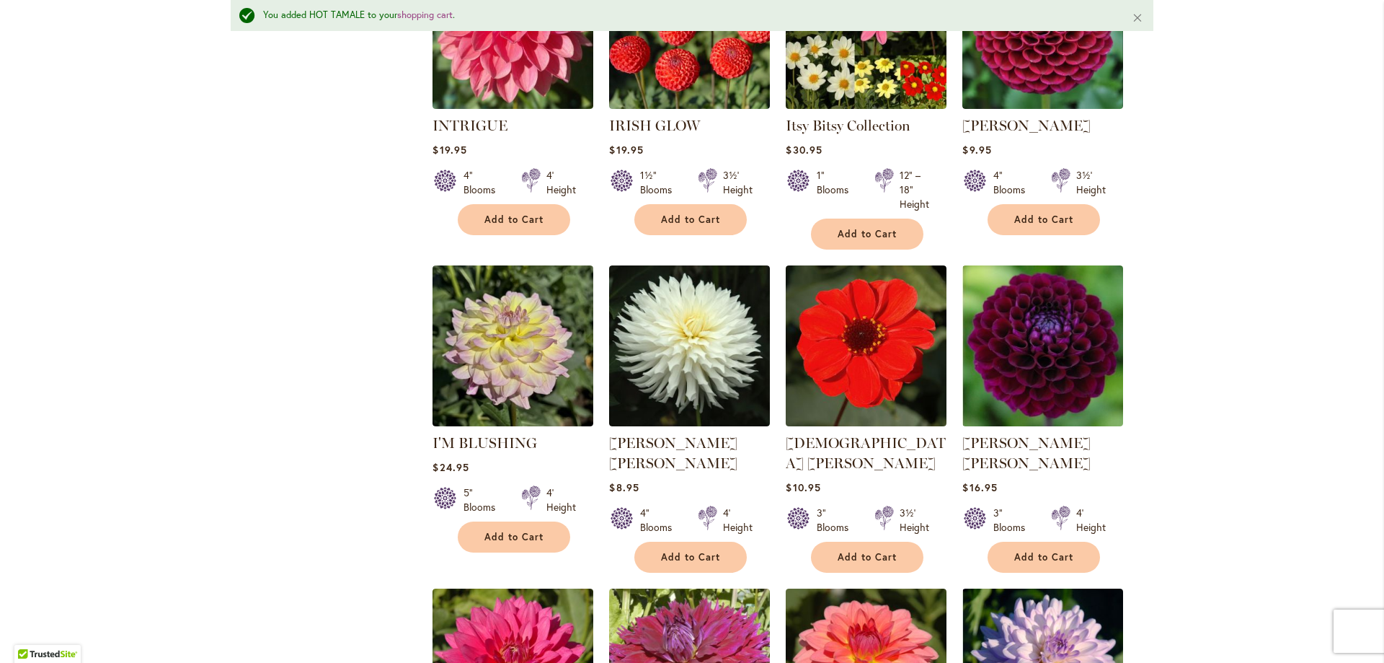
scroll to position [2364, 0]
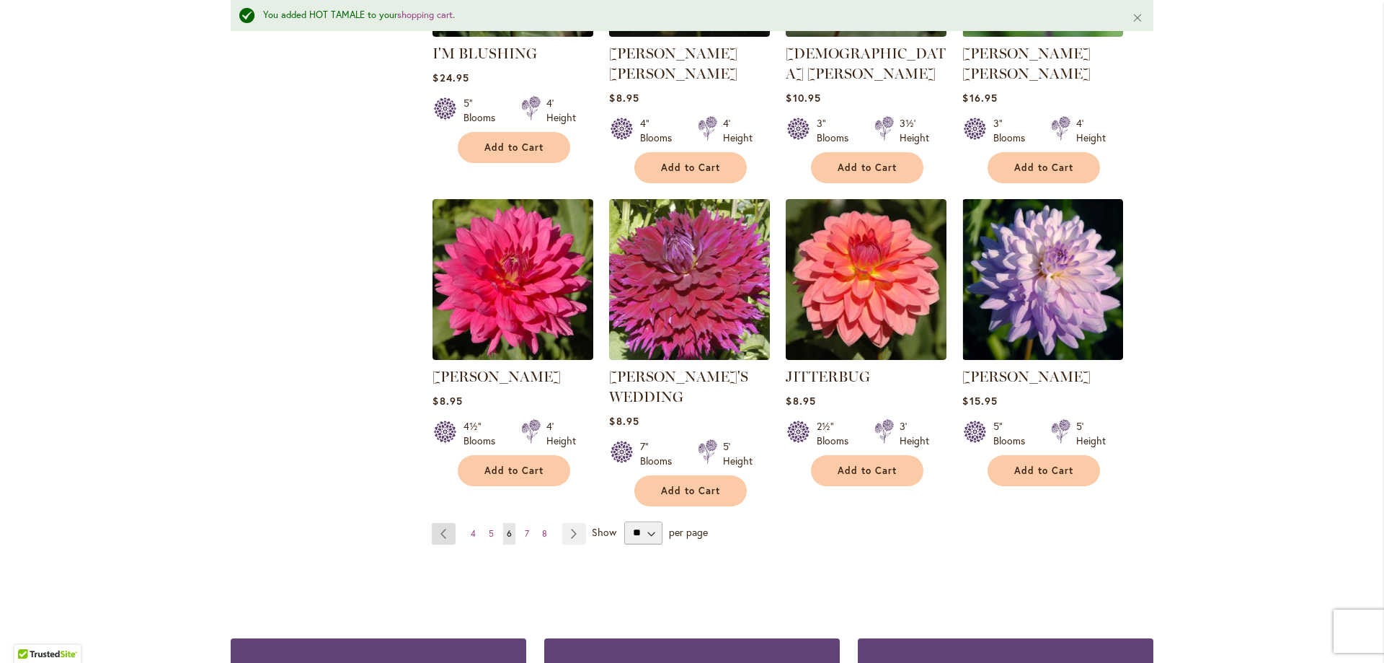
click at [438, 523] on link "Page Previous" at bounding box center [444, 534] width 24 height 22
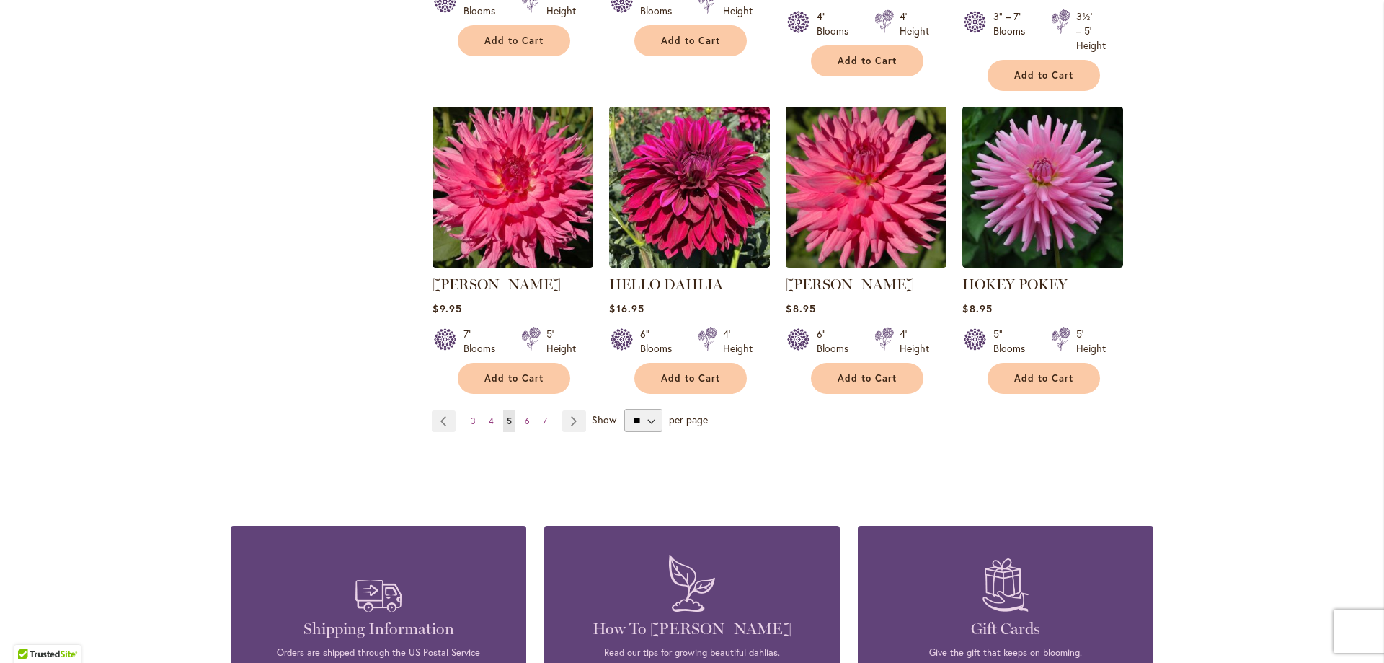
scroll to position [2482, 0]
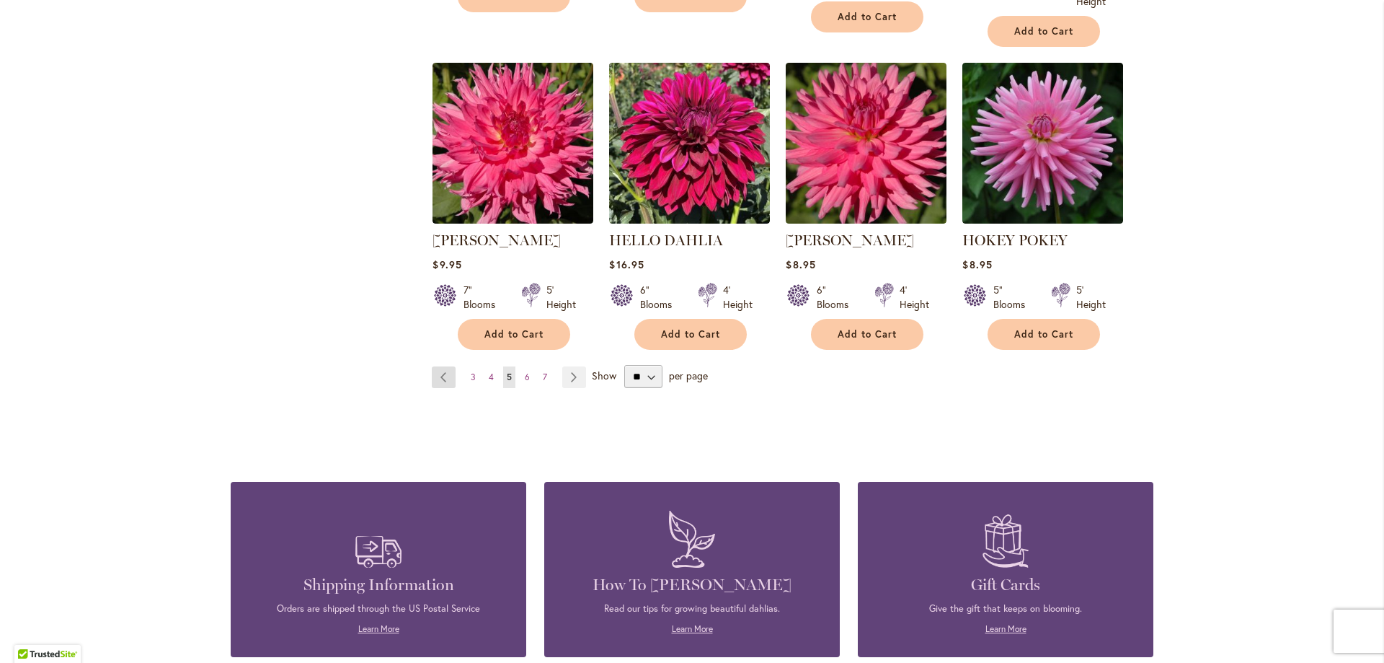
click at [437, 366] on link "Page Previous" at bounding box center [444, 377] width 24 height 22
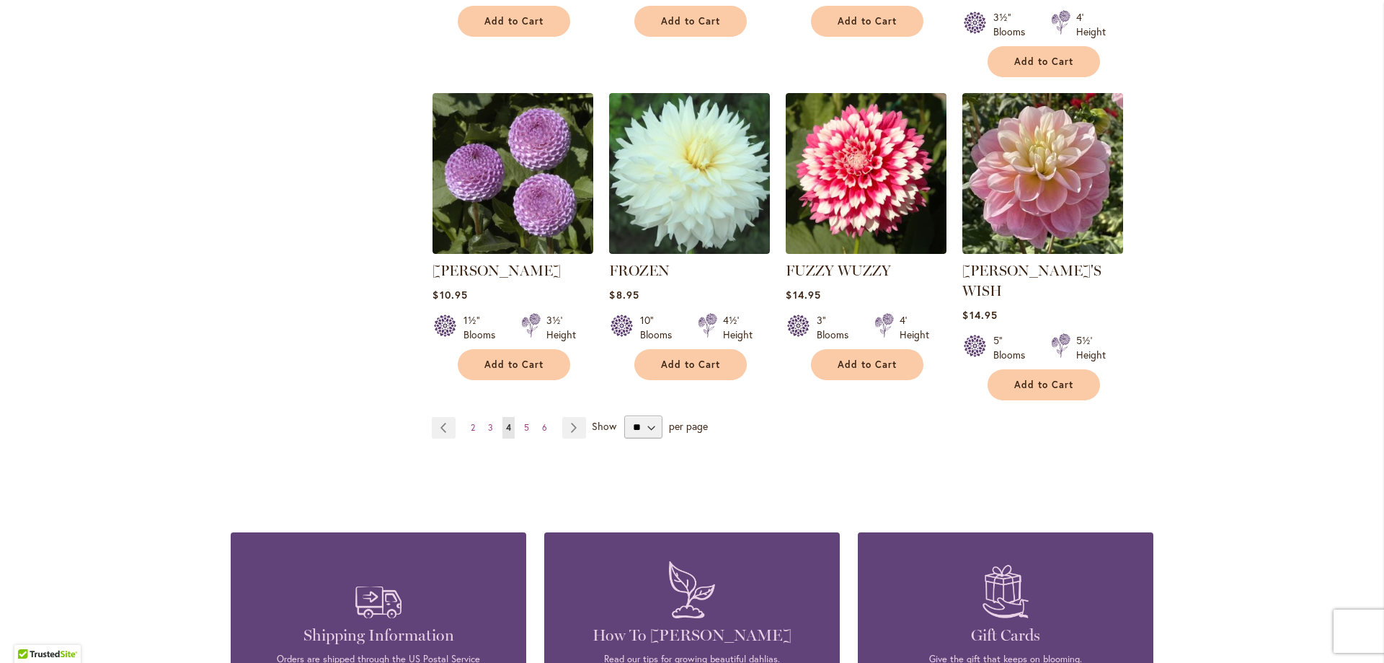
scroll to position [2482, 0]
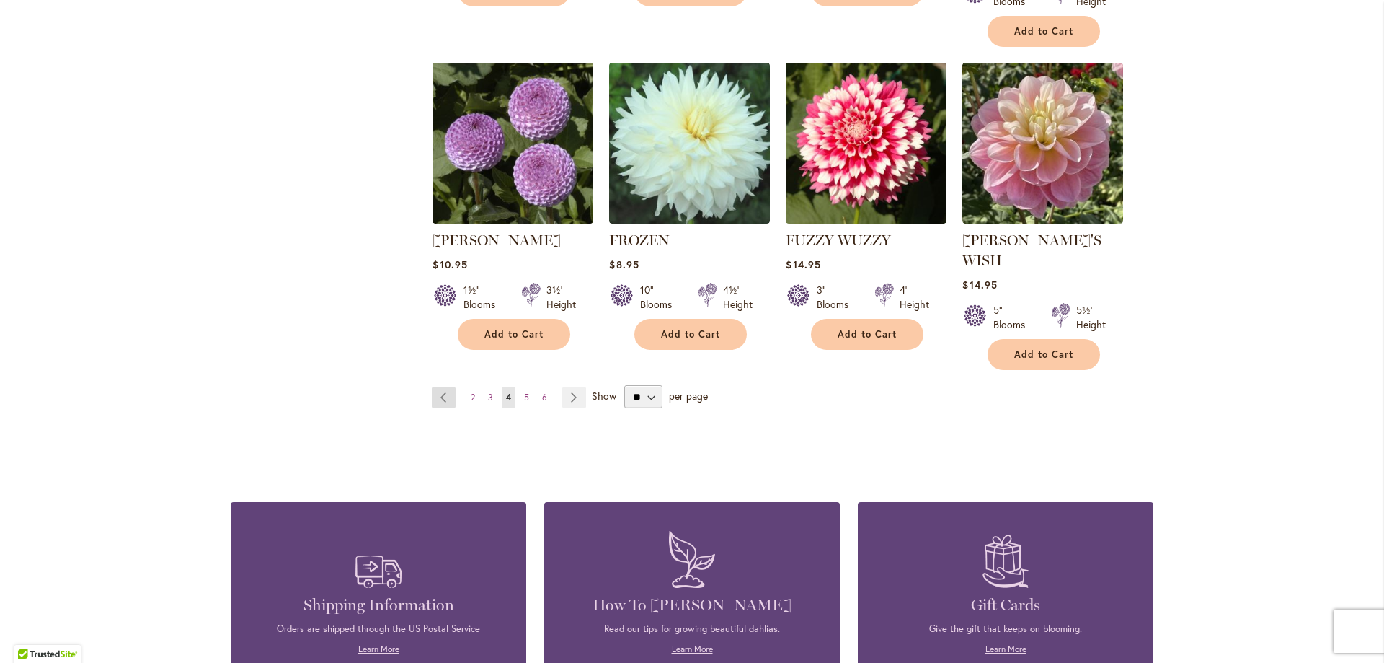
click at [443, 386] on link "Page Previous" at bounding box center [444, 397] width 24 height 22
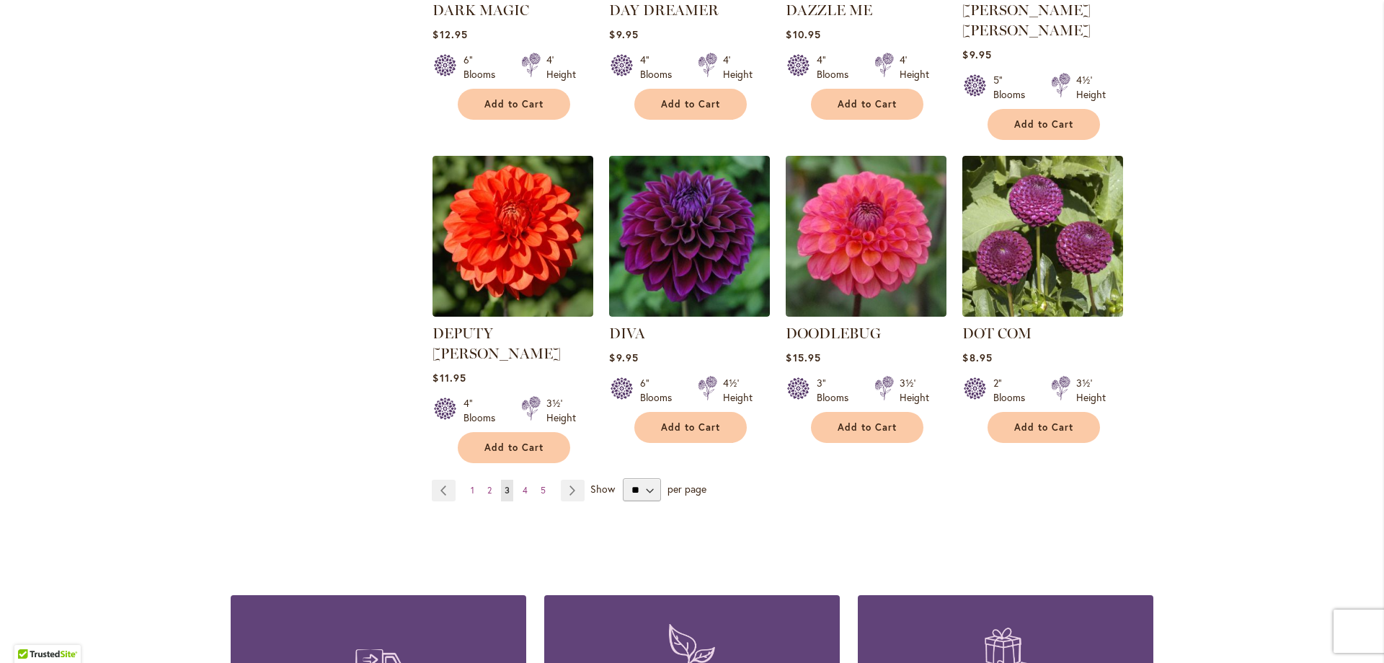
scroll to position [2404, 0]
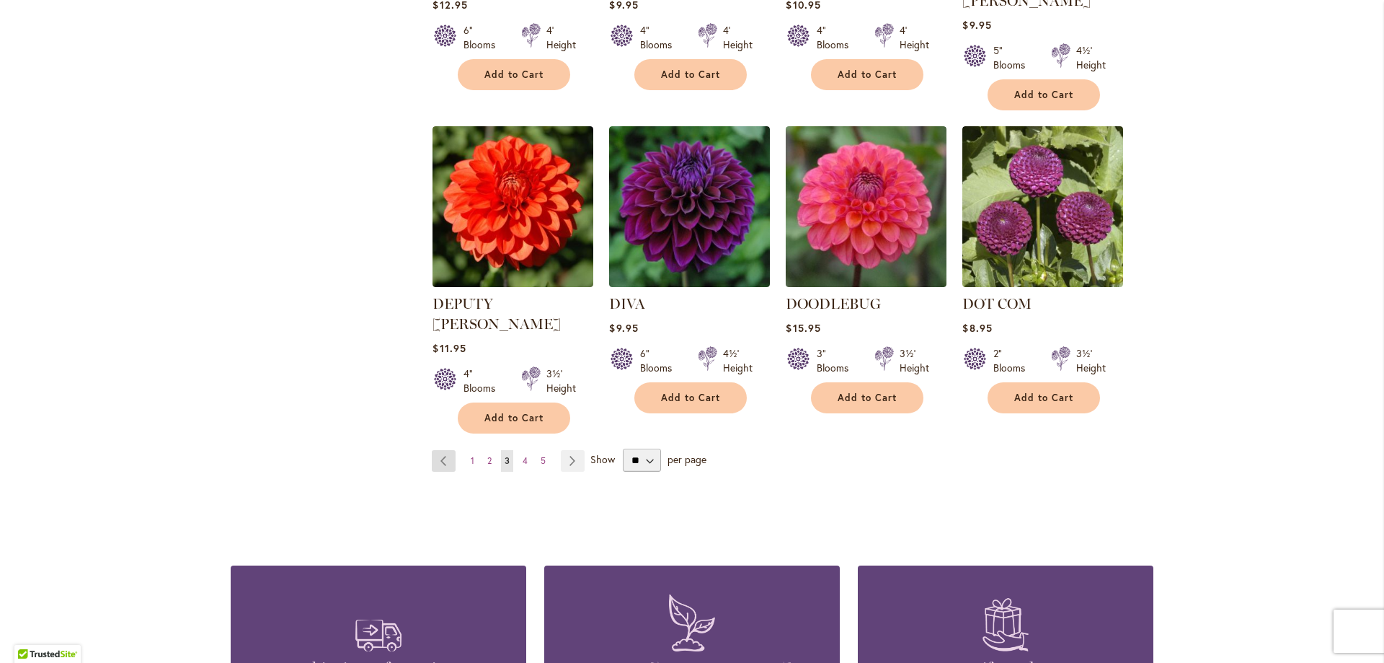
click at [440, 450] on link "Page Previous" at bounding box center [444, 461] width 24 height 22
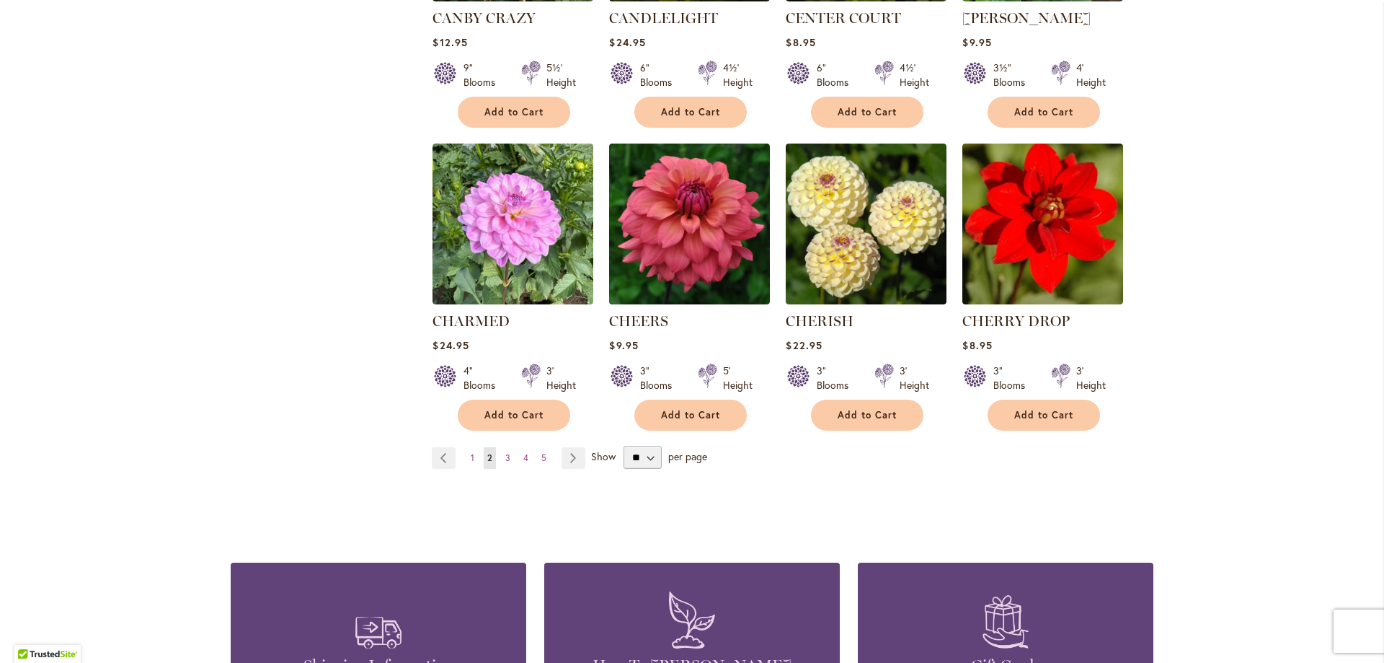
scroll to position [2404, 0]
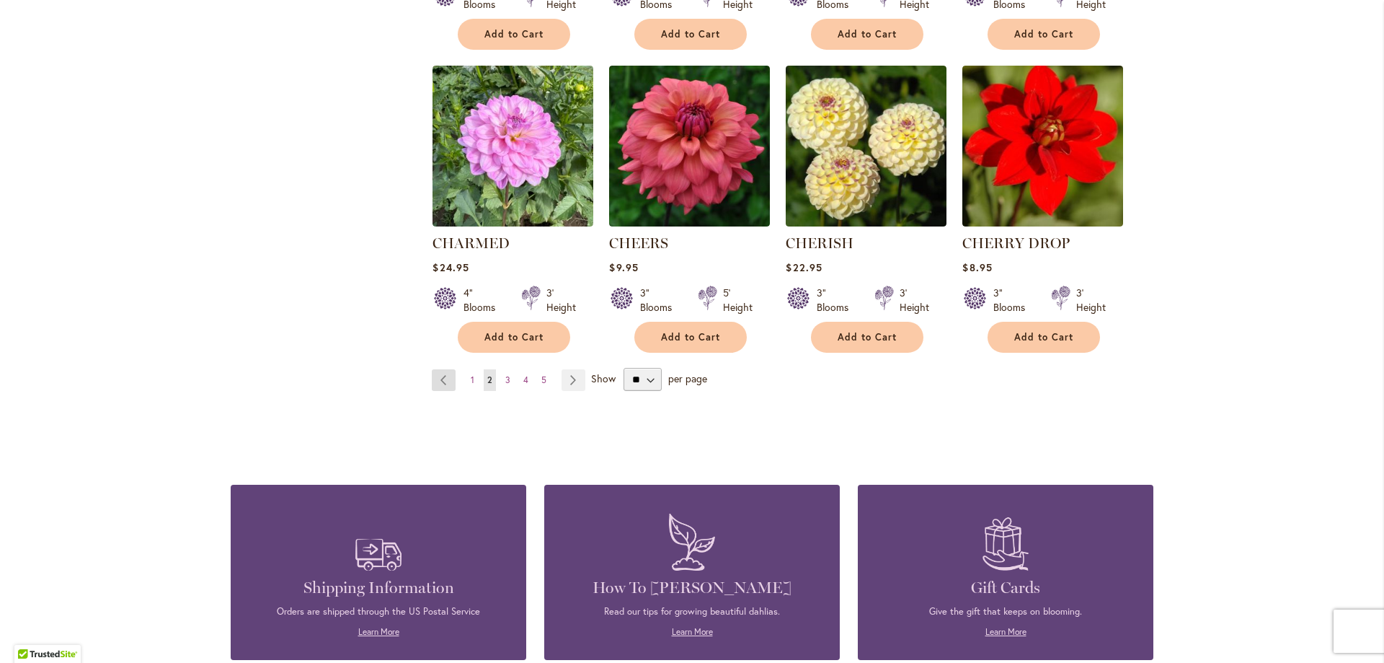
click at [438, 371] on link "Page Previous" at bounding box center [444, 380] width 24 height 22
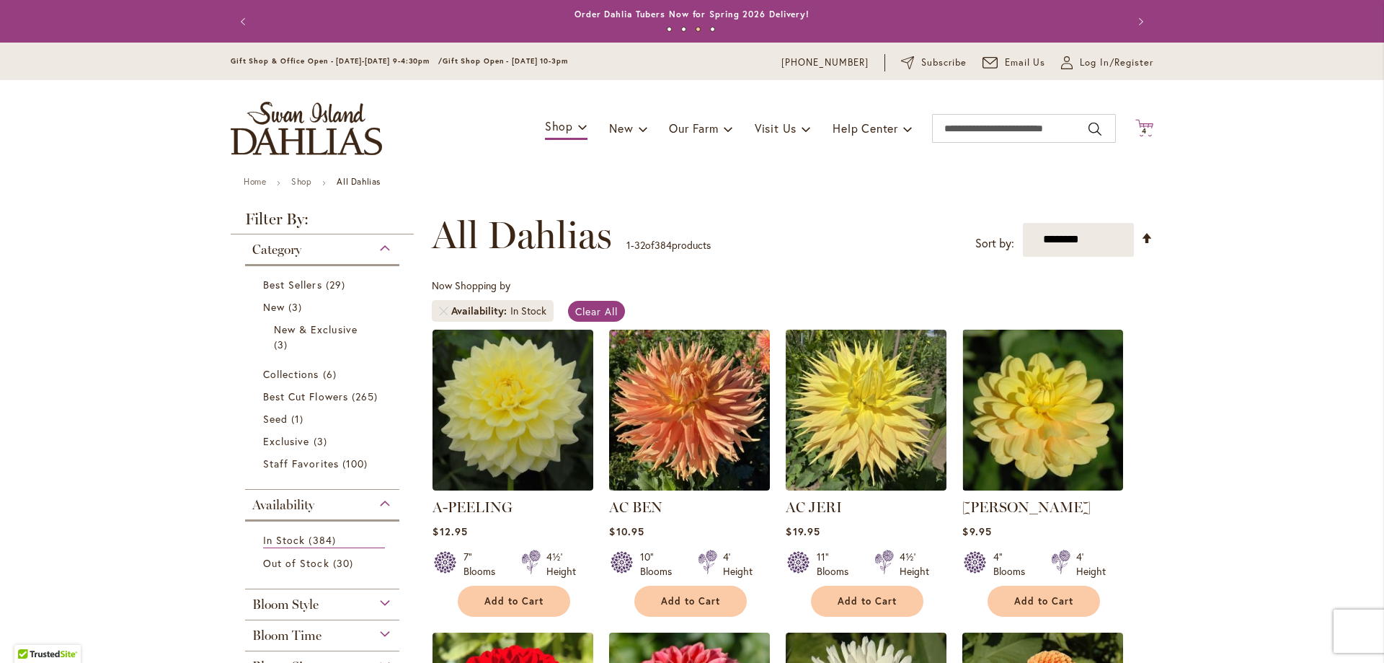
click at [1146, 123] on icon "Cart .cls-1 { fill: #231f20; }" at bounding box center [1145, 128] width 18 height 18
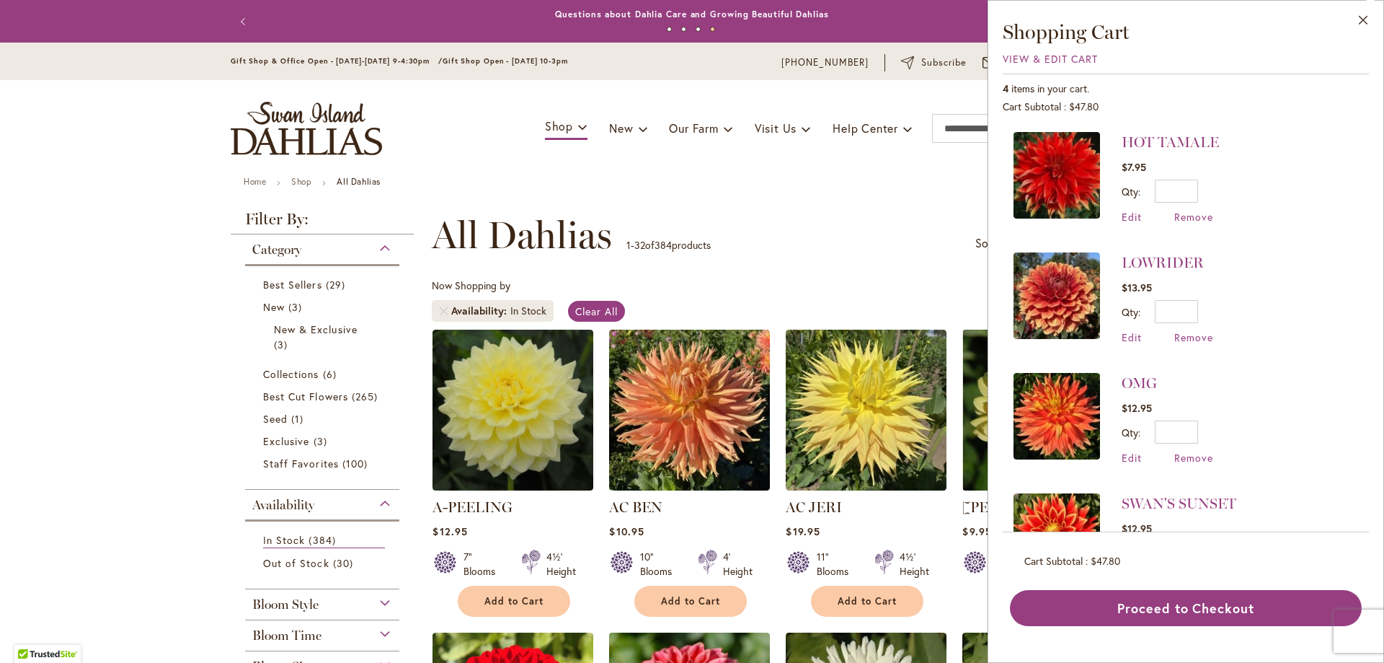
click at [1196, 329] on div "LOWRIDER $13.95 Qty * Update Edit Remove" at bounding box center [1168, 298] width 92 height 92
click at [1201, 333] on span "Remove" at bounding box center [1194, 337] width 39 height 14
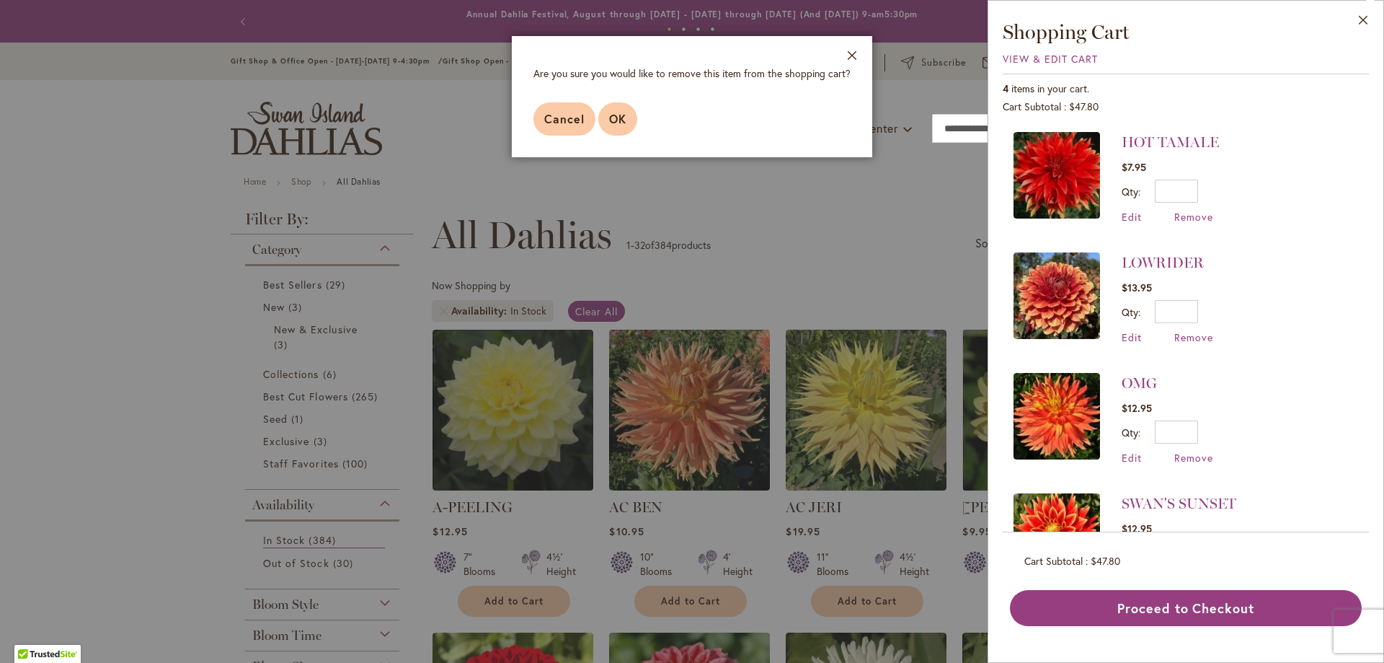
click at [617, 113] on span "OK" at bounding box center [617, 118] width 17 height 15
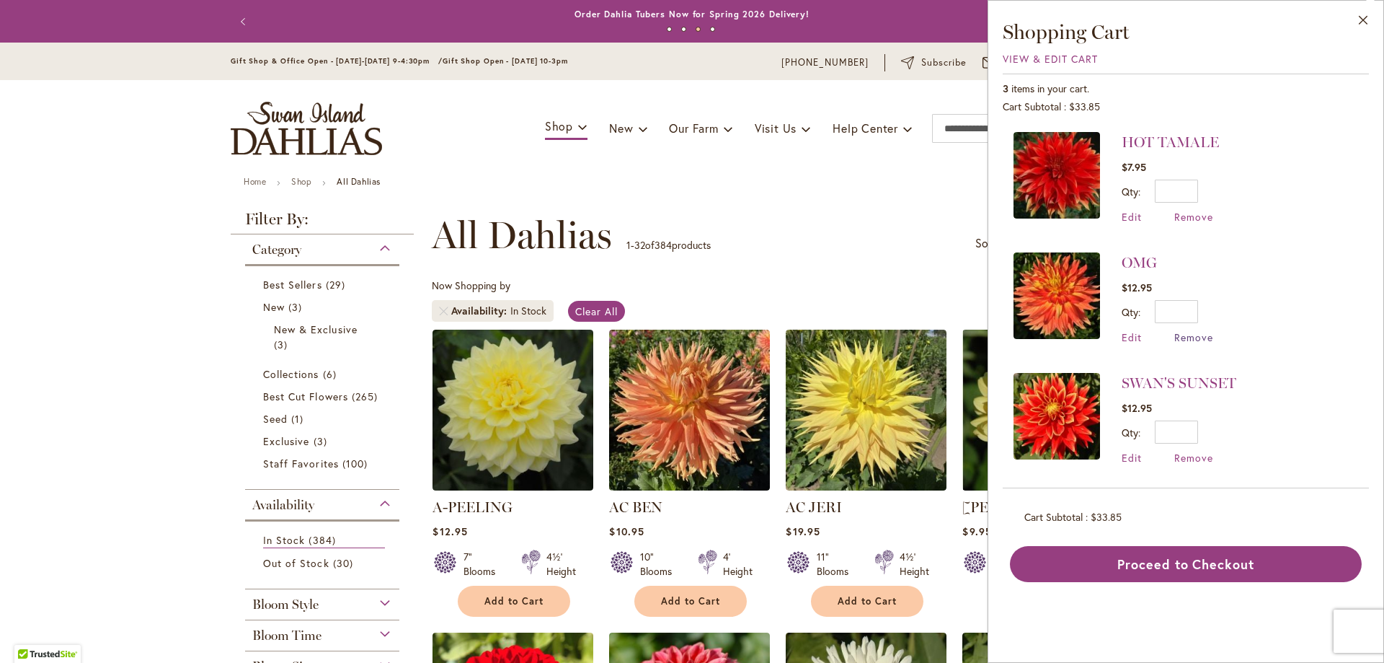
click at [1197, 331] on span "Remove" at bounding box center [1194, 337] width 39 height 14
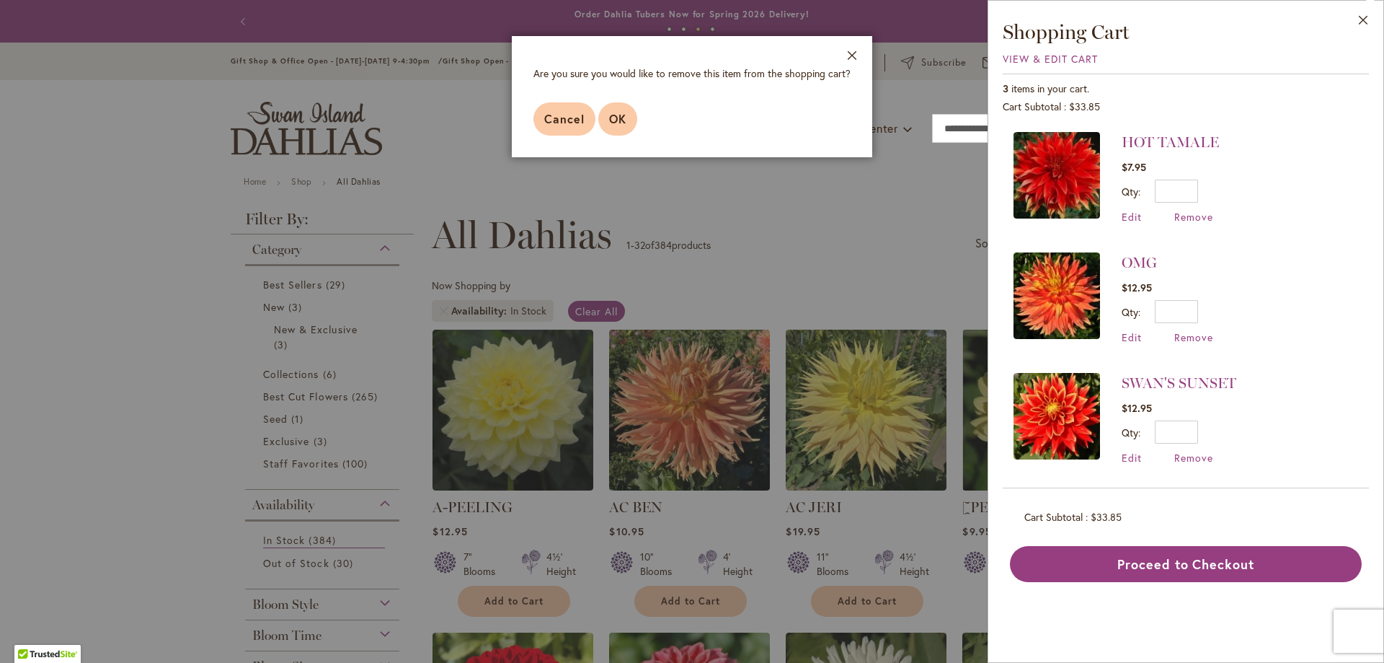
click at [619, 122] on span "OK" at bounding box center [617, 118] width 17 height 15
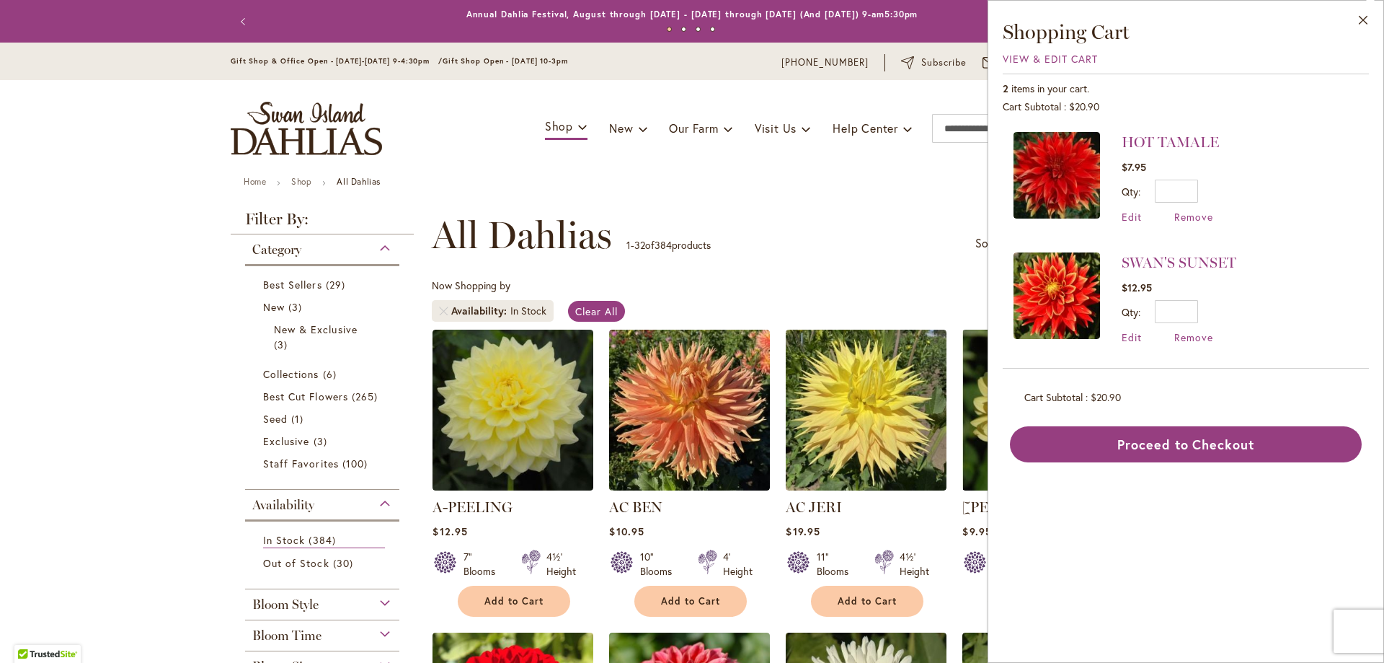
click at [1069, 159] on img at bounding box center [1057, 175] width 87 height 87
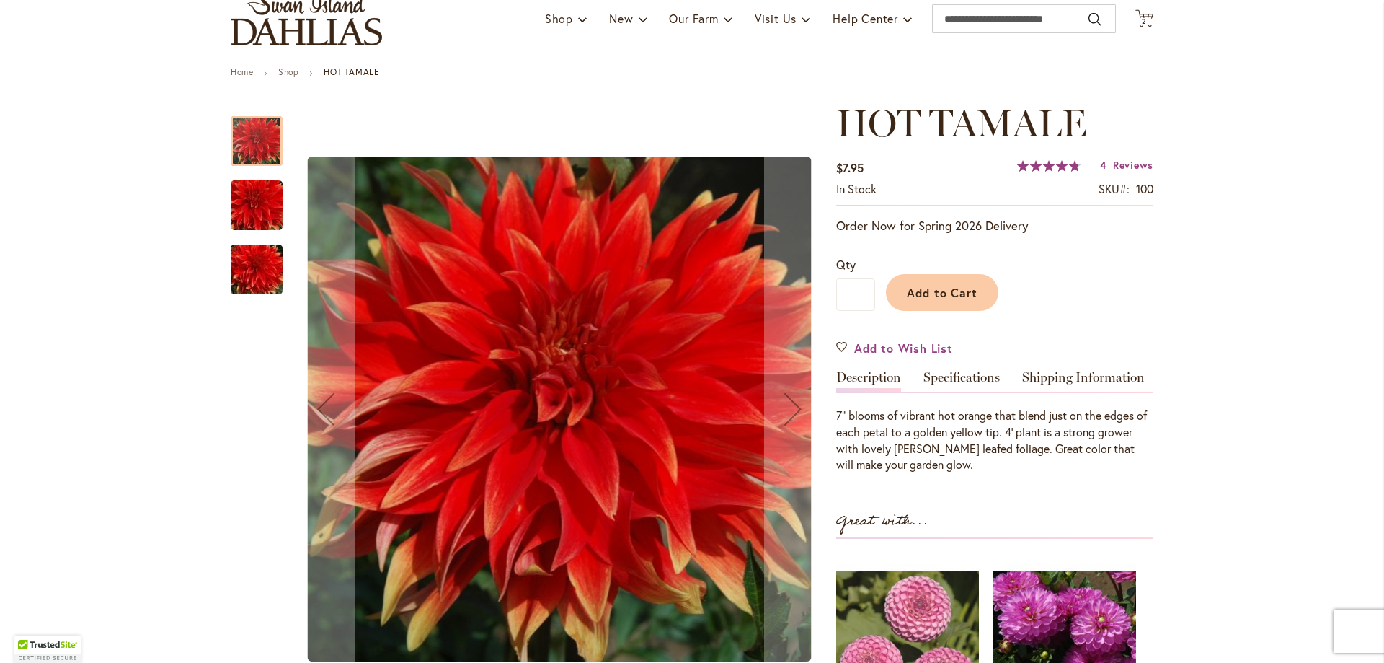
scroll to position [156, 0]
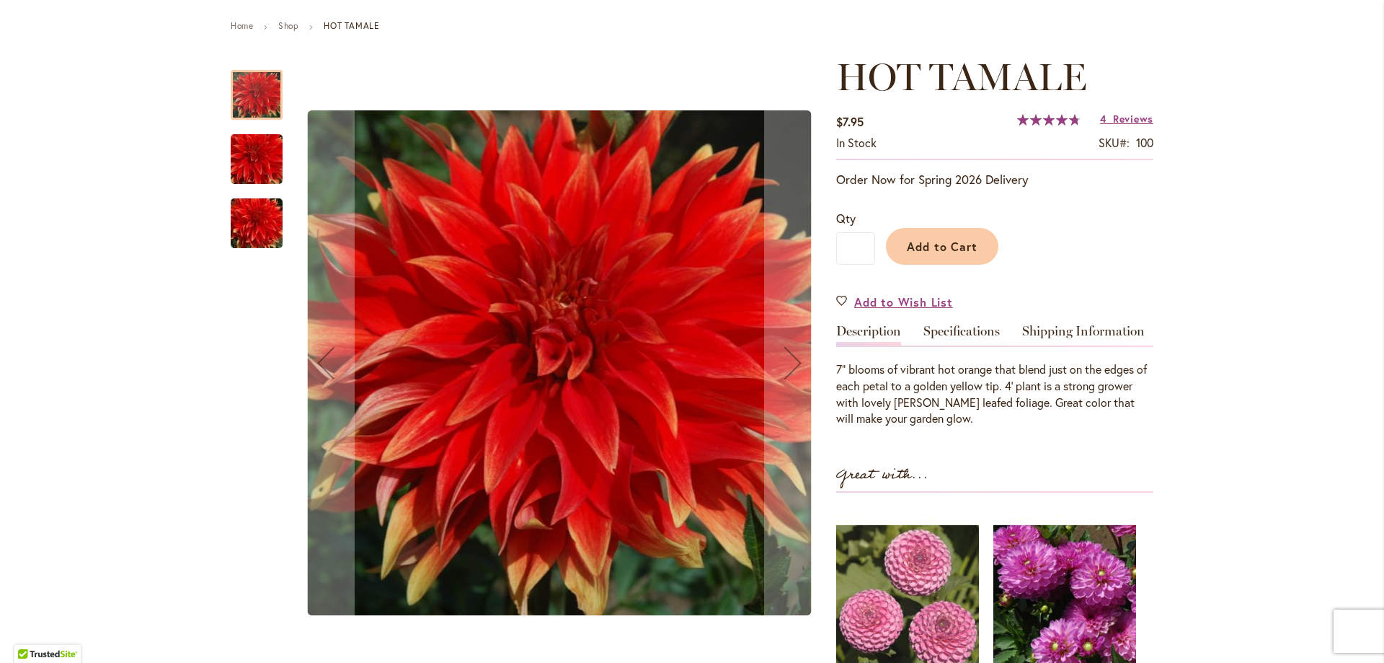
click at [247, 225] on img "Hot Tamale" at bounding box center [257, 223] width 104 height 69
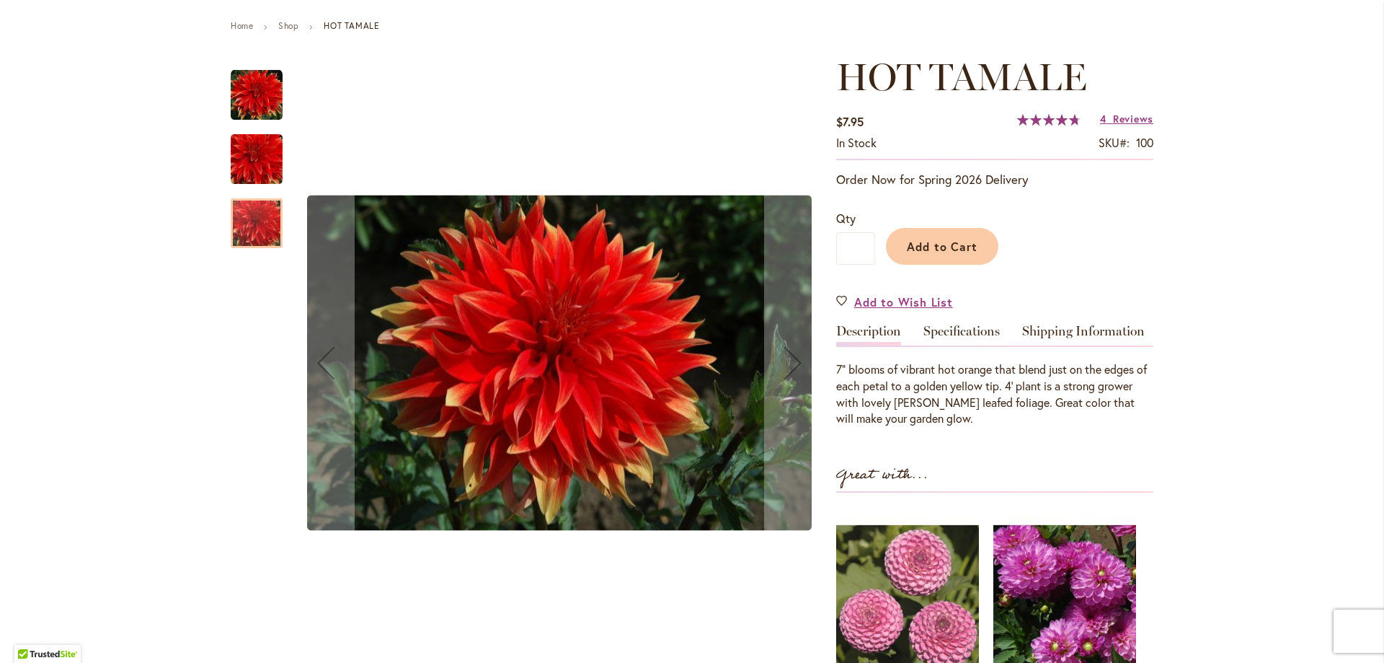
click at [254, 151] on img "Hot Tamale" at bounding box center [257, 159] width 104 height 69
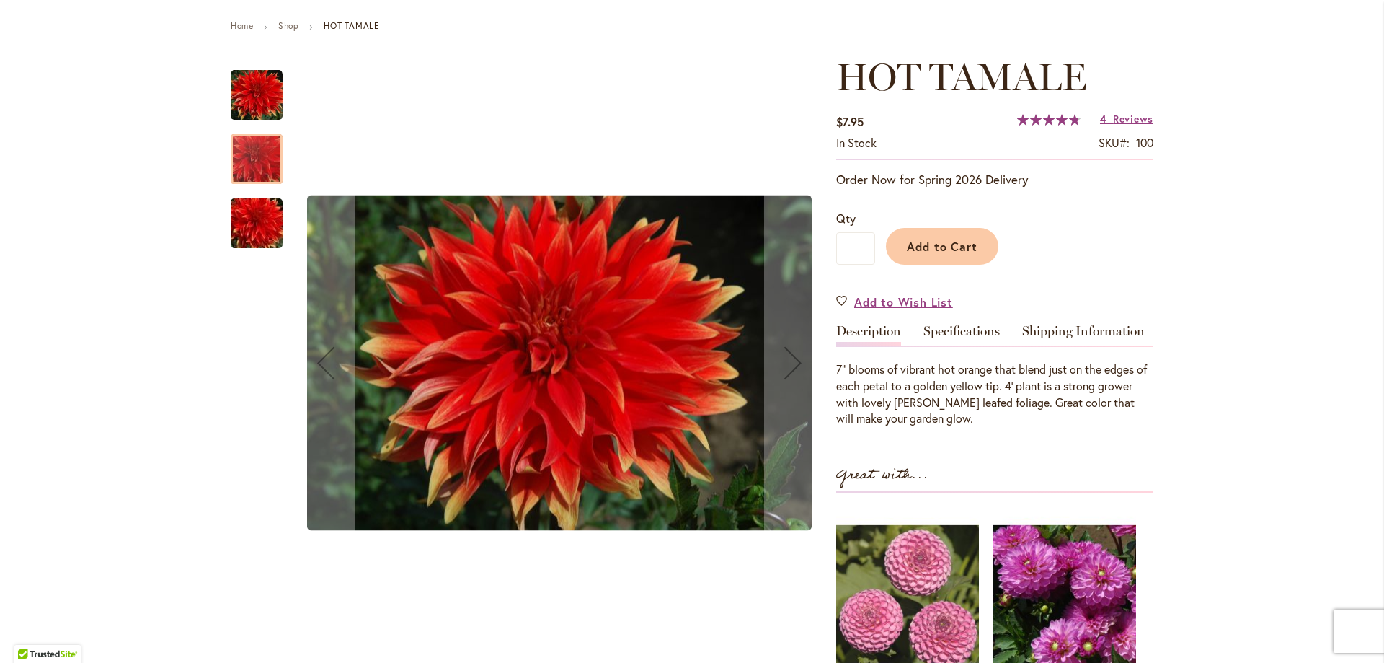
click at [270, 79] on img "Hot Tamale" at bounding box center [257, 95] width 52 height 52
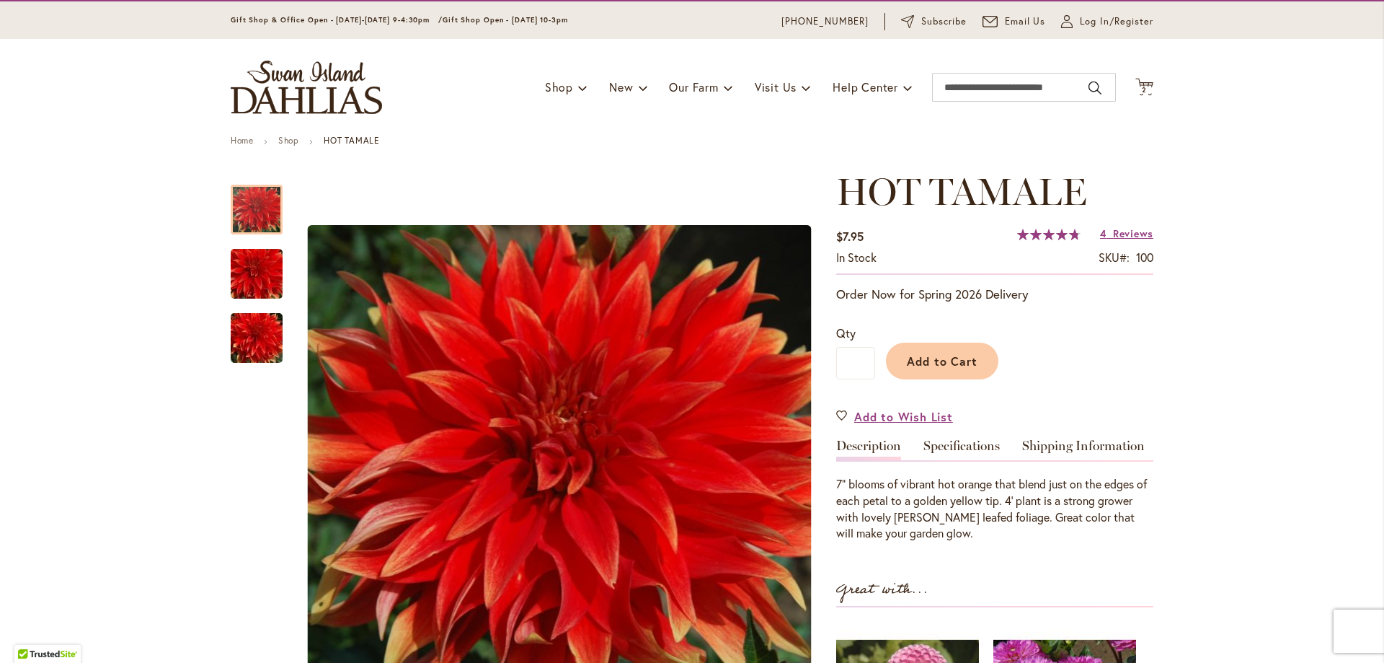
scroll to position [78, 0]
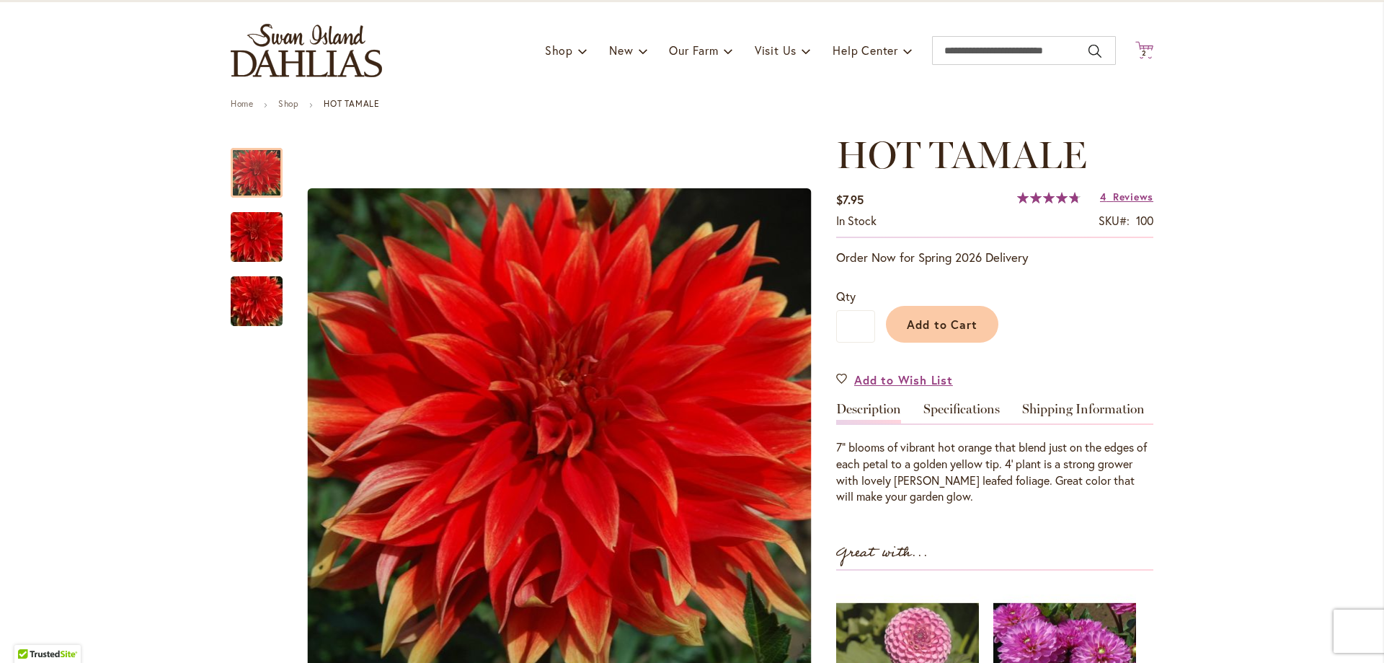
click at [1145, 43] on icon "Cart .cls-1 { fill: #231f20; }" at bounding box center [1145, 50] width 18 height 18
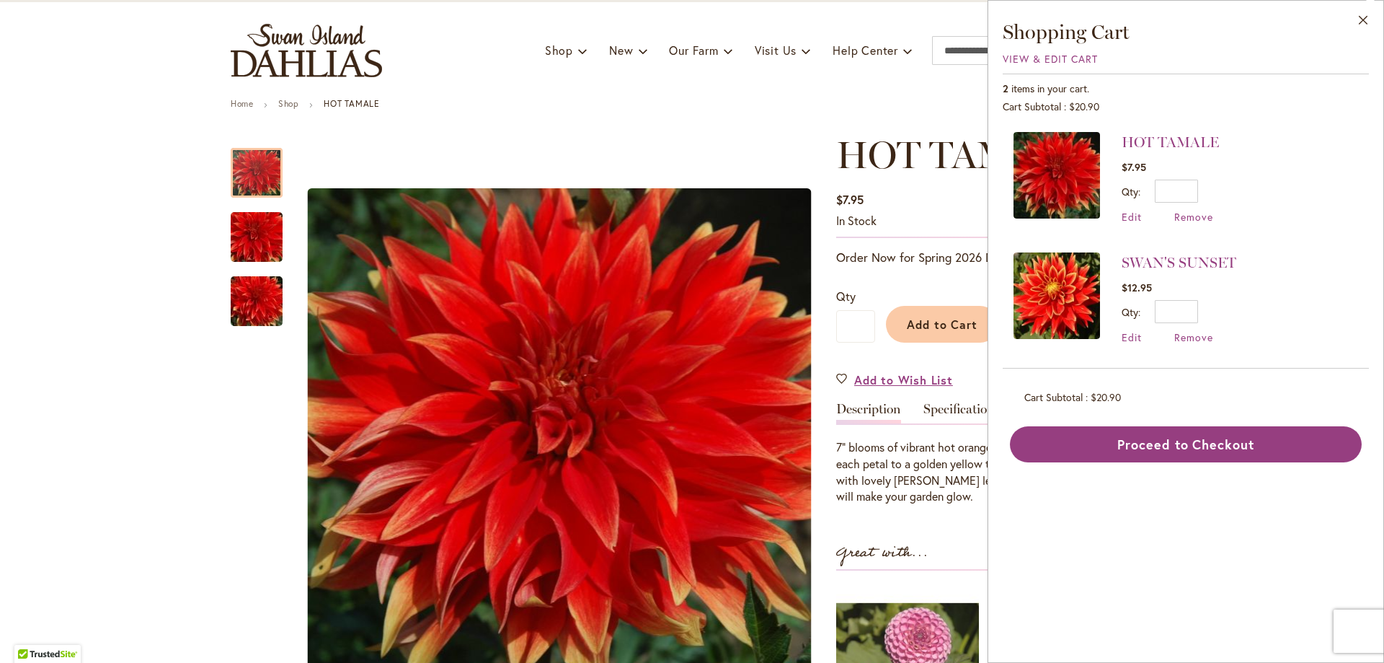
click at [1048, 286] on img at bounding box center [1057, 295] width 87 height 87
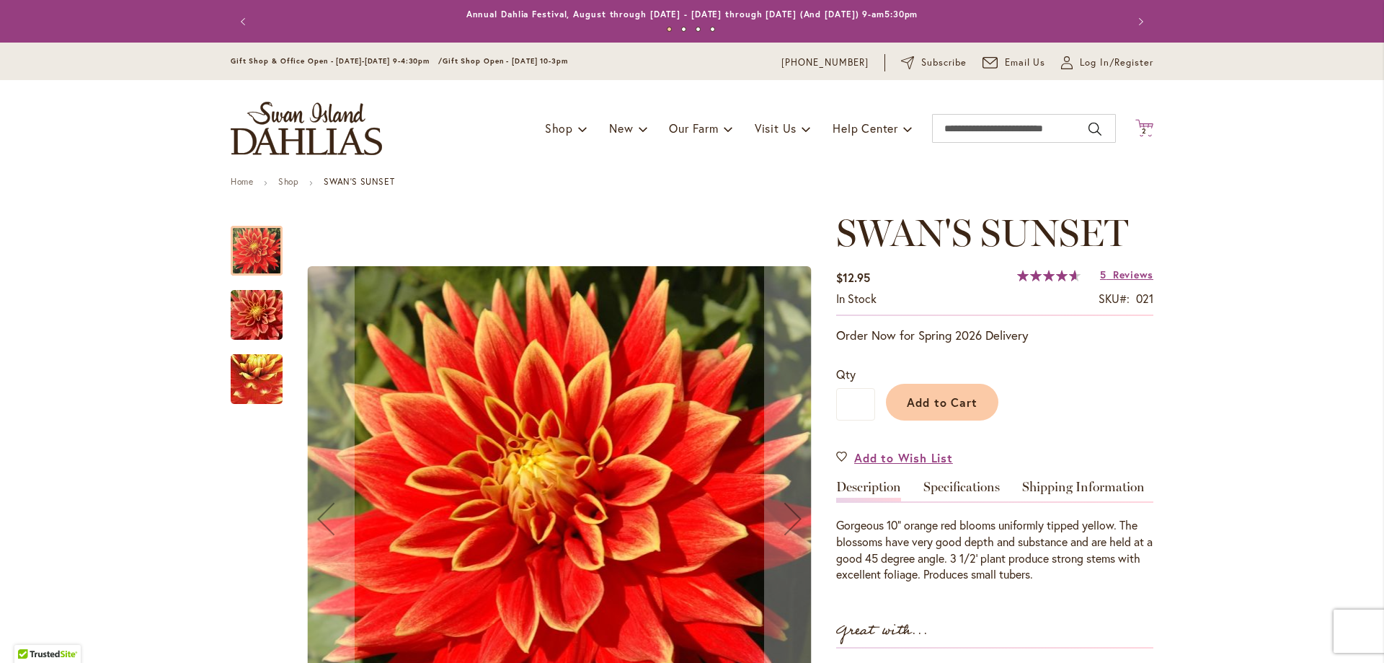
click at [1146, 125] on icon "Cart .cls-1 { fill: #231f20; }" at bounding box center [1145, 128] width 18 height 18
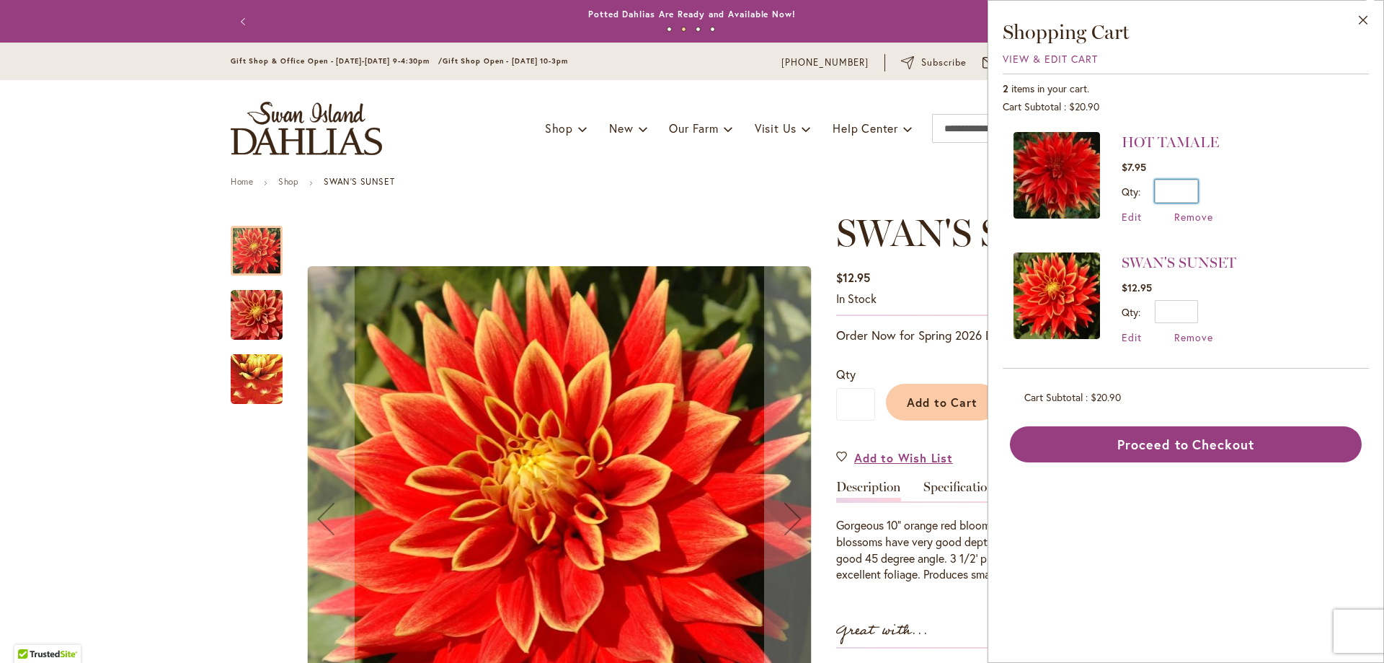
click at [1193, 187] on input "*" at bounding box center [1176, 191] width 43 height 23
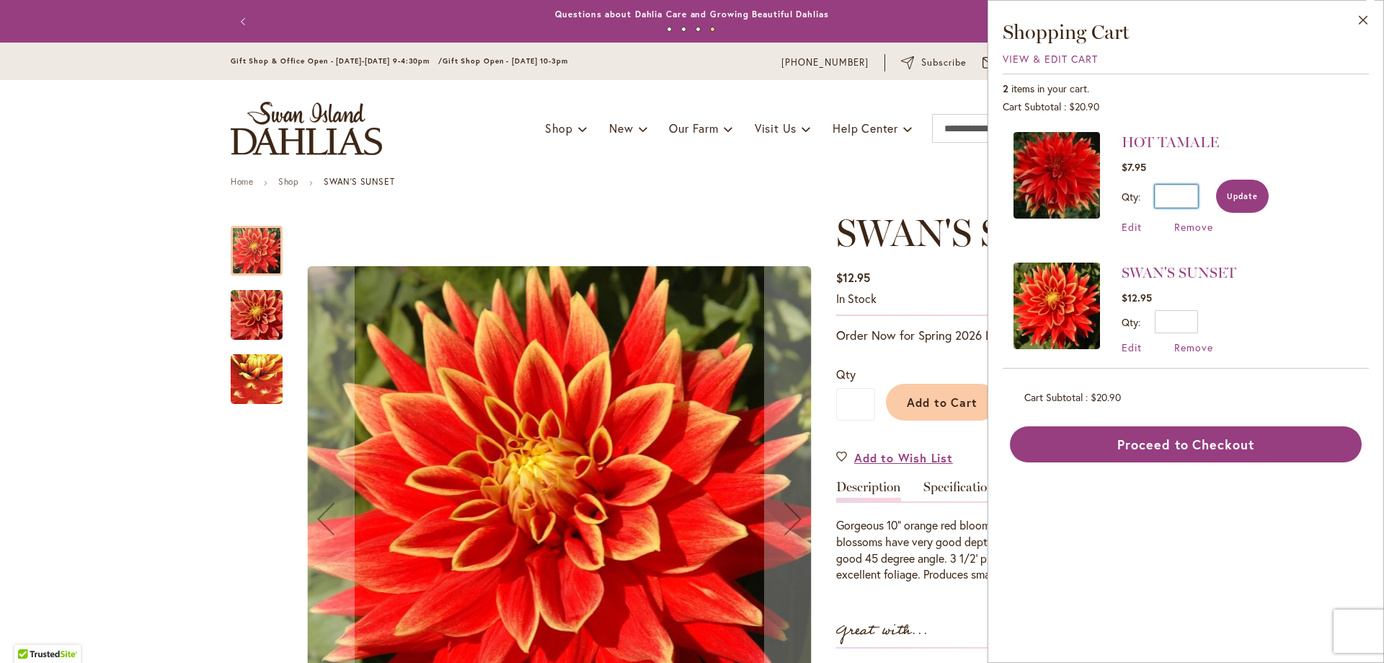
type input "*"
click at [1254, 188] on button "Update" at bounding box center [1242, 196] width 53 height 33
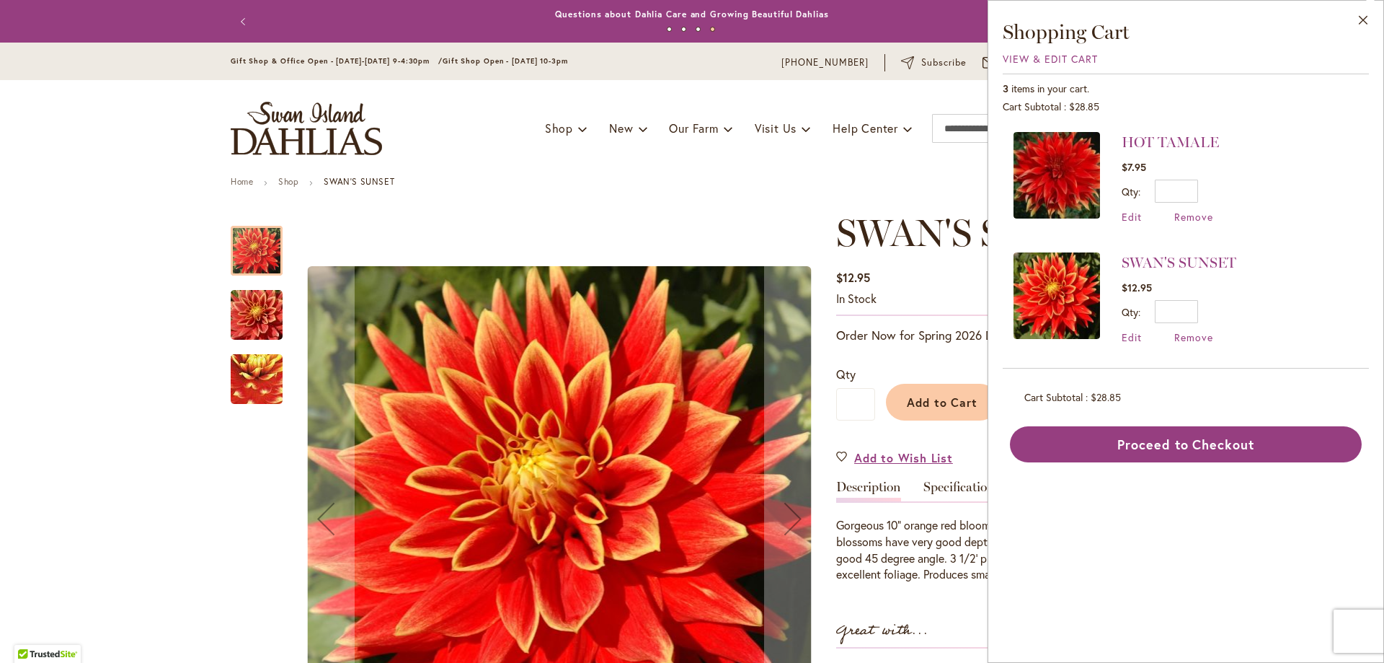
click at [257, 247] on div at bounding box center [257, 251] width 52 height 50
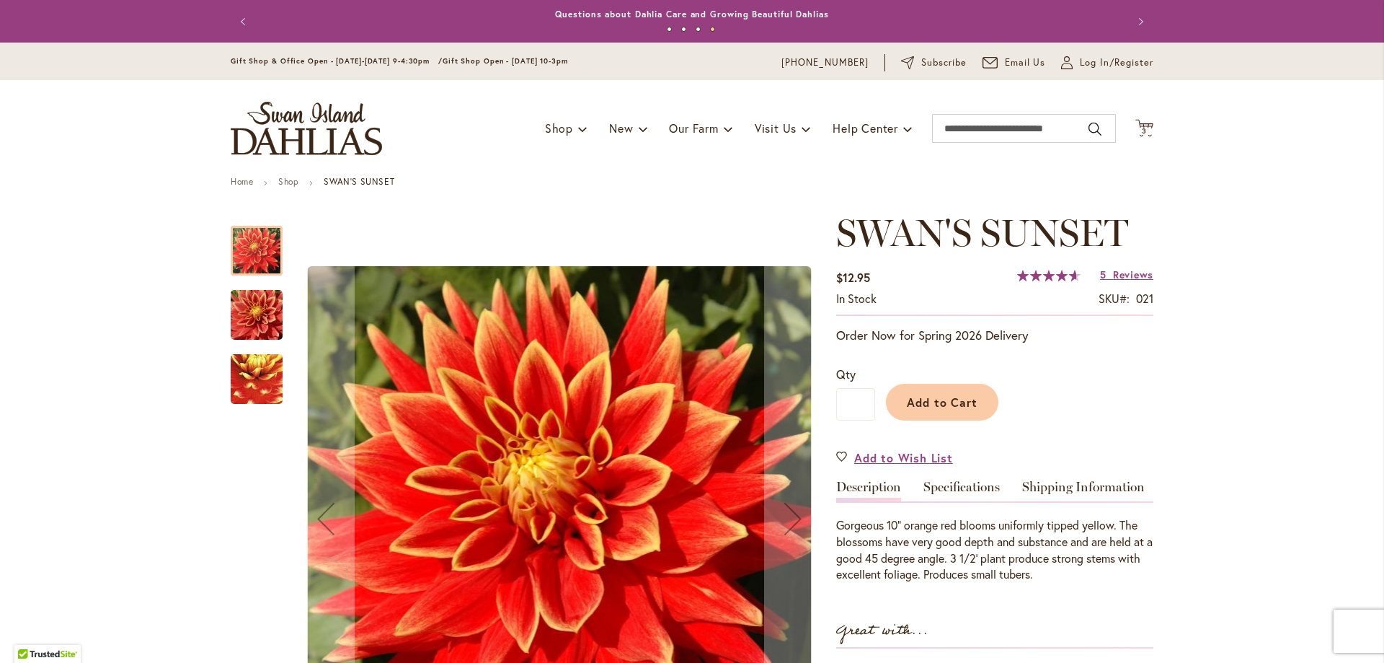
click at [257, 310] on img "Swan's Sunset" at bounding box center [257, 314] width 104 height 69
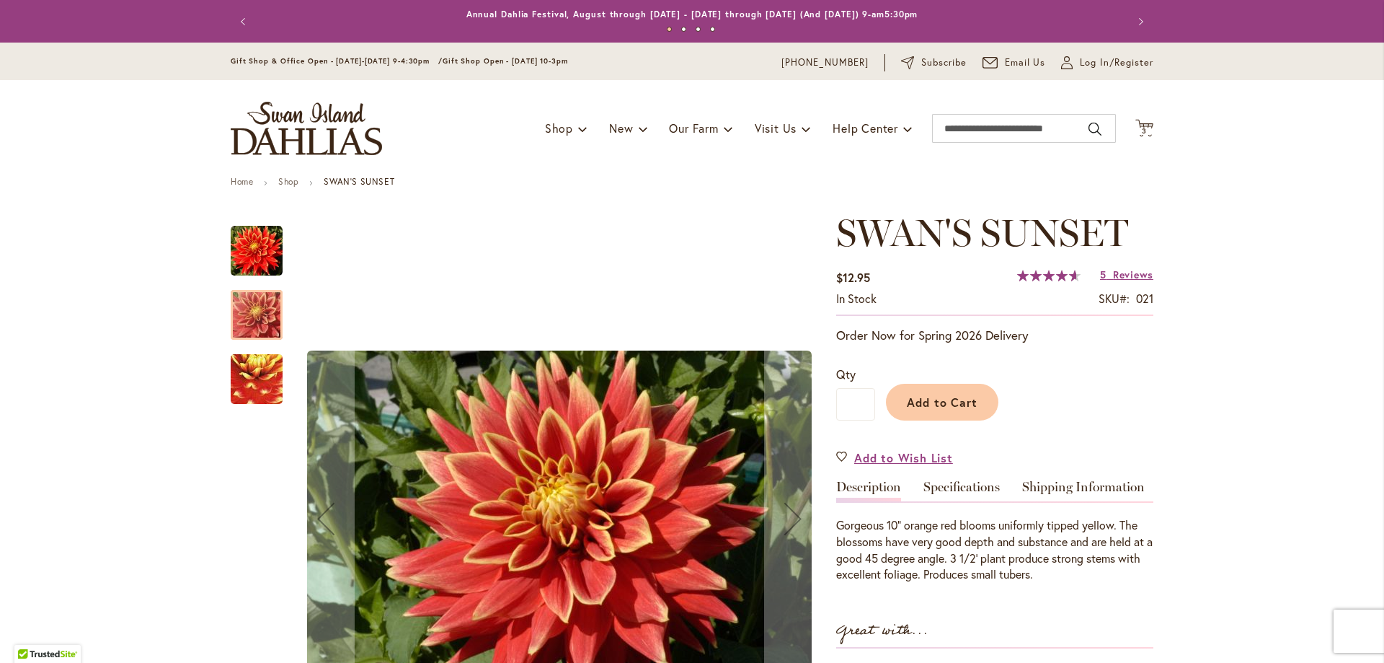
click at [249, 372] on img "Swan's Sunset" at bounding box center [256, 380] width 102 height 100
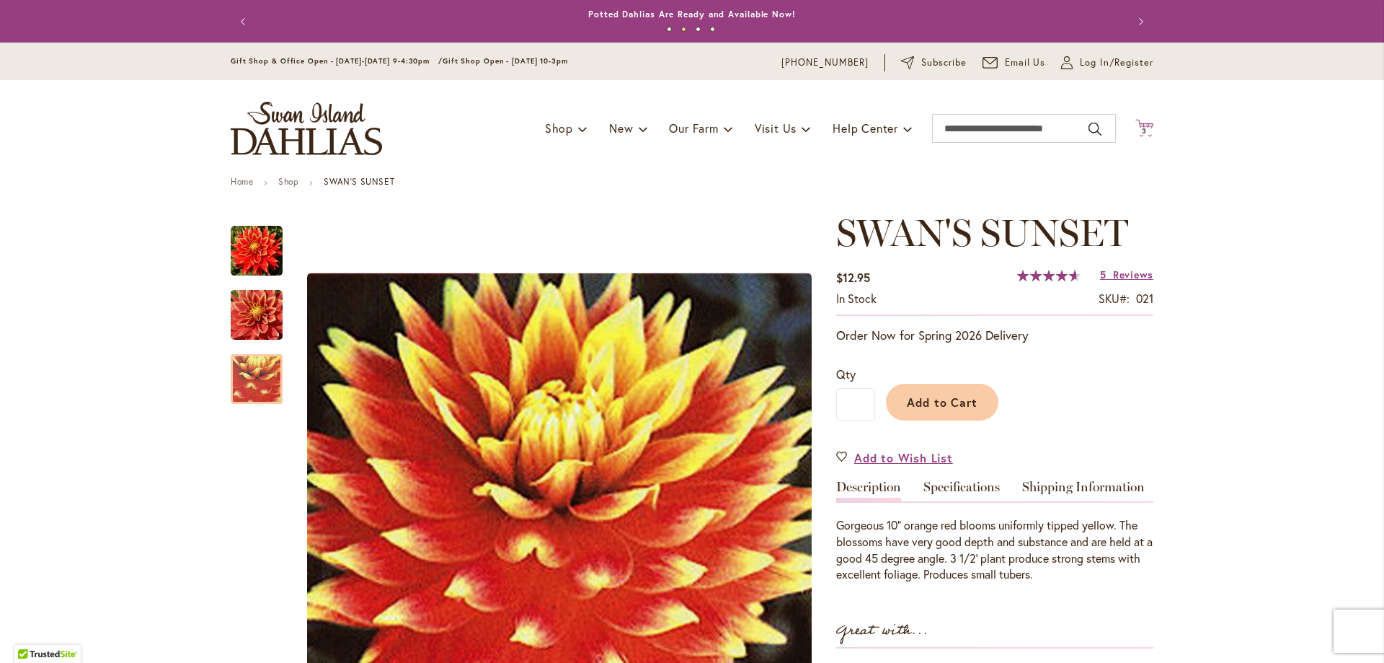
click at [1147, 132] on span "3 3 items" at bounding box center [1145, 131] width 14 height 7
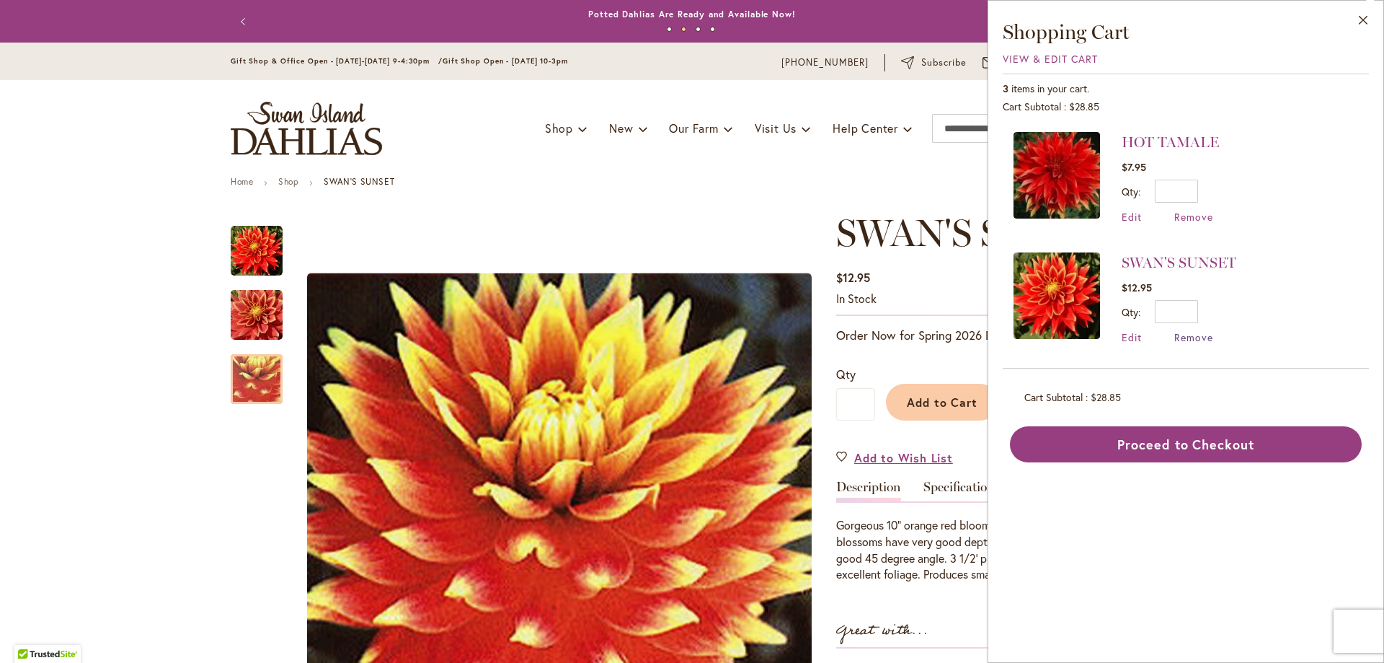
click at [1187, 333] on span "Remove" at bounding box center [1194, 337] width 39 height 14
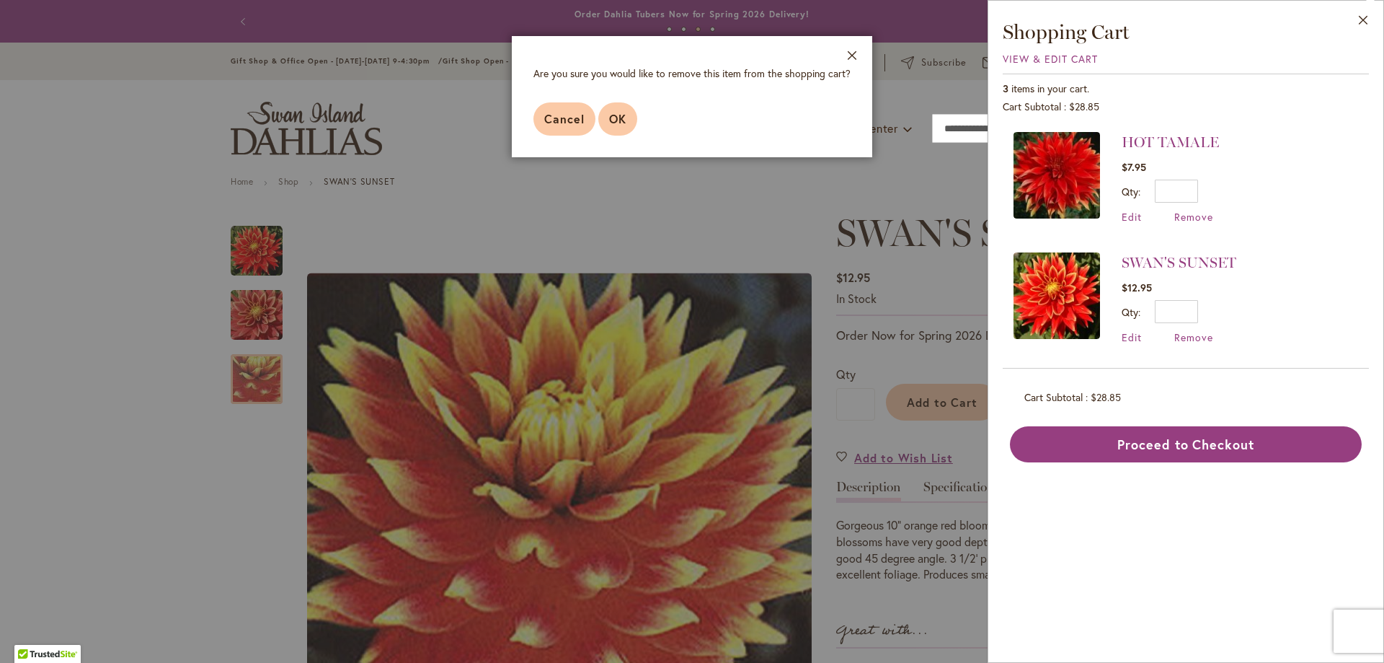
click at [620, 111] on button "OK" at bounding box center [617, 118] width 39 height 33
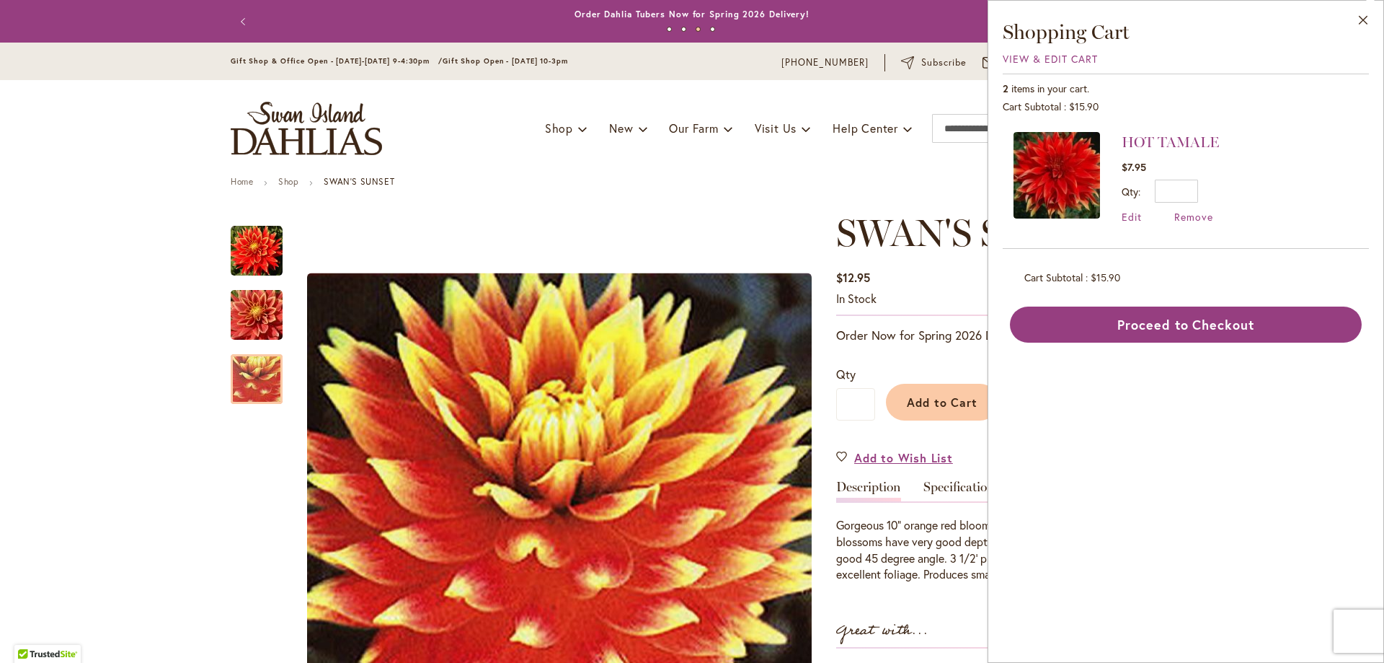
click at [1056, 154] on img at bounding box center [1057, 175] width 87 height 87
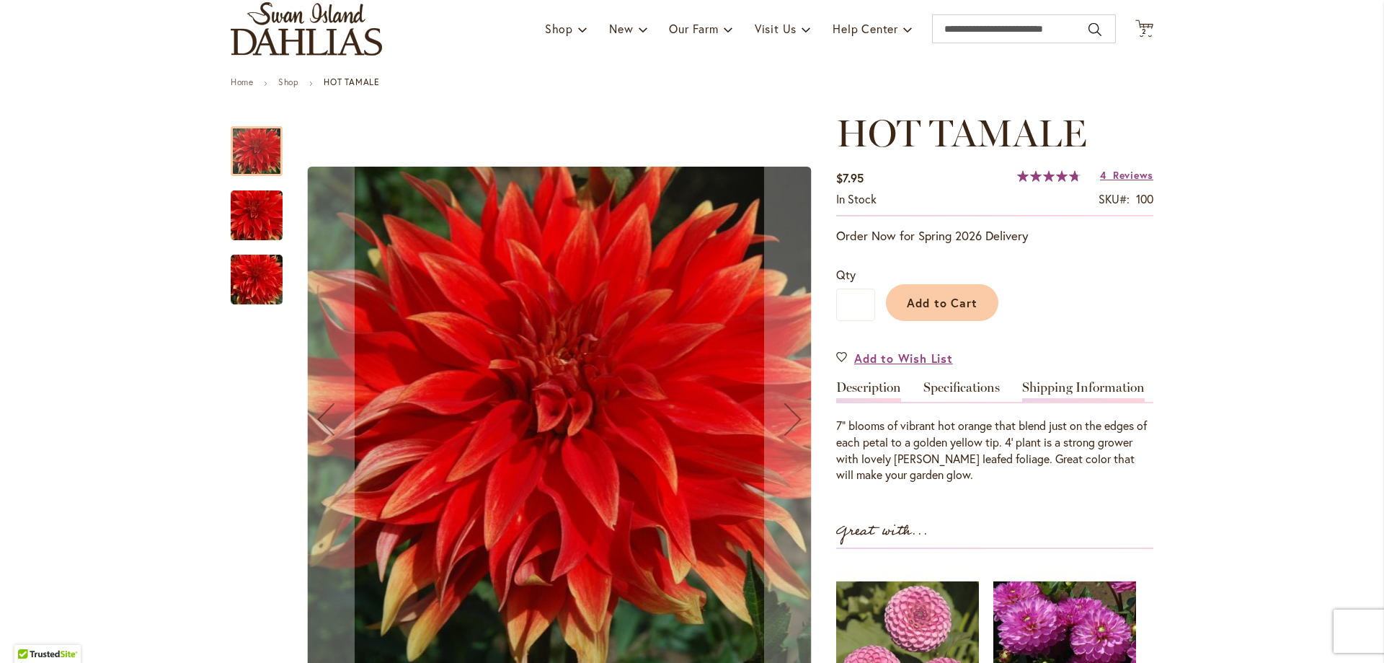
scroll to position [78, 0]
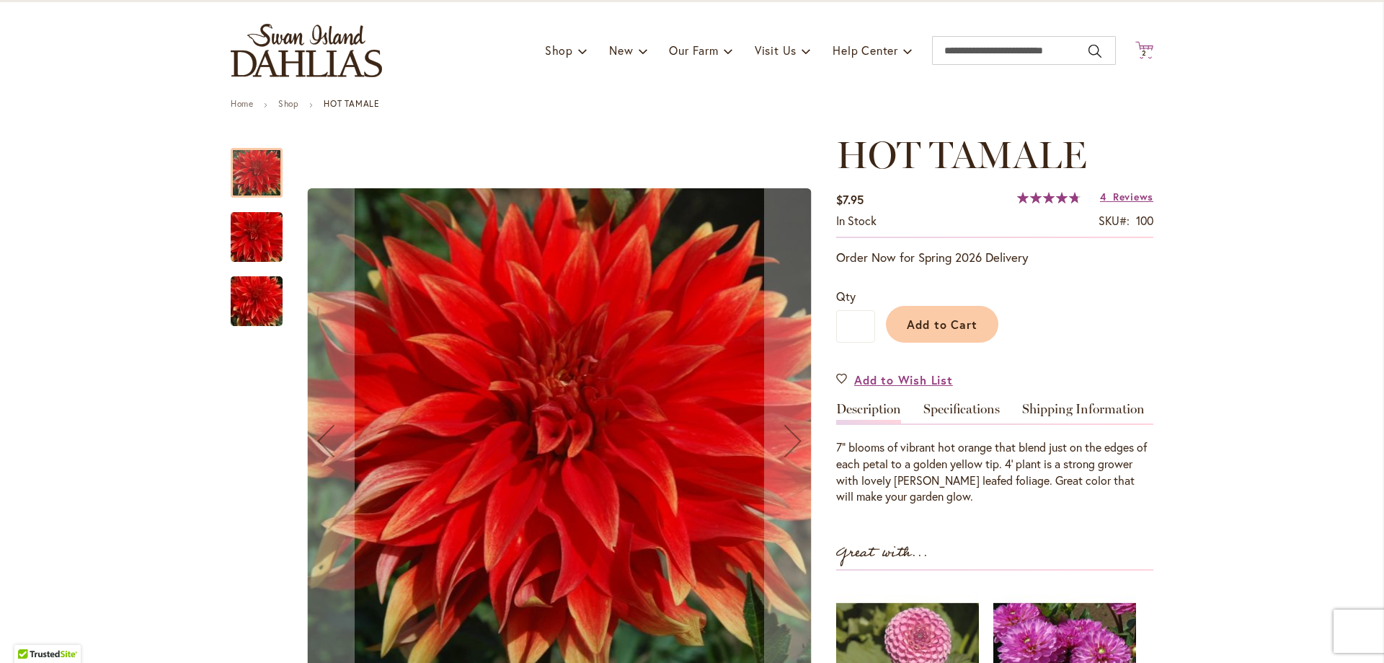
click at [1149, 45] on icon at bounding box center [1145, 49] width 18 height 17
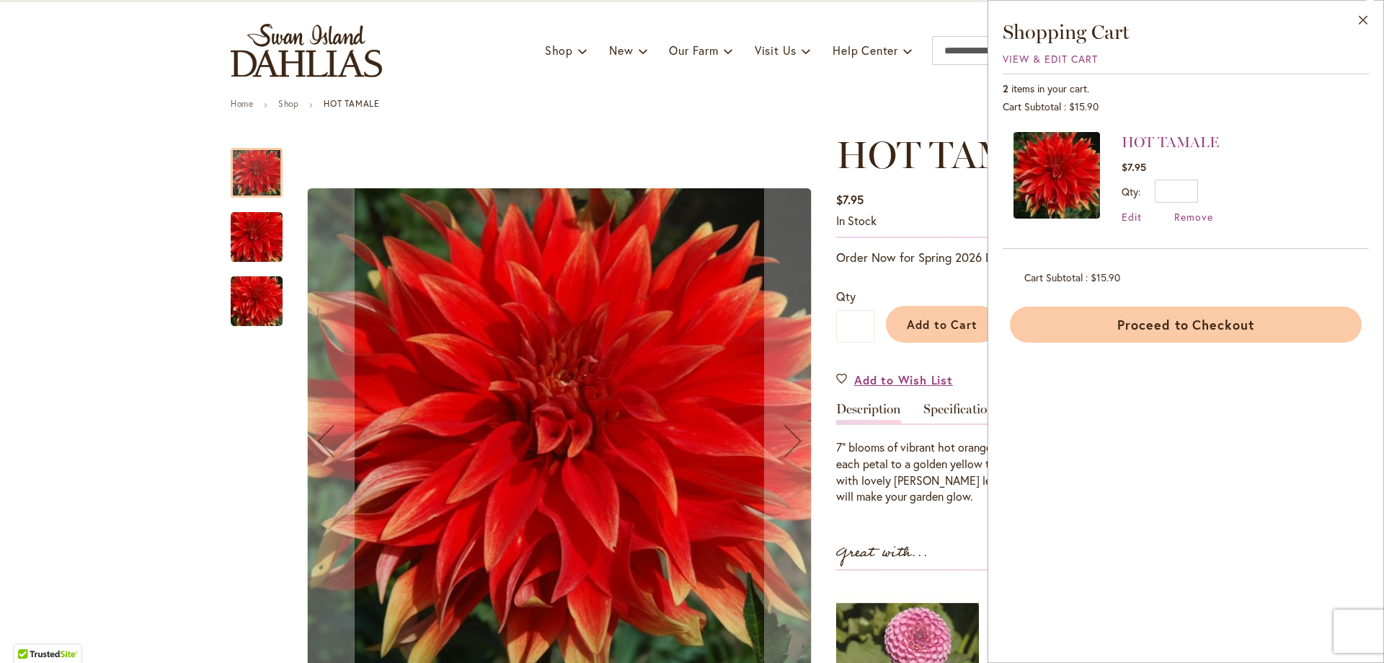
click at [1221, 316] on button "Proceed to Checkout" at bounding box center [1186, 324] width 352 height 36
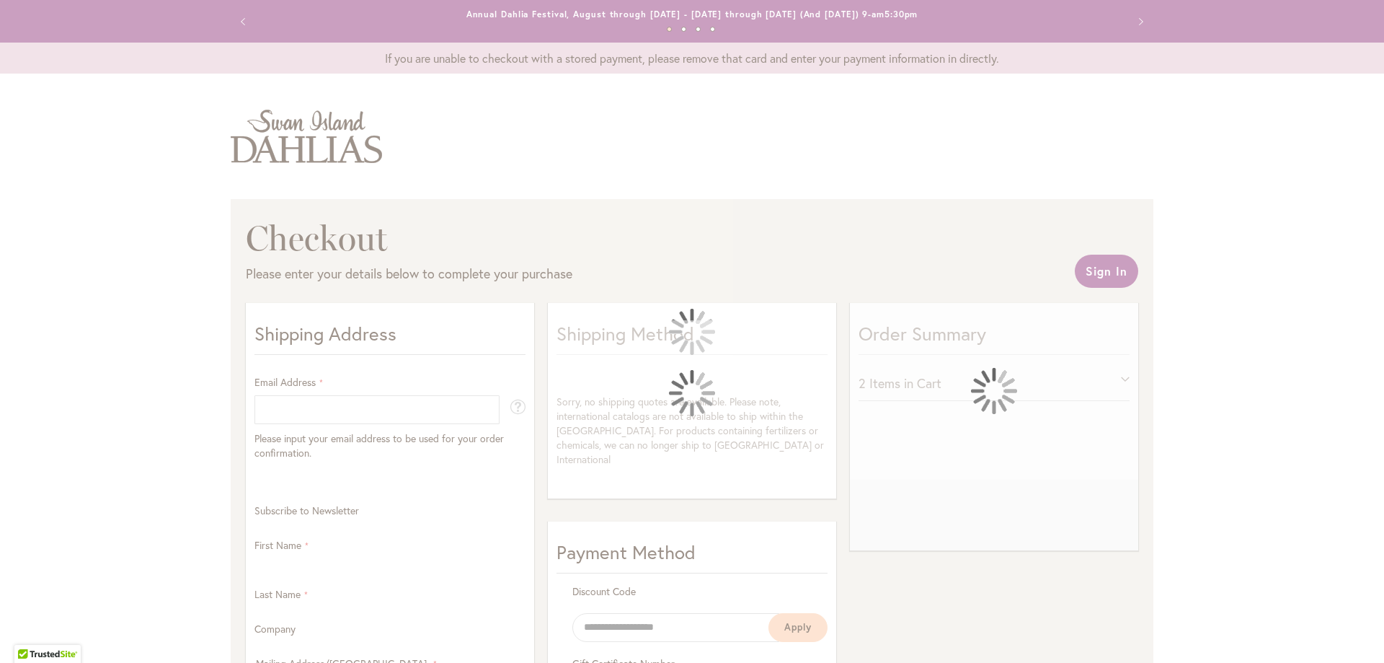
select select "**"
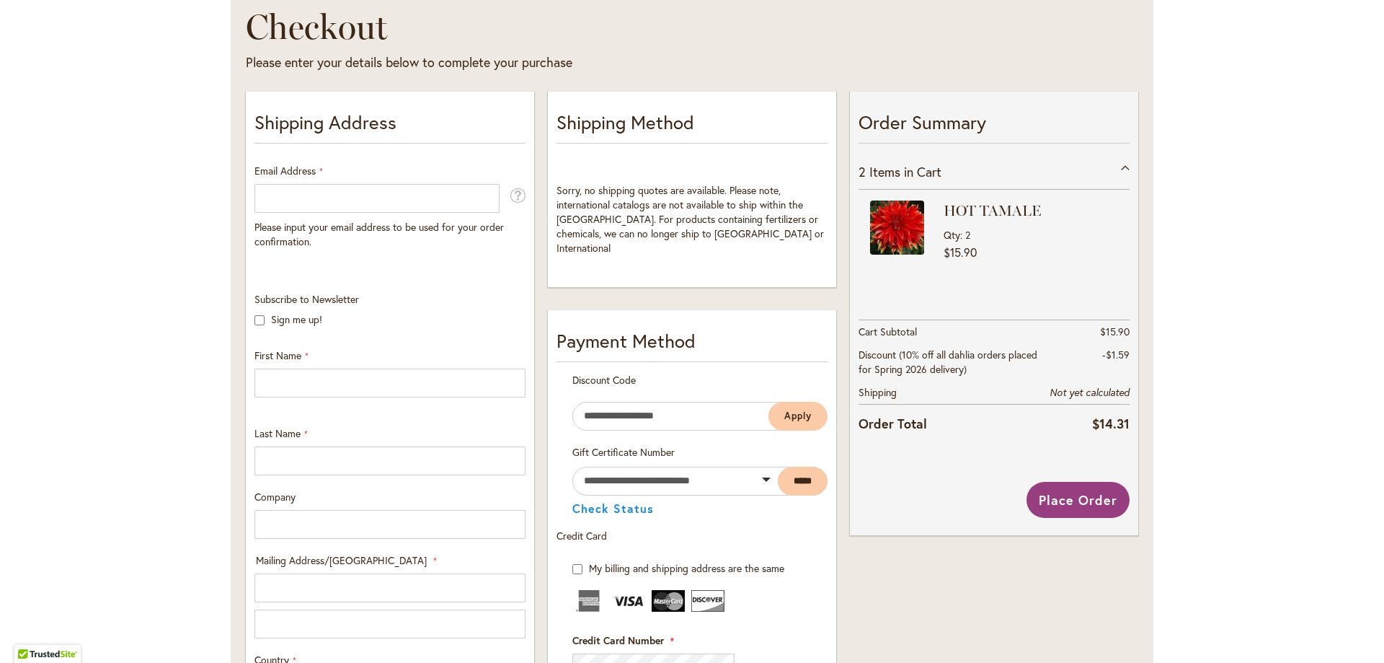
scroll to position [234, 0]
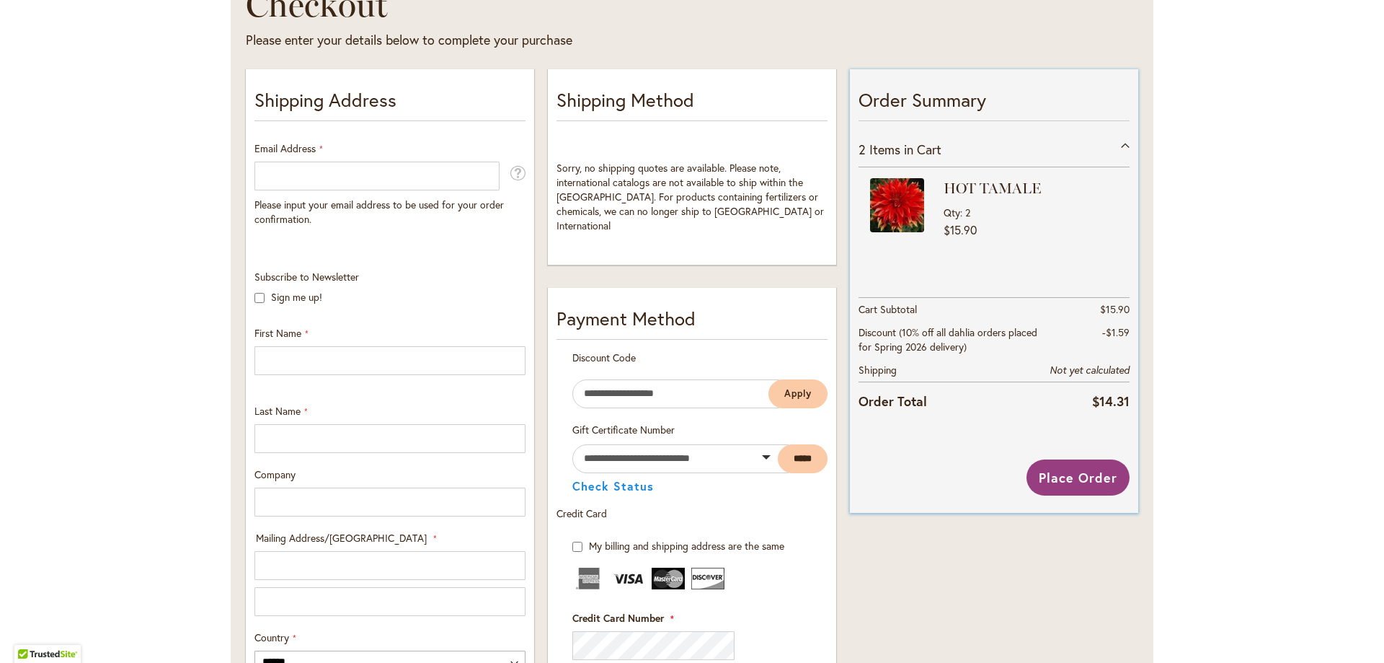
click at [1125, 146] on div "2 Items in Cart" at bounding box center [994, 149] width 271 height 35
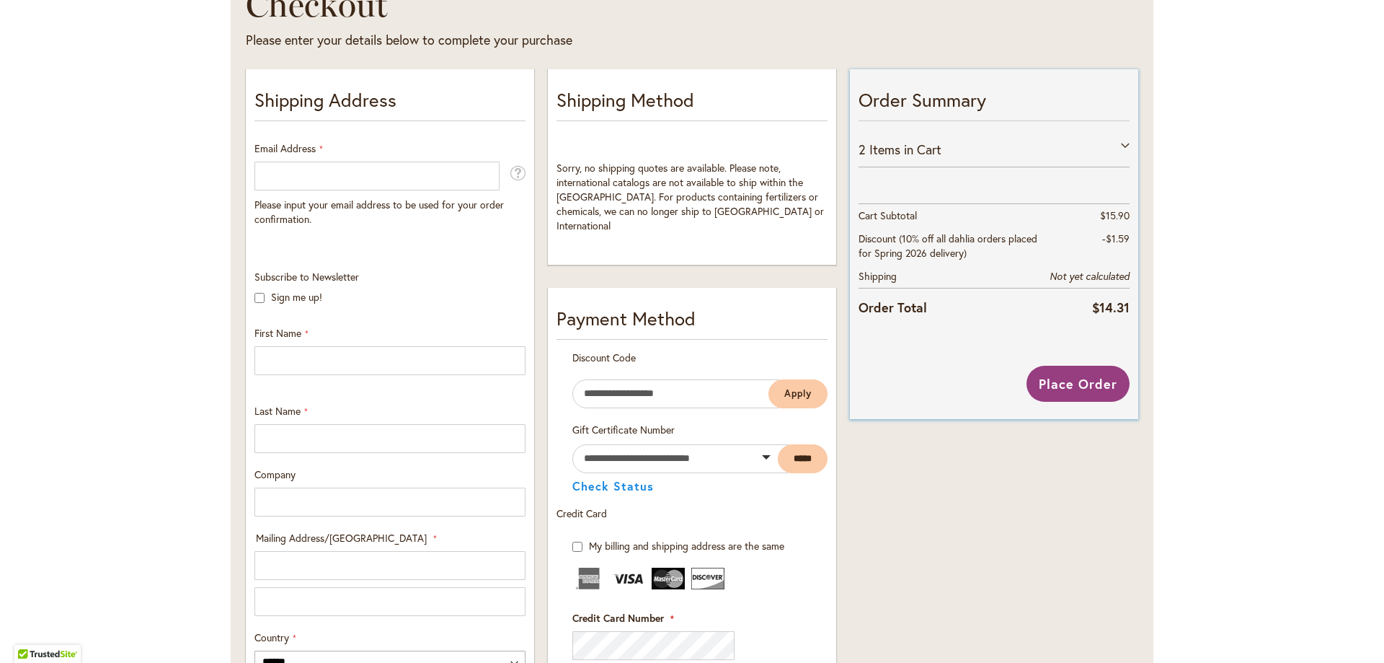
click at [1125, 146] on div "2 Items in Cart" at bounding box center [994, 149] width 271 height 35
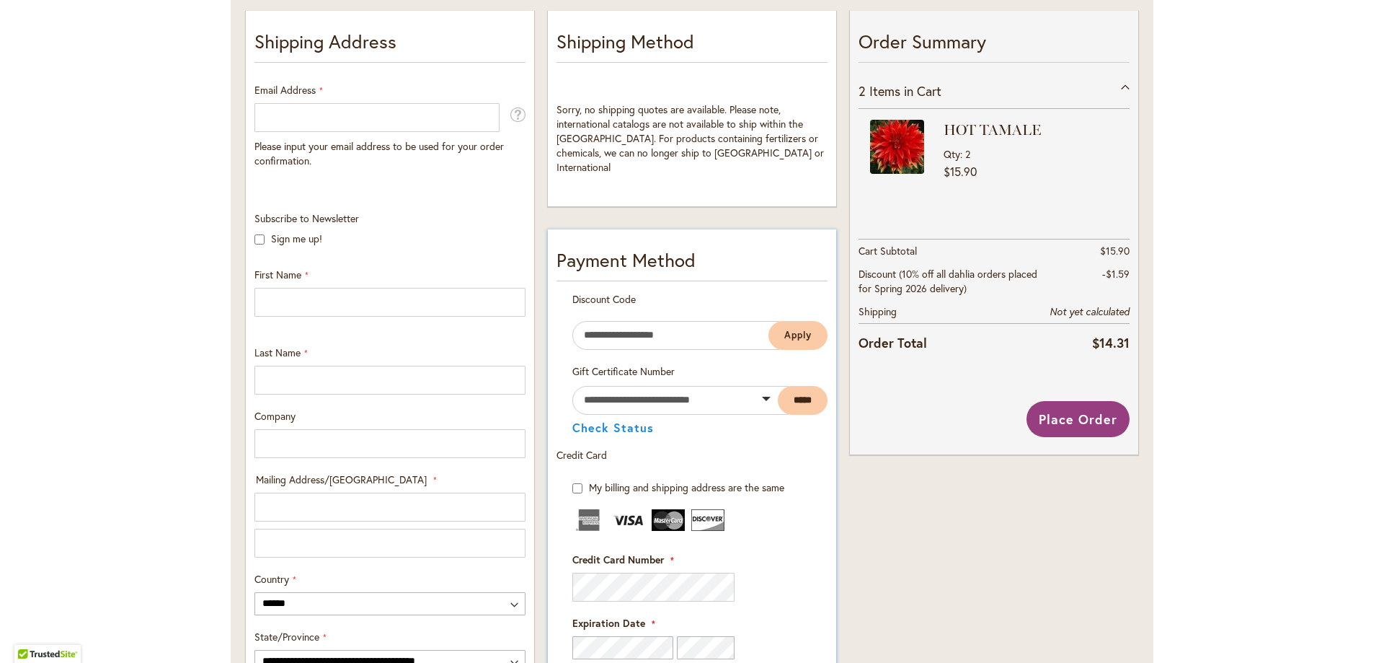
scroll to position [288, 0]
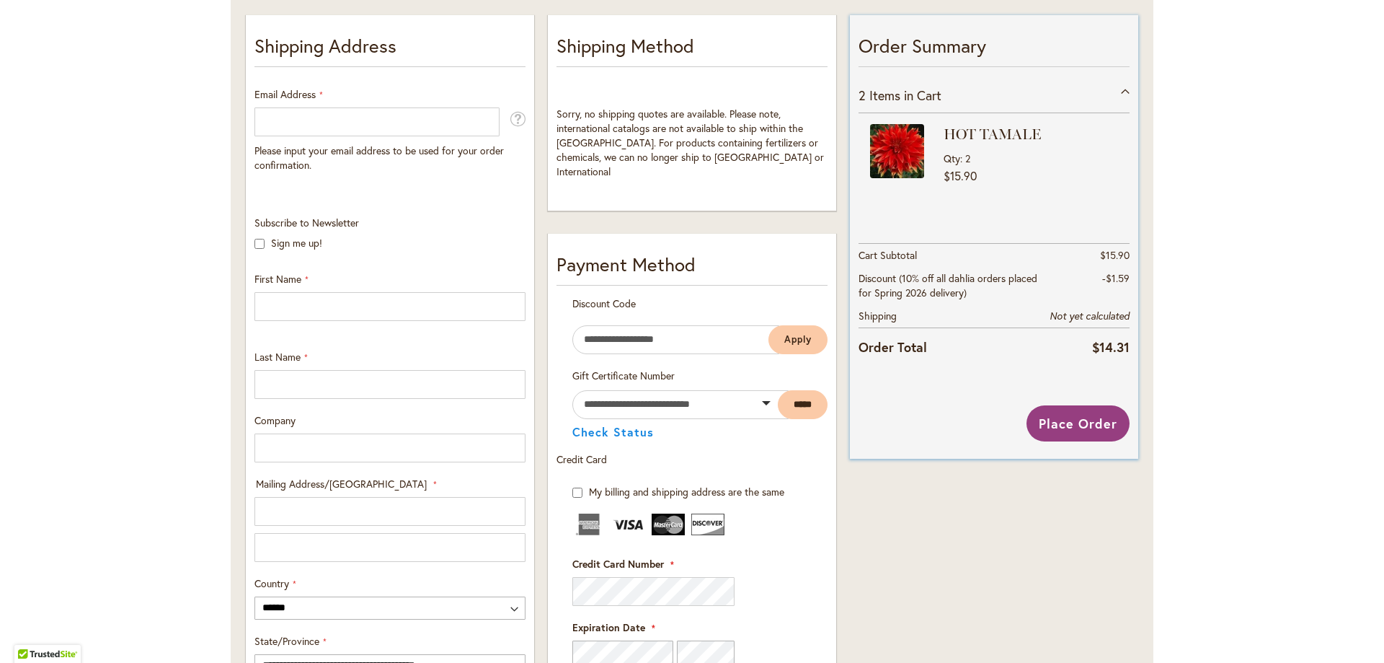
click at [1126, 90] on div "2 Items in Cart" at bounding box center [994, 95] width 271 height 35
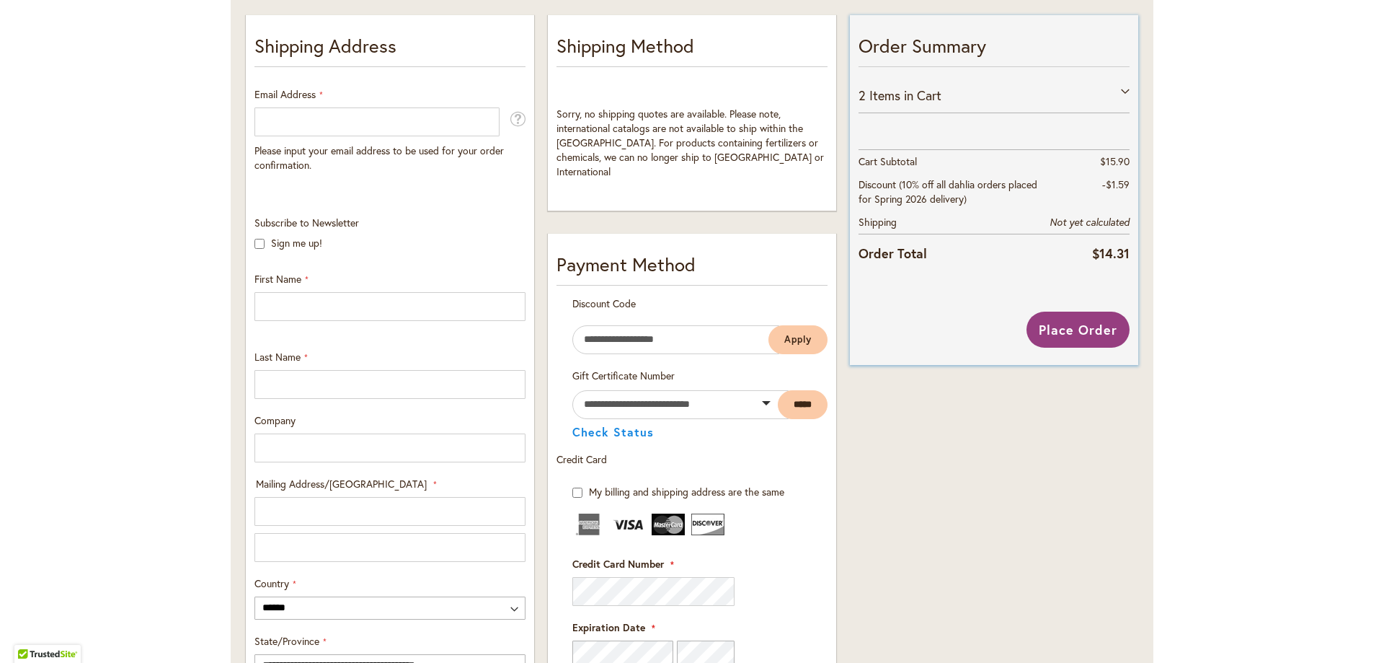
click at [1126, 90] on div "2 Items in Cart" at bounding box center [994, 95] width 271 height 35
